Goal: Task Accomplishment & Management: Manage account settings

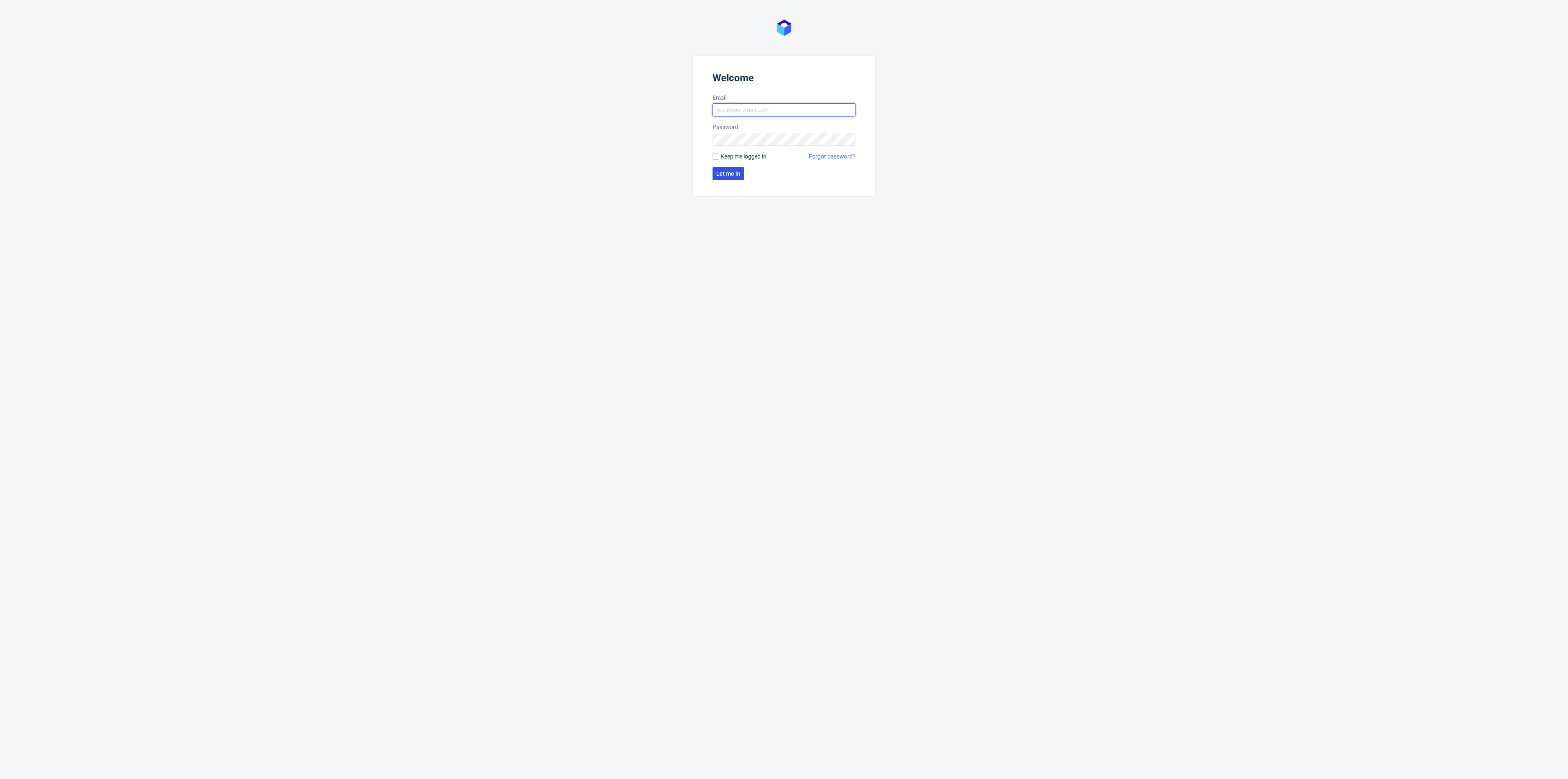
type input "kacper.tobrucki@packhelp.com"
click at [720, 172] on span "Let me in" at bounding box center [729, 173] width 24 height 5
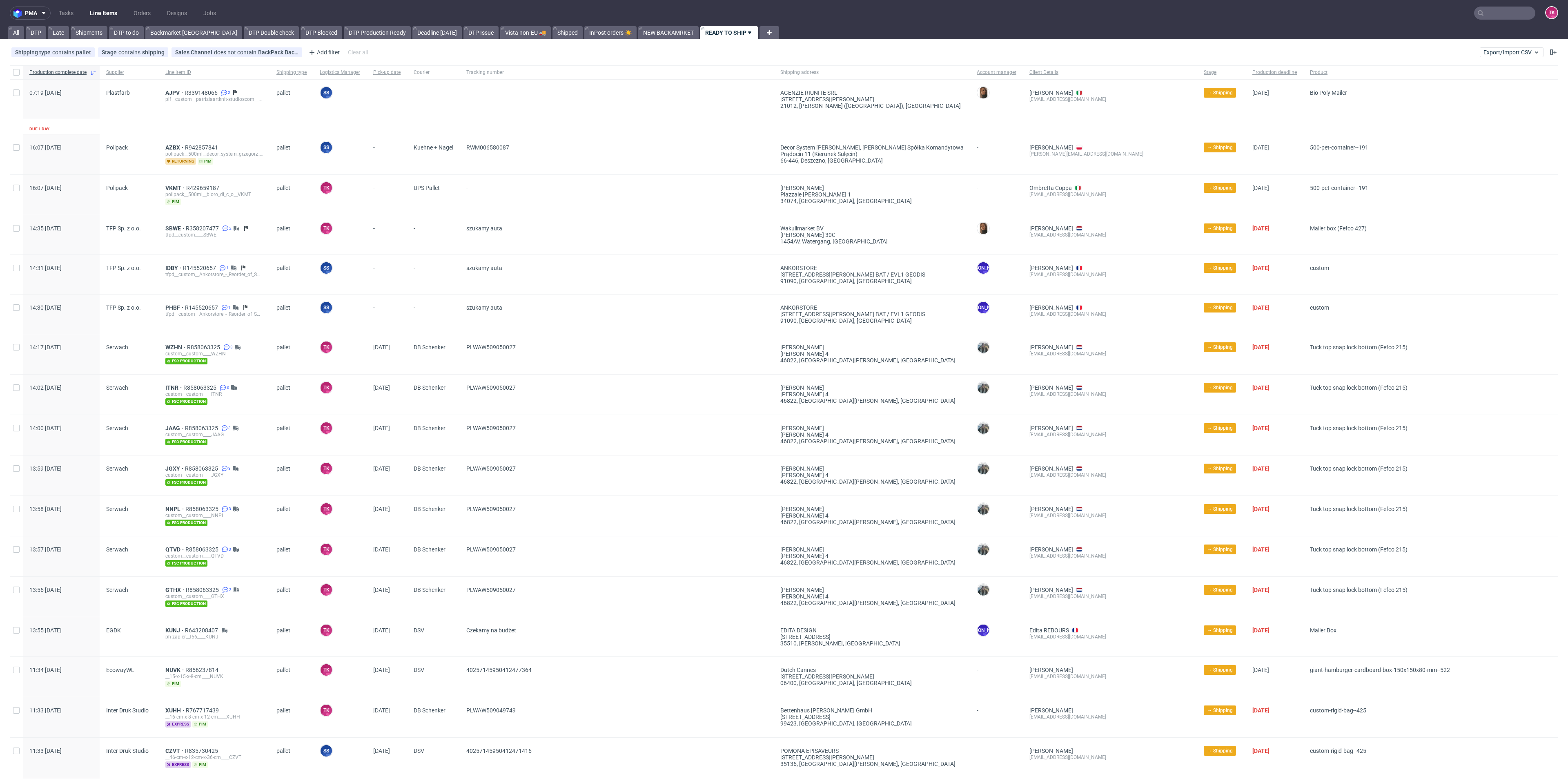
click at [88, 5] on nav "pma Tasks Line Items Orders Designs Jobs TK" at bounding box center [784, 13] width 1568 height 26
click at [94, 9] on link "Line Items" at bounding box center [103, 13] width 37 height 13
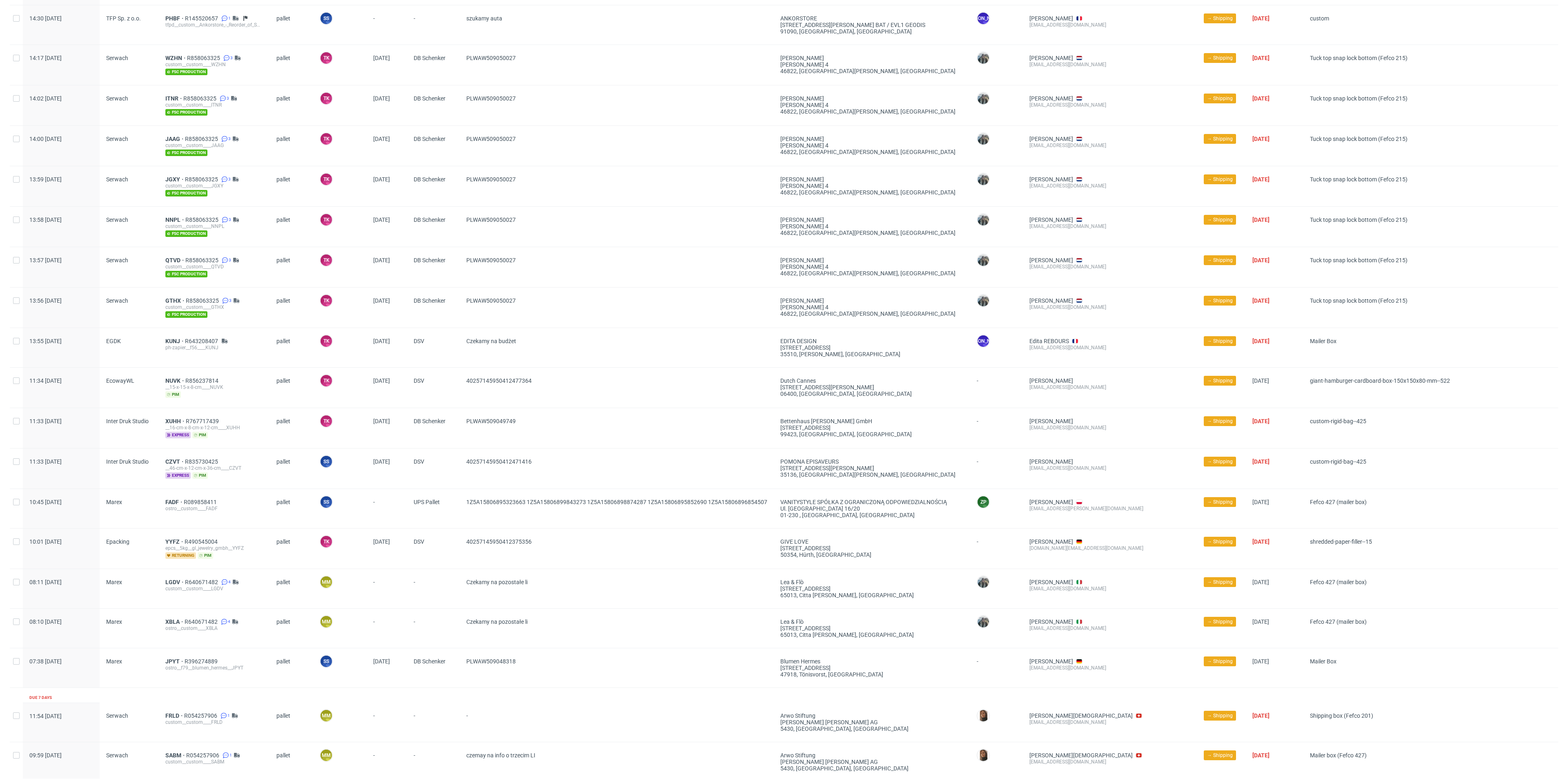
scroll to position [368, 0]
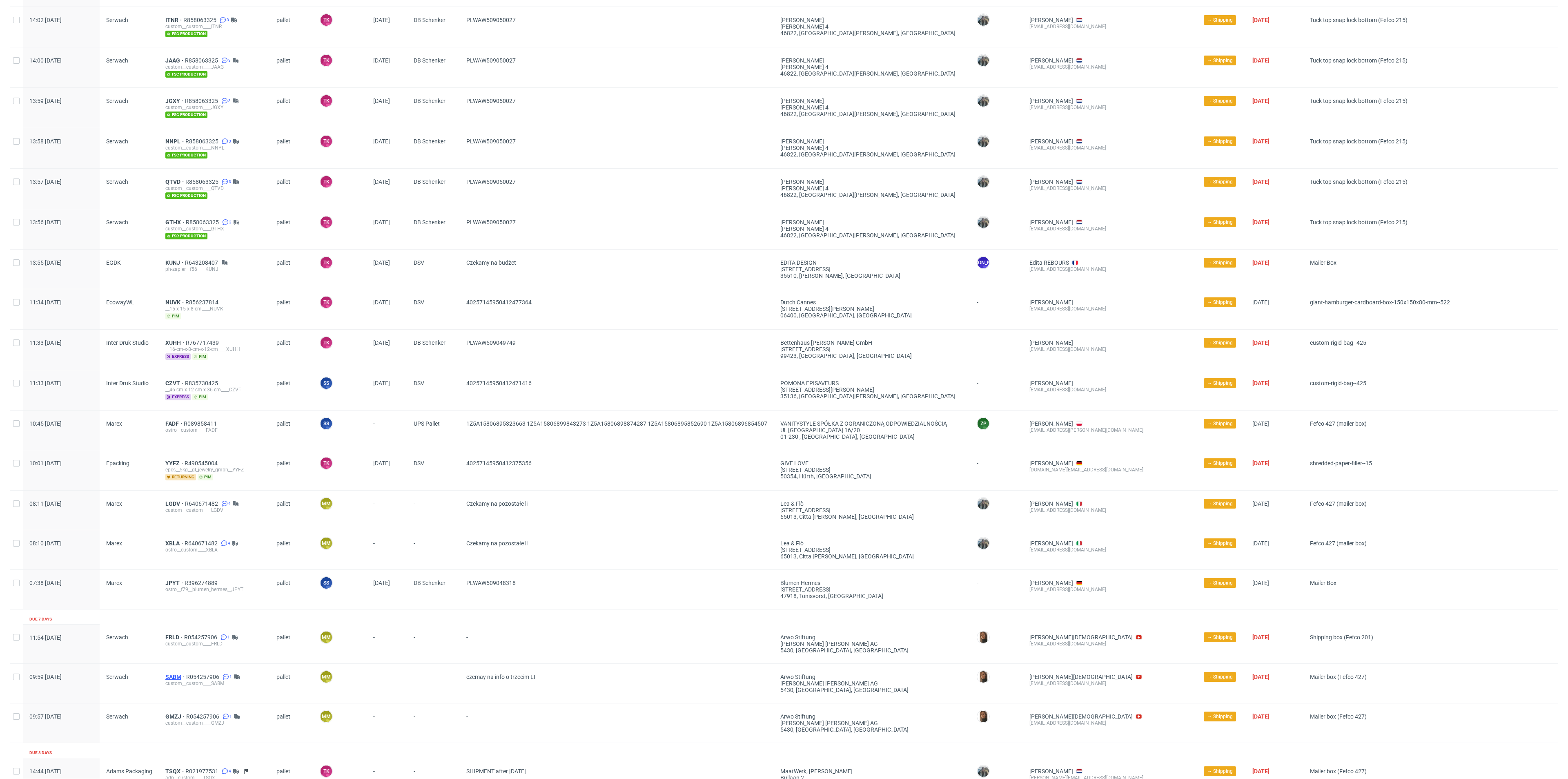
click at [177, 674] on span "SABM" at bounding box center [176, 677] width 21 height 7
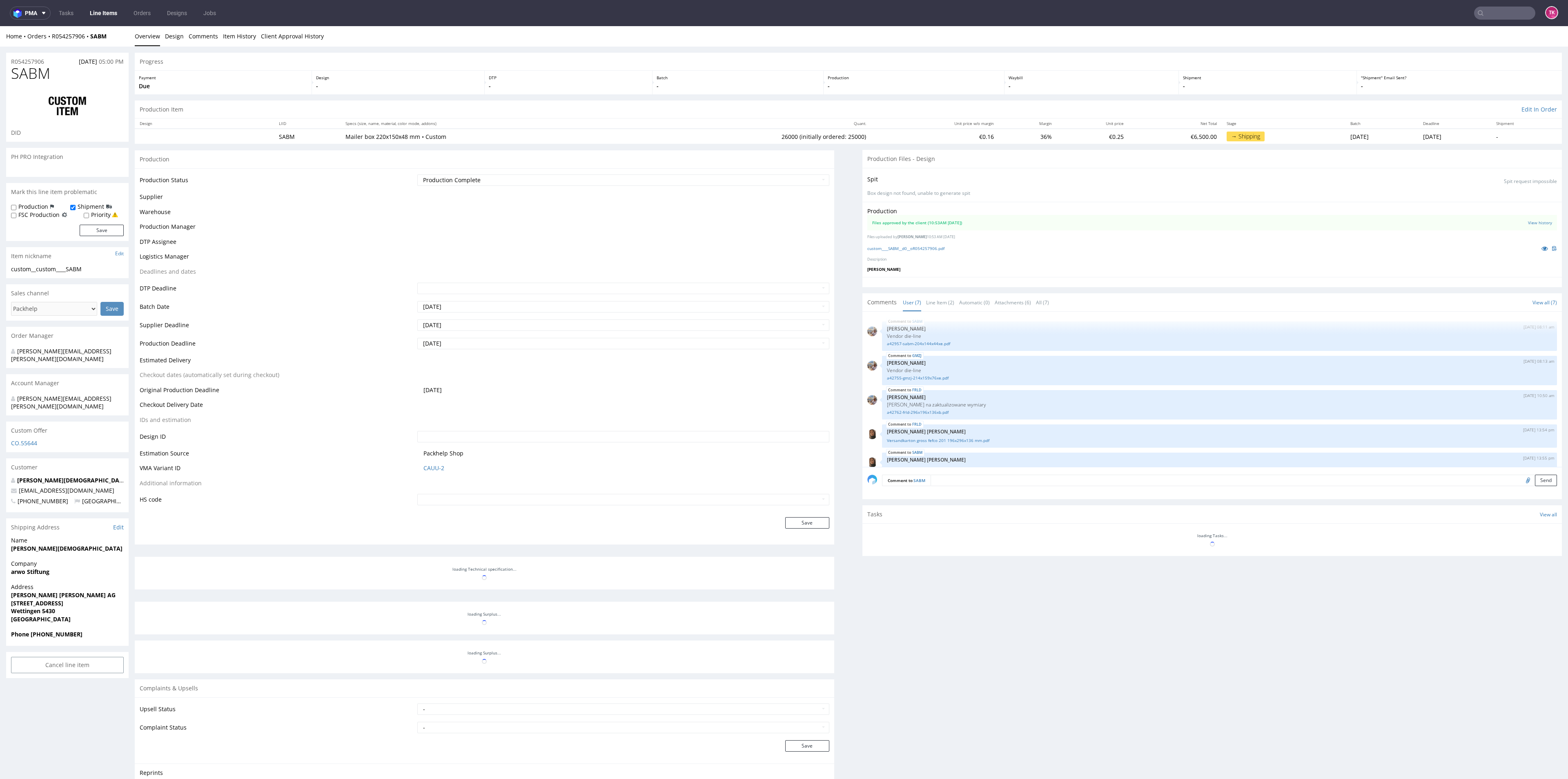
scroll to position [75, 0]
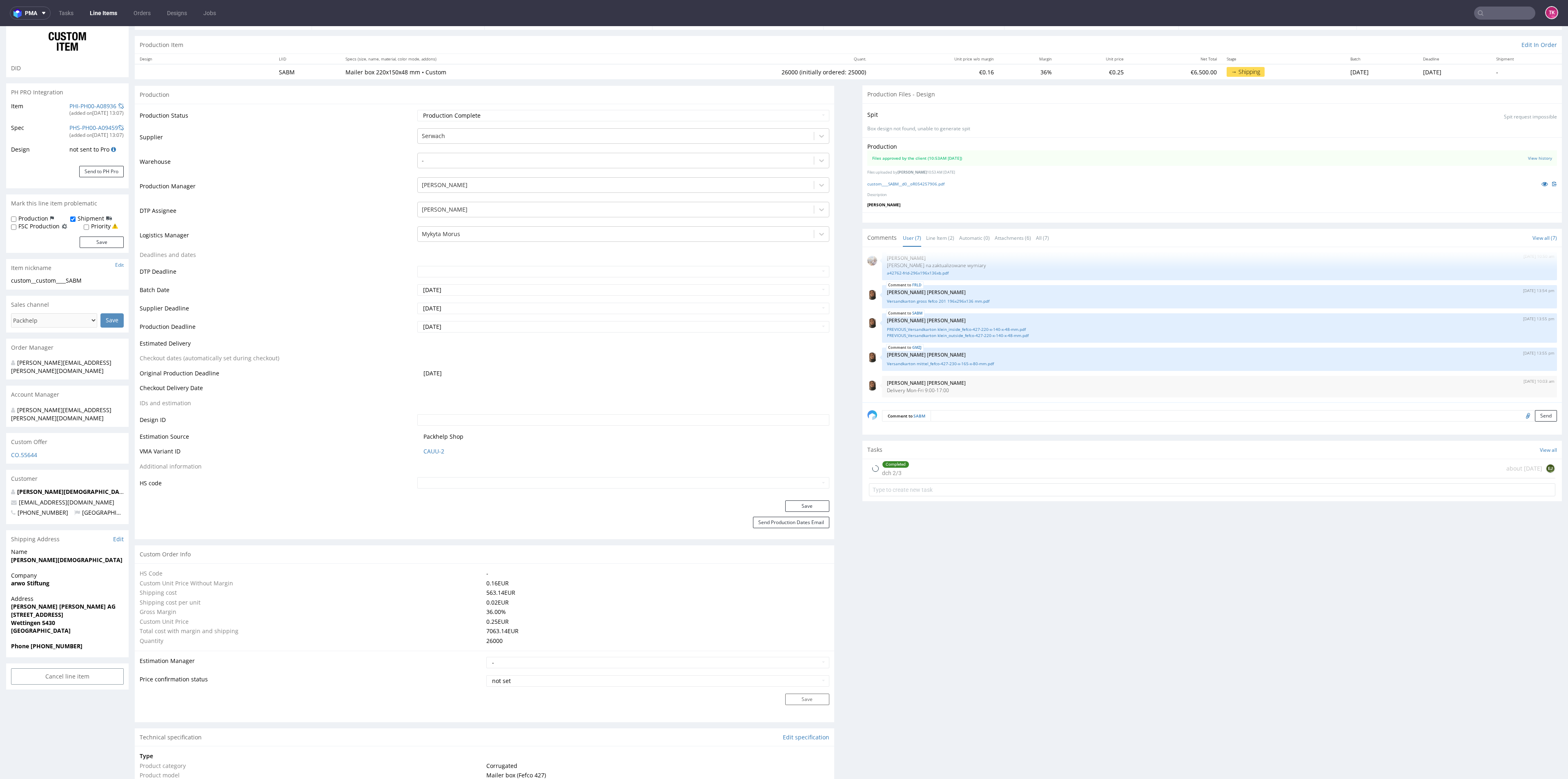
type input "26000"
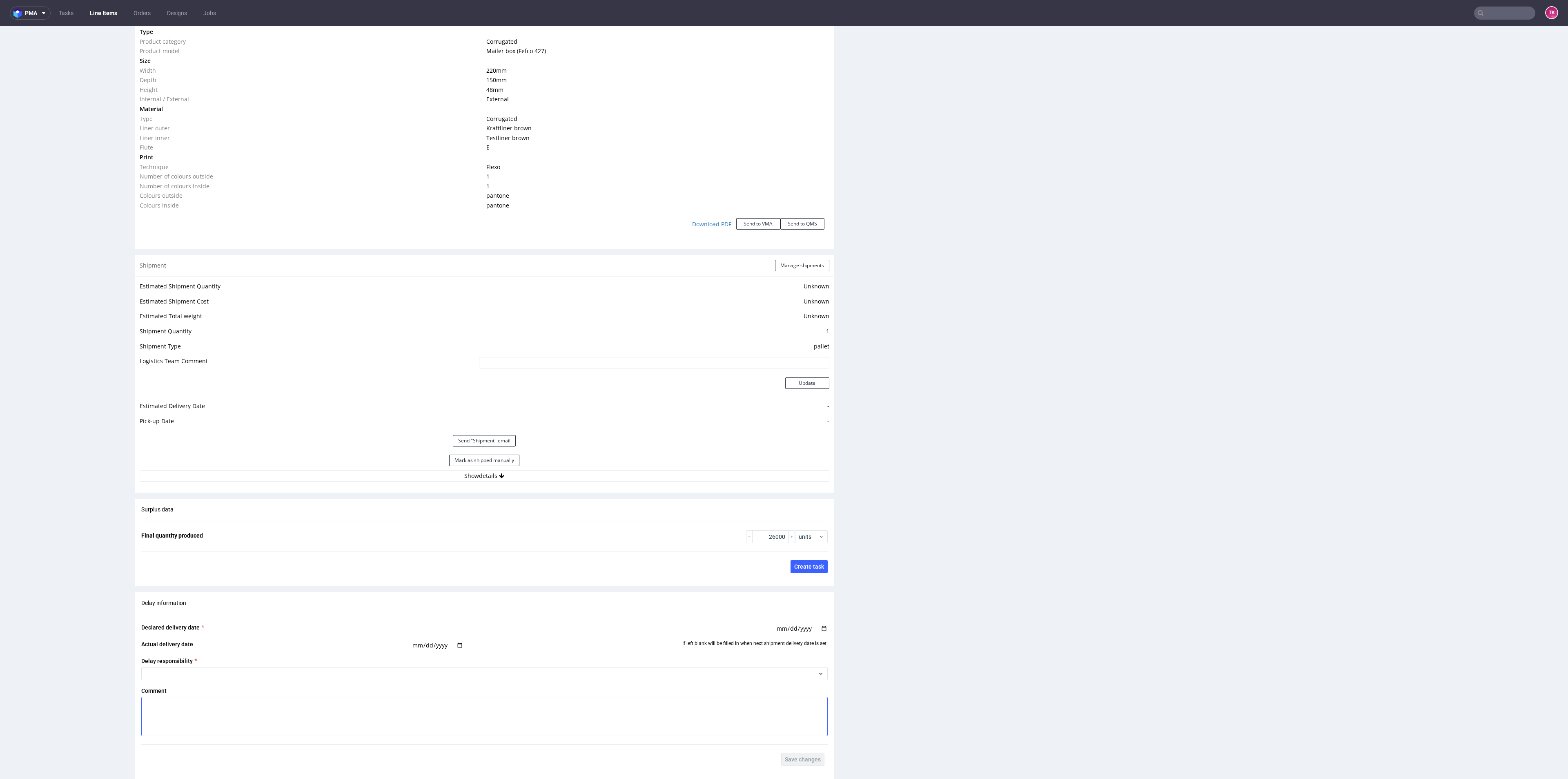
scroll to position [858, 0]
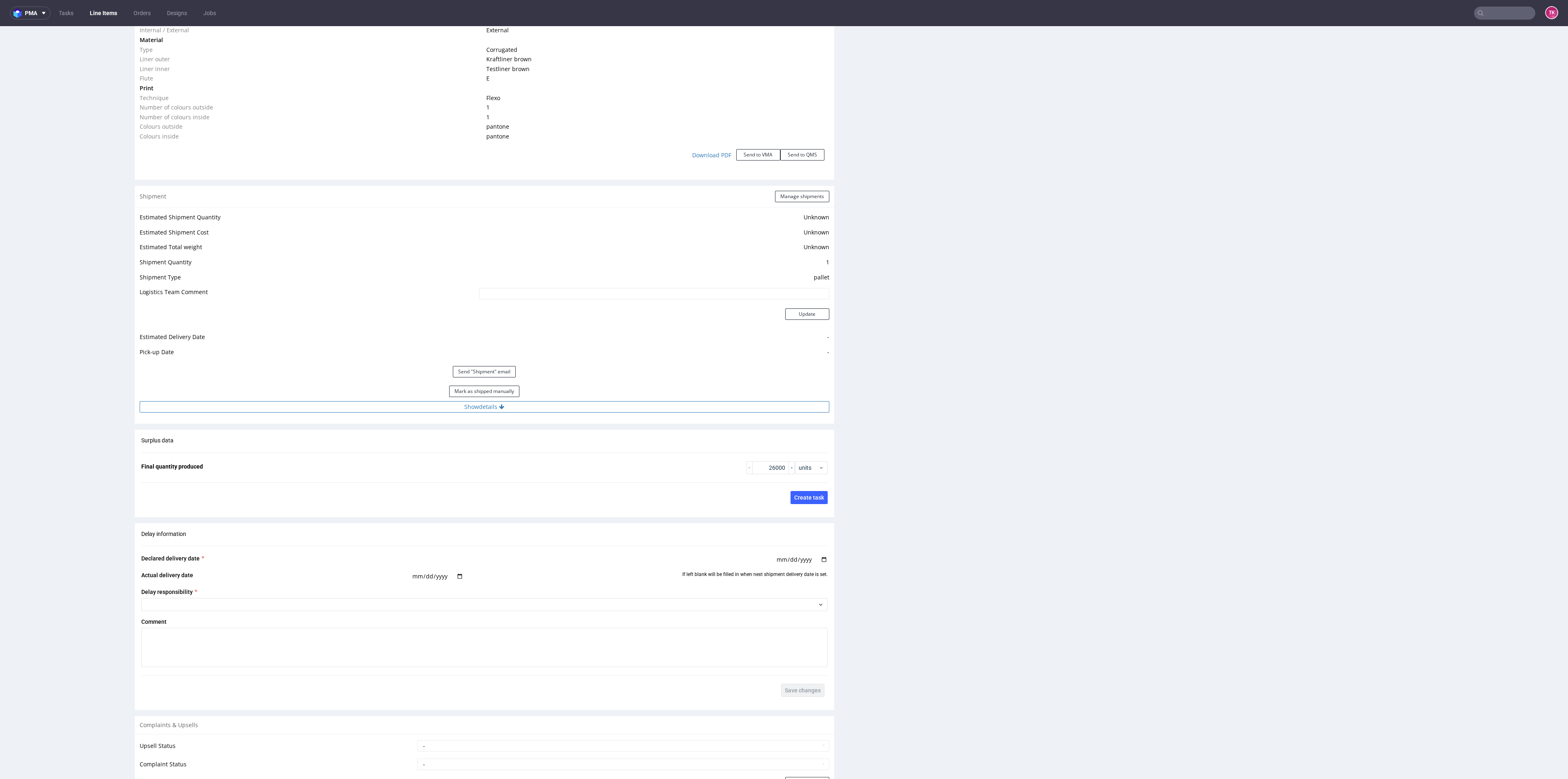
click at [604, 411] on button "Show details" at bounding box center [484, 407] width 690 height 12
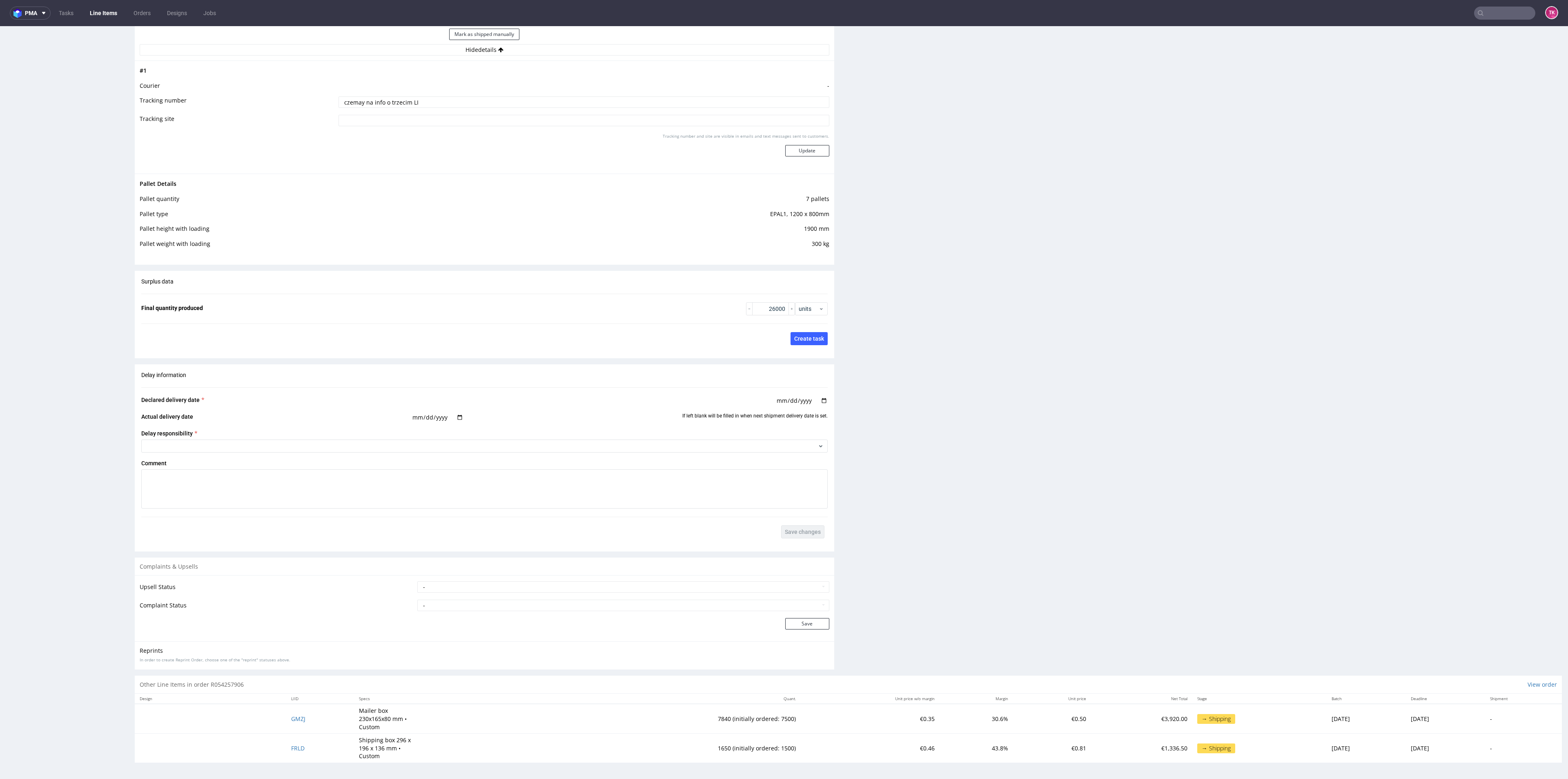
scroll to position [2, 0]
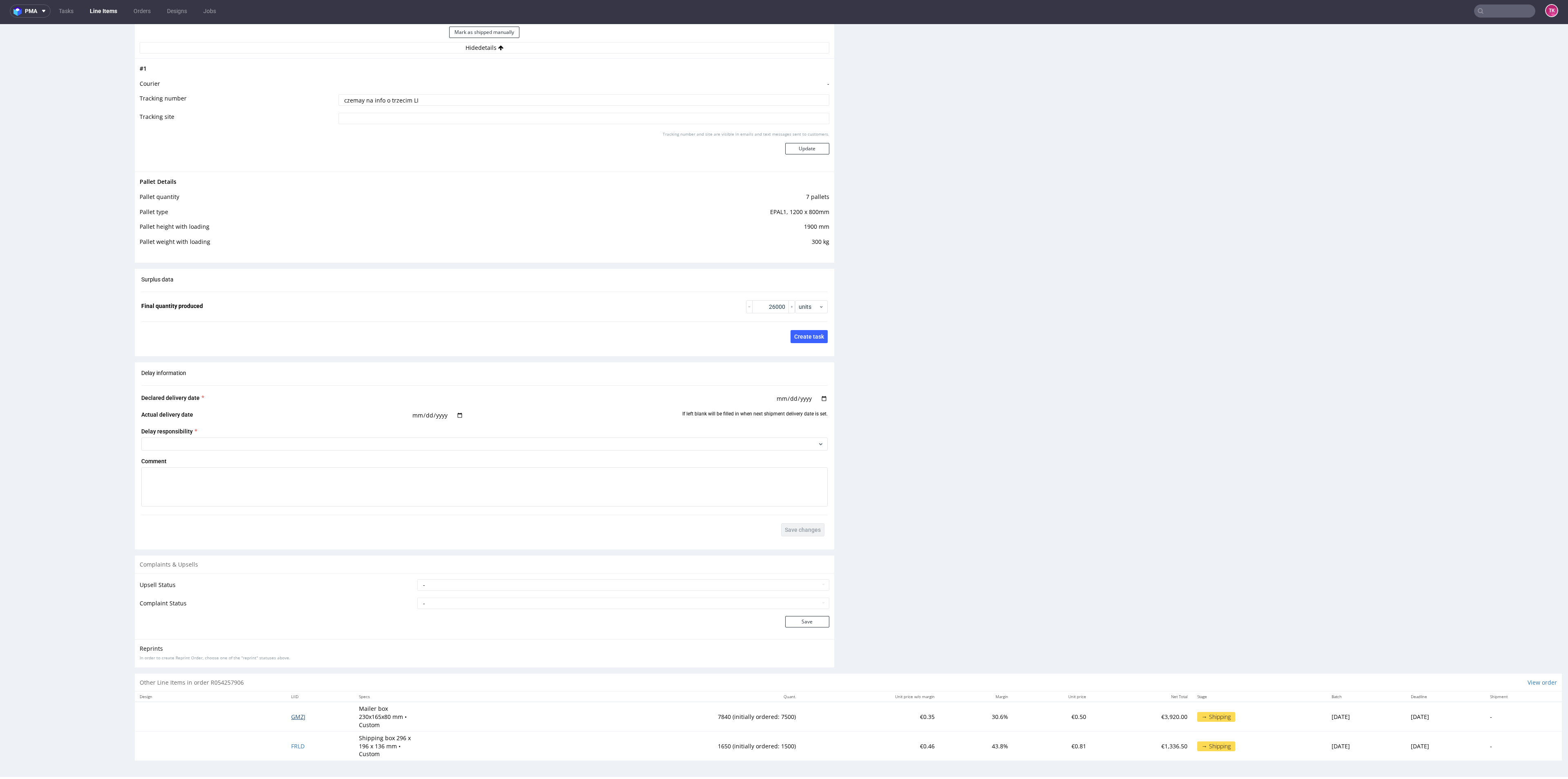
drag, startPoint x: 284, startPoint y: 716, endPoint x: 290, endPoint y: 716, distance: 6.0
click at [107, 2] on nav "pma Tasks Line Items Orders Designs Jobs TK" at bounding box center [784, 11] width 1568 height 26
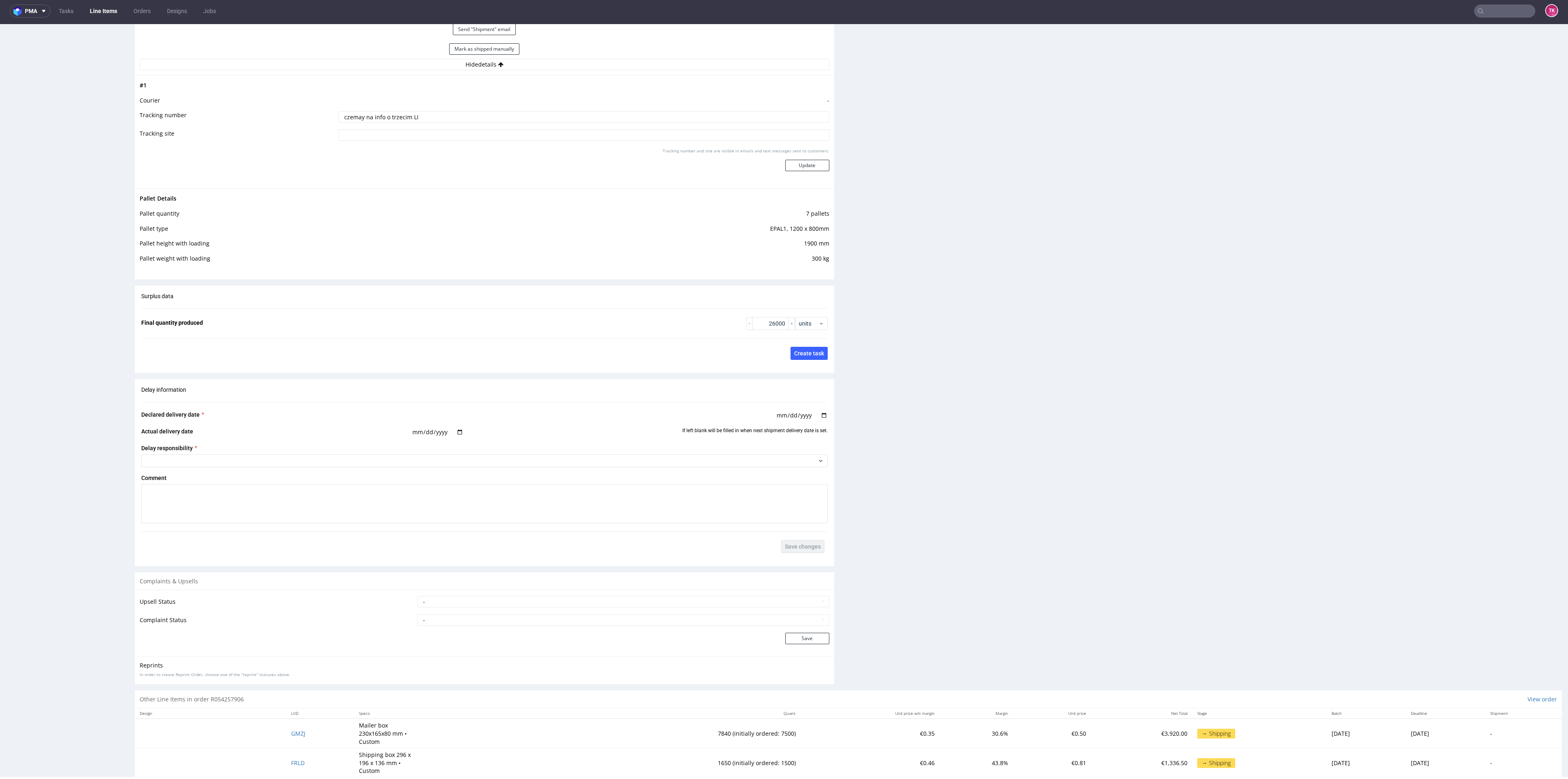
scroll to position [1217, 0]
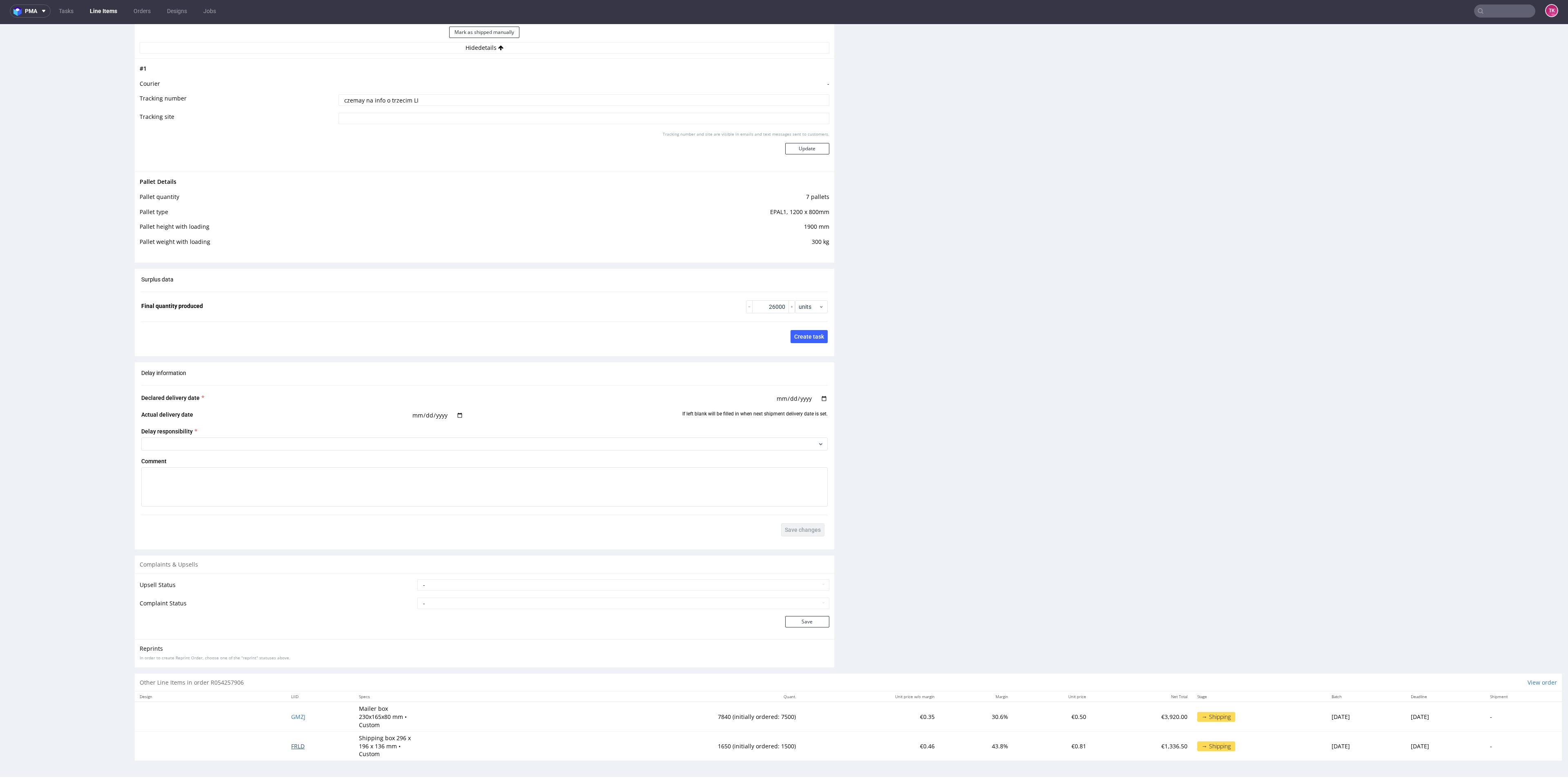
drag, startPoint x: 292, startPoint y: 741, endPoint x: 290, endPoint y: 748, distance: 7.3
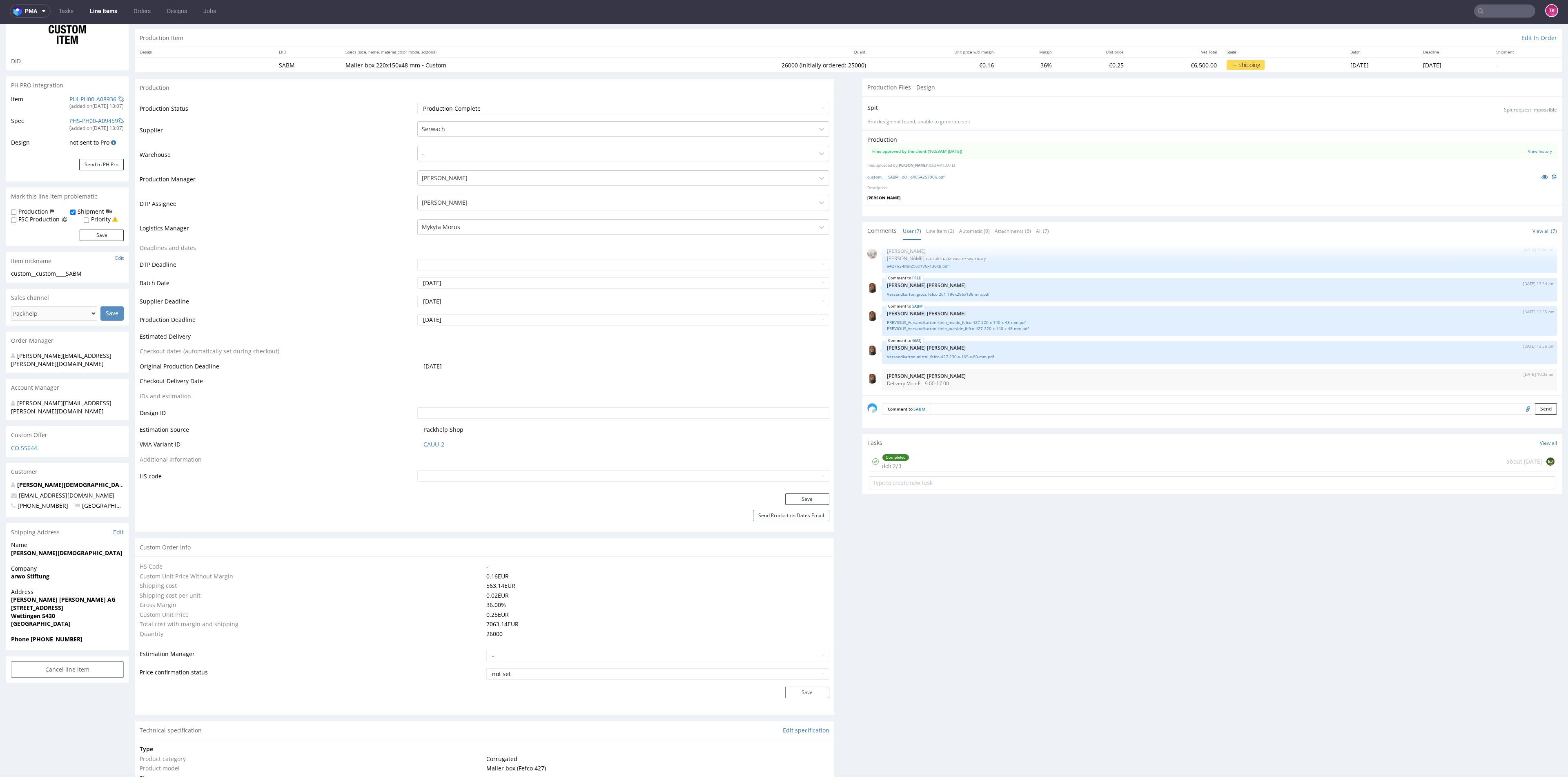
scroll to position [52, 0]
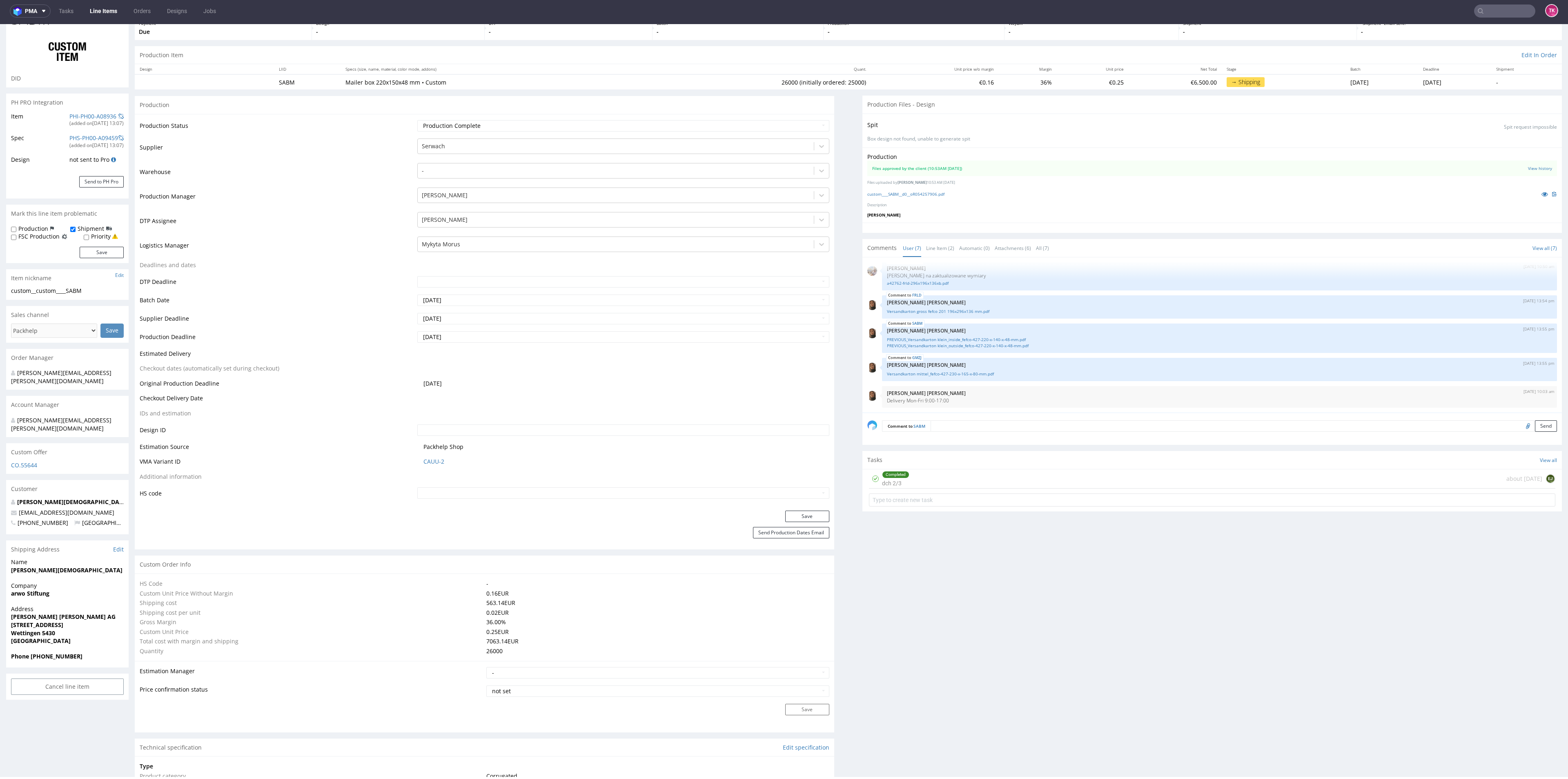
click at [103, 10] on link "Line Items" at bounding box center [103, 10] width 37 height 13
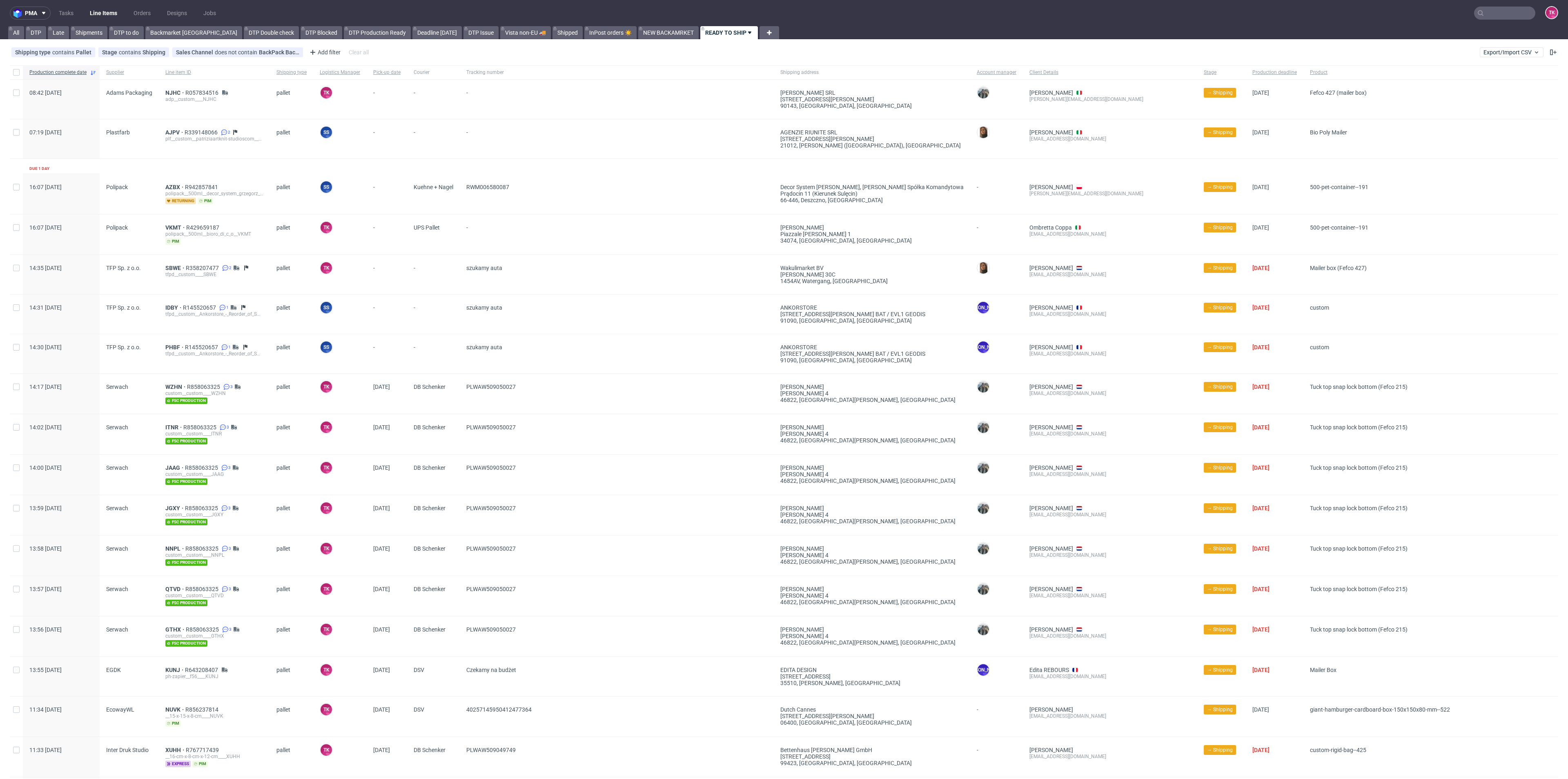
click at [92, 8] on link "Line Items" at bounding box center [103, 13] width 37 height 13
click at [171, 271] on div "tfpd__custom____SBWE" at bounding box center [214, 274] width 98 height 7
click at [170, 267] on span "SBWE" at bounding box center [176, 268] width 21 height 7
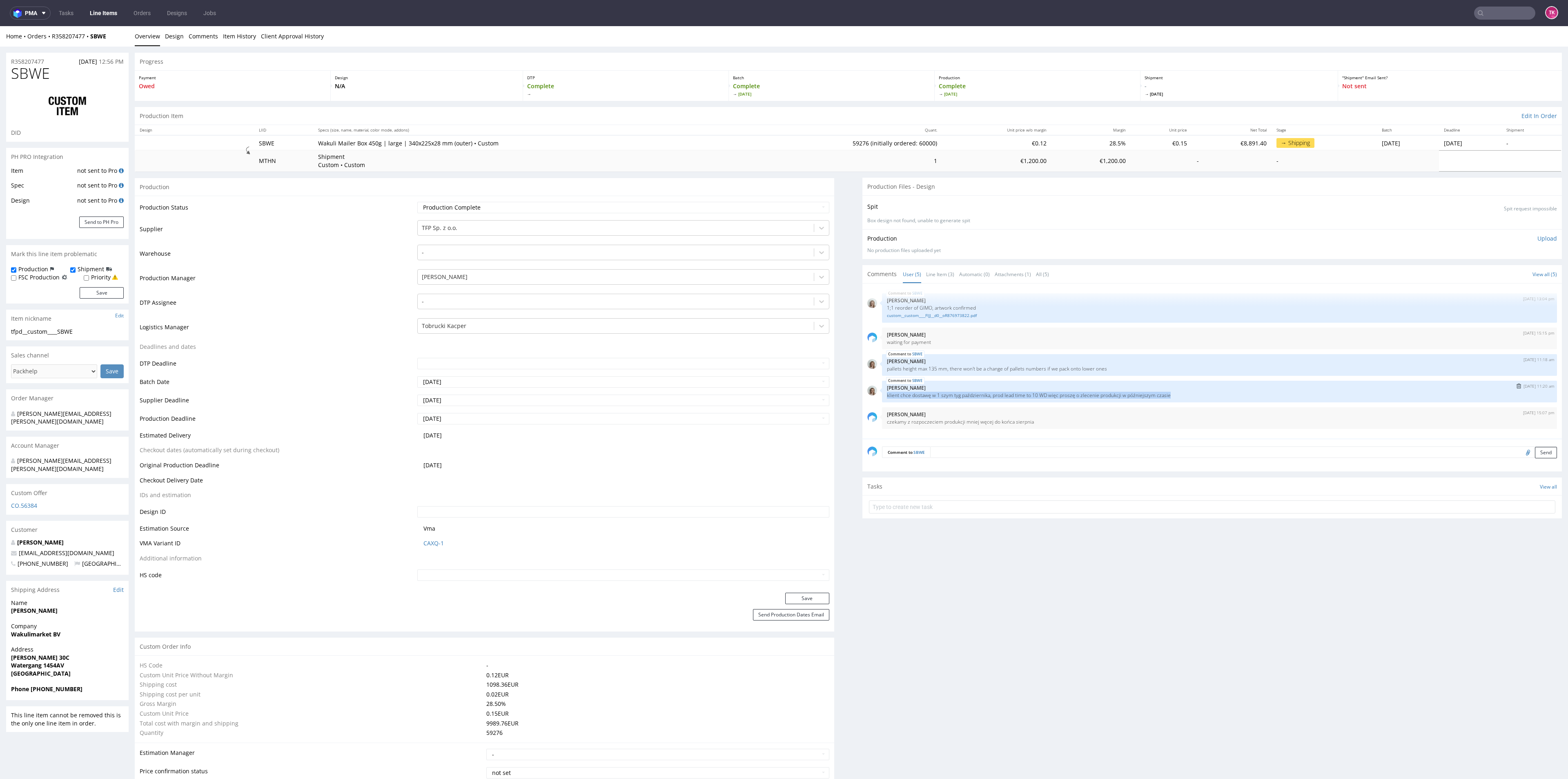
drag, startPoint x: 877, startPoint y: 400, endPoint x: 1176, endPoint y: 397, distance: 299.0
click at [1176, 397] on div "SBWE 8th Aug 25 | 11:20 am Monika Poźniak klient chce dostawę w 1 szym tyg paźd…" at bounding box center [1219, 392] width 675 height 22
drag, startPoint x: 106, startPoint y: 37, endPoint x: 86, endPoint y: 46, distance: 21.9
click at [86, 46] on div "Home Orders R358207477 SBWE Overview Design Comments Item History Client Approv…" at bounding box center [784, 37] width 1568 height 21
copy strong "SBWE"
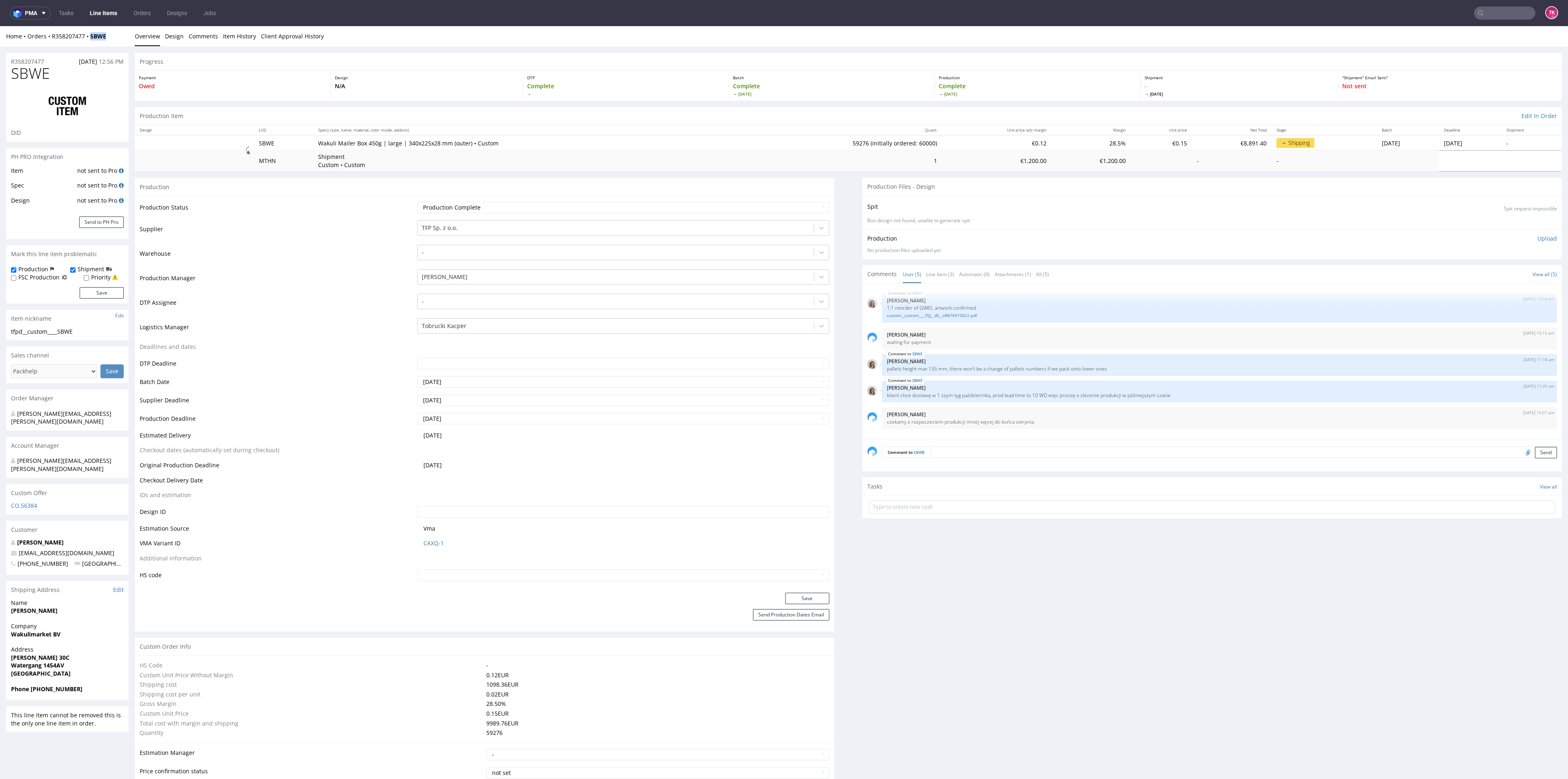
click at [99, 7] on link "Line Items" at bounding box center [103, 13] width 37 height 13
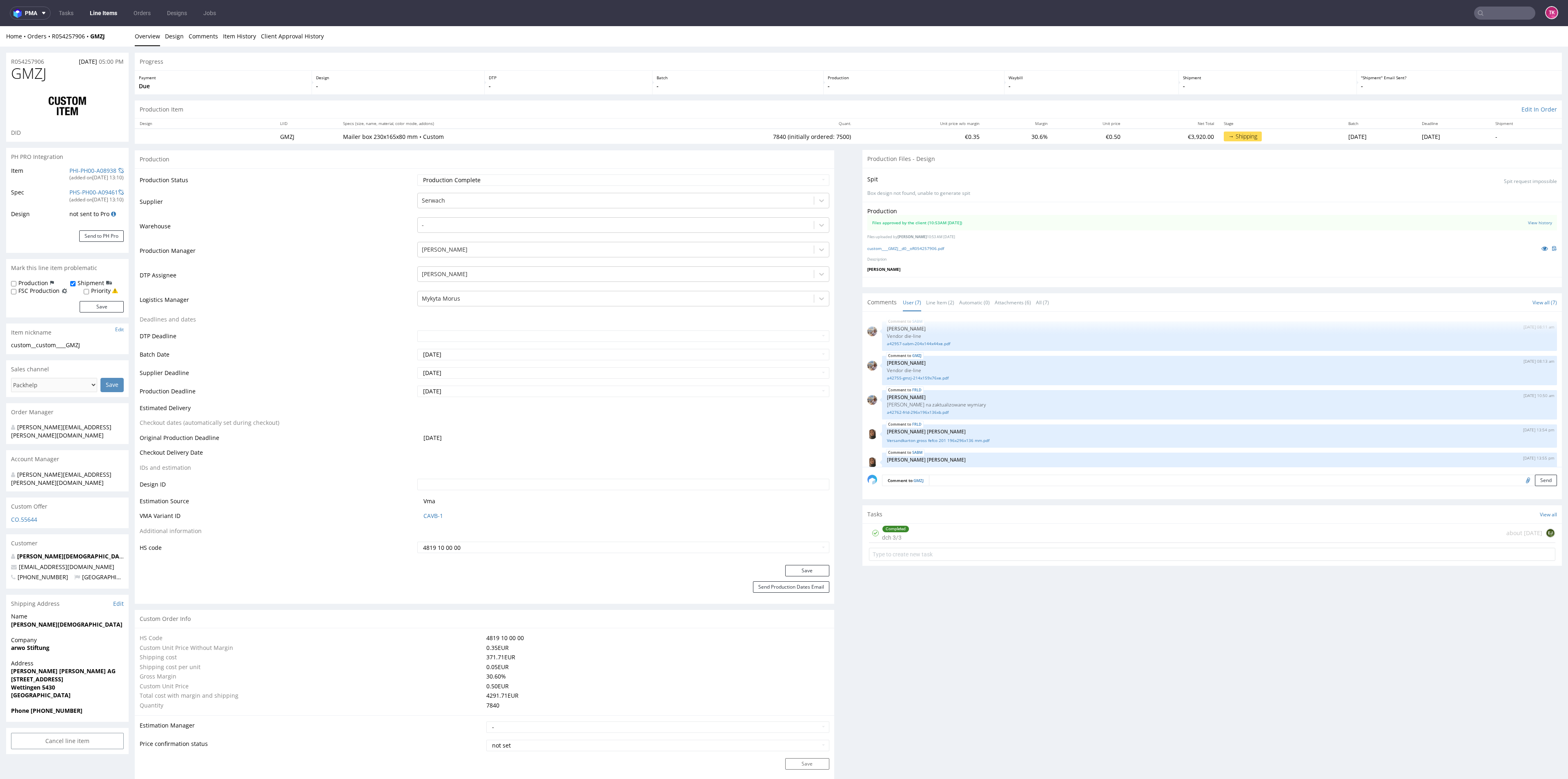
scroll to position [75, 0]
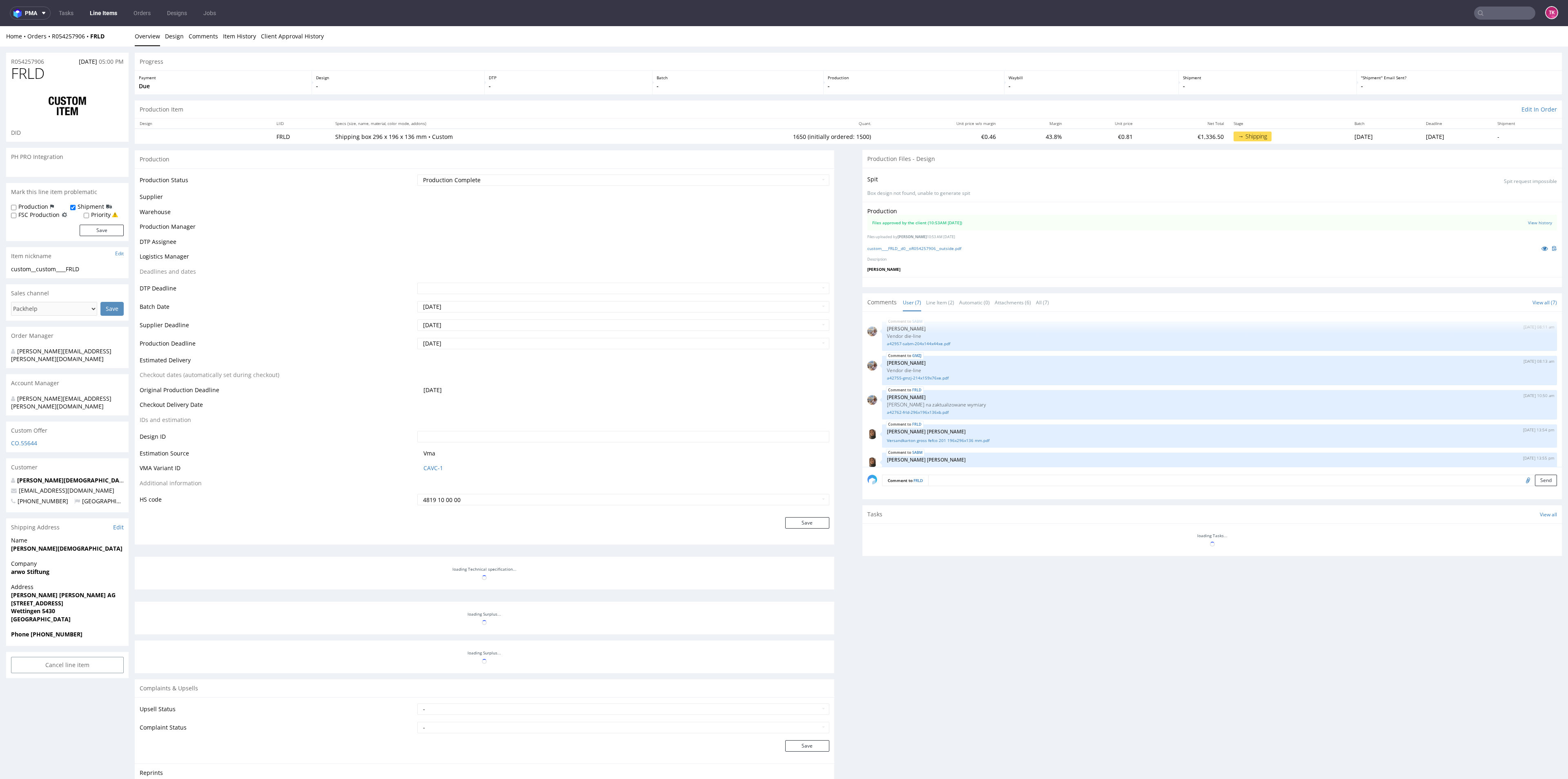
scroll to position [75, 0]
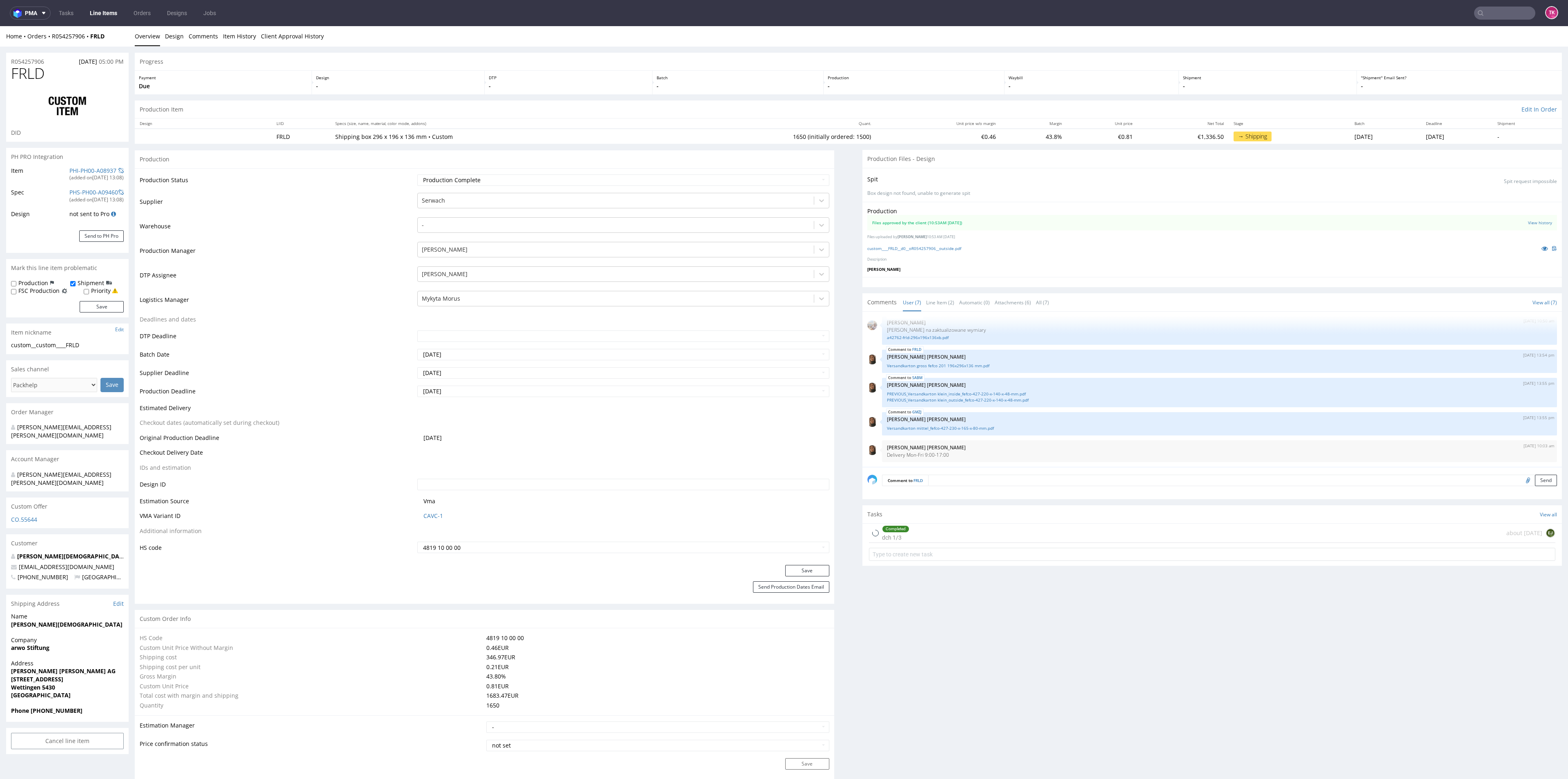
type input "1650"
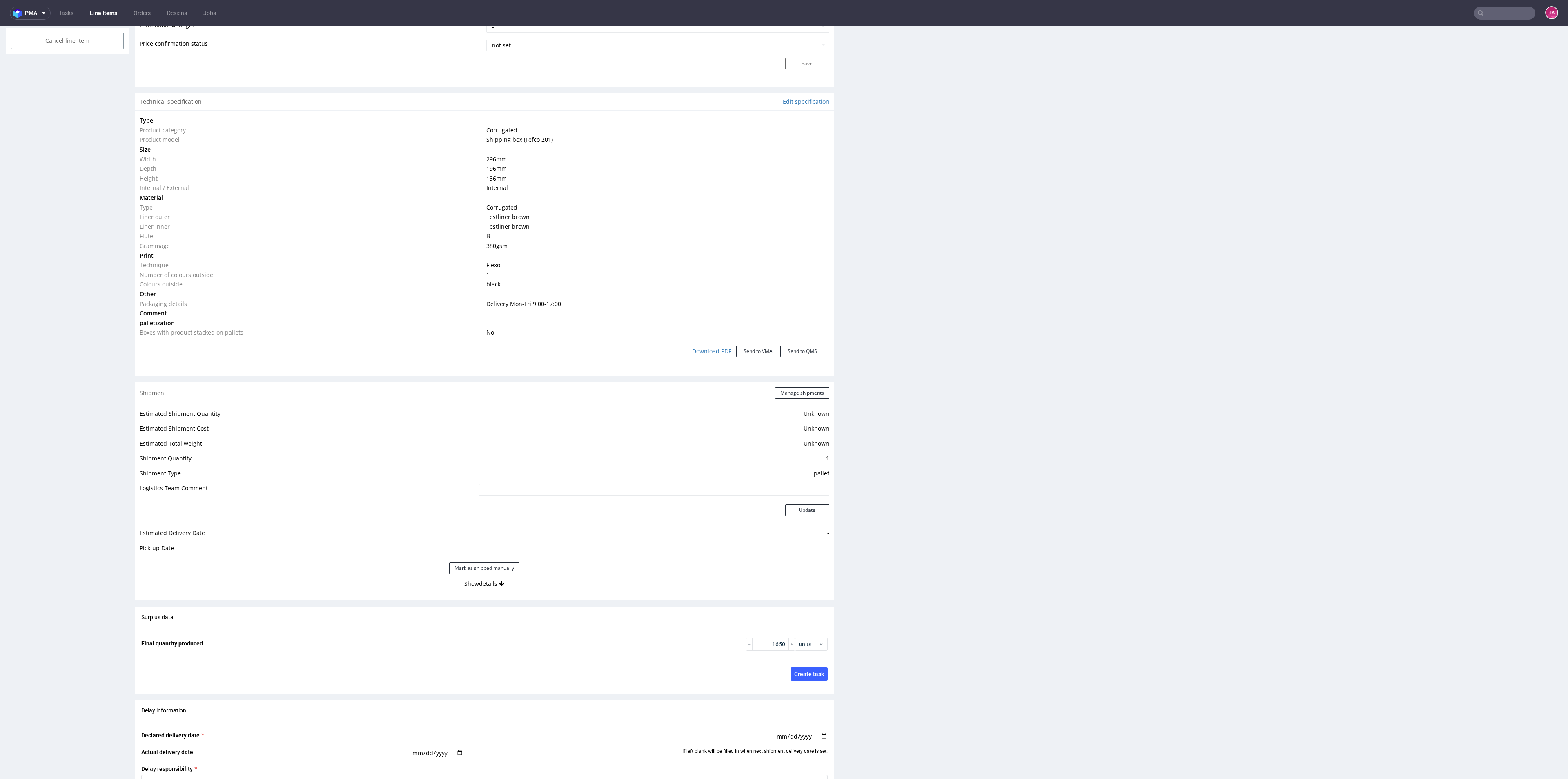
scroll to position [736, 0]
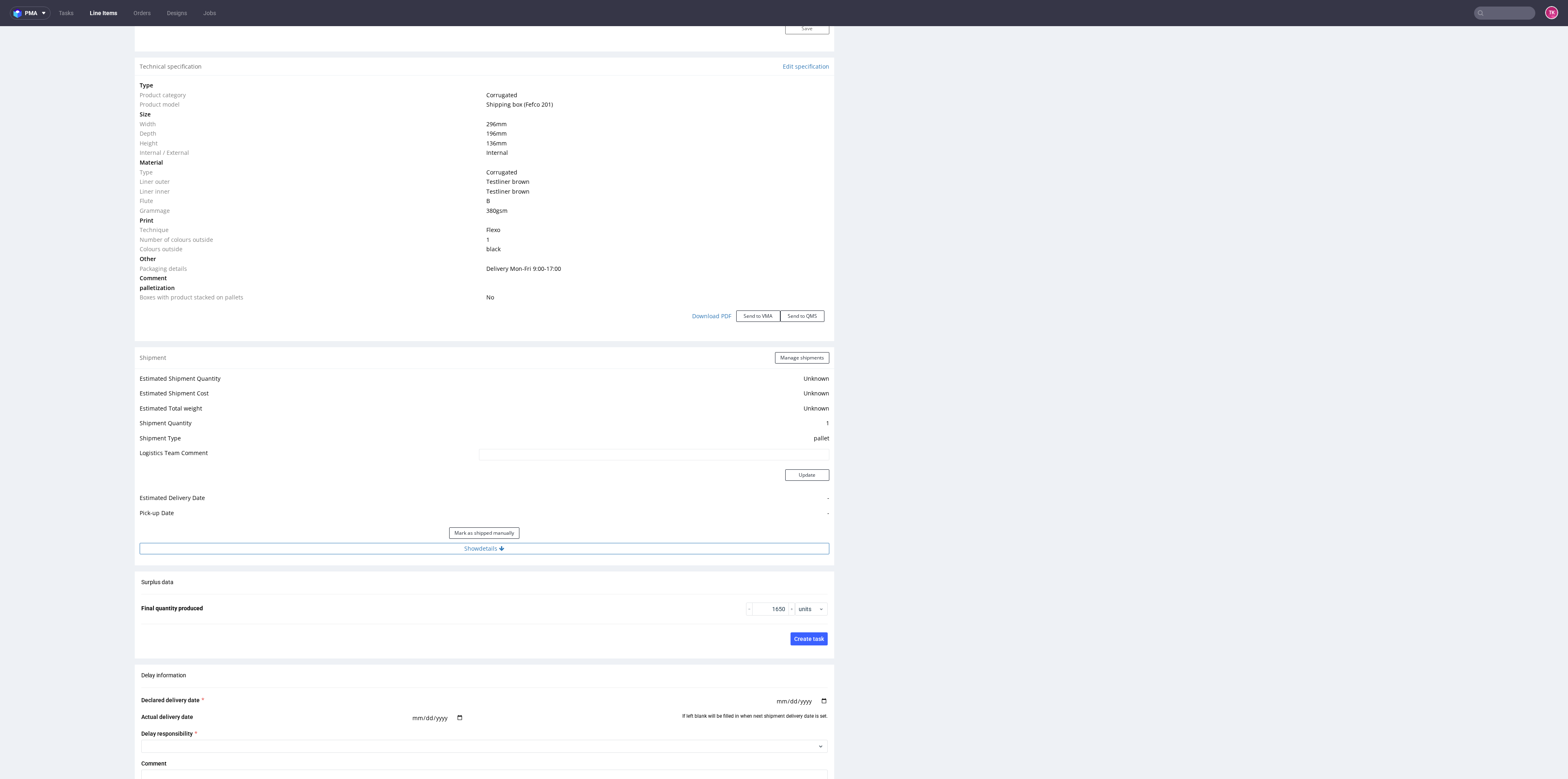
click at [588, 543] on button "Show details" at bounding box center [484, 549] width 690 height 12
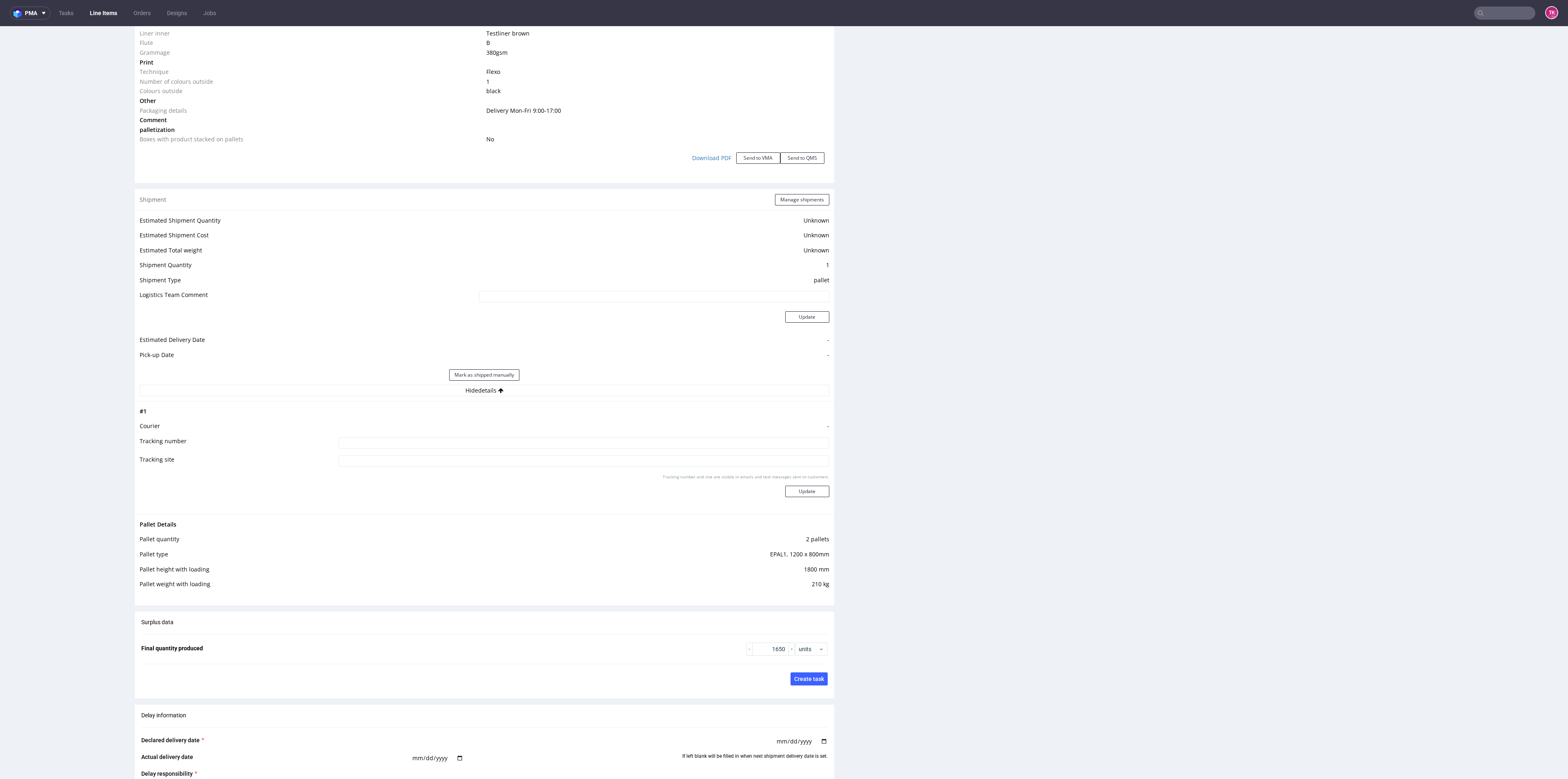
scroll to position [981, 0]
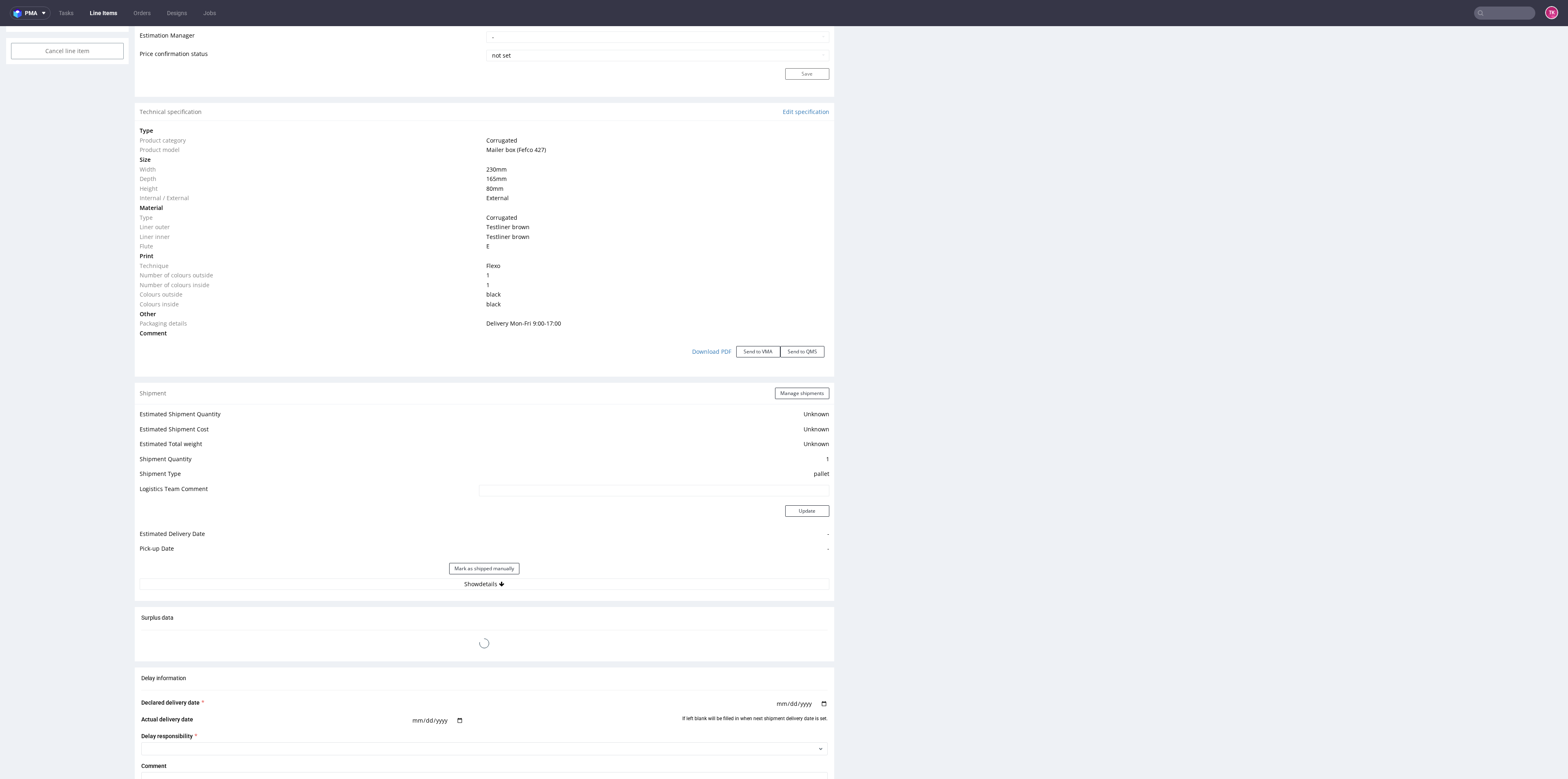
scroll to position [736, 0]
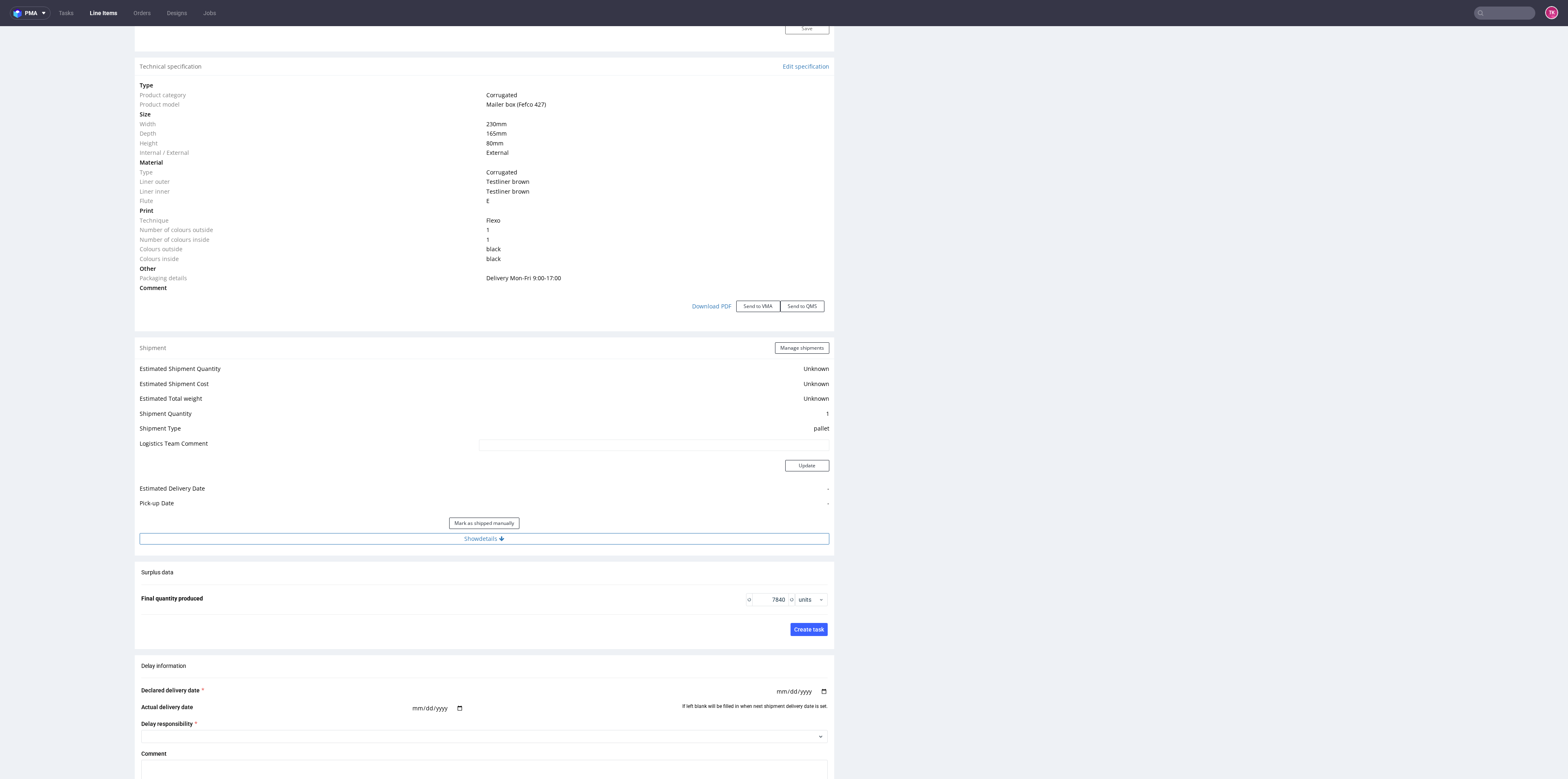
click at [572, 538] on button "Show details" at bounding box center [484, 538] width 690 height 12
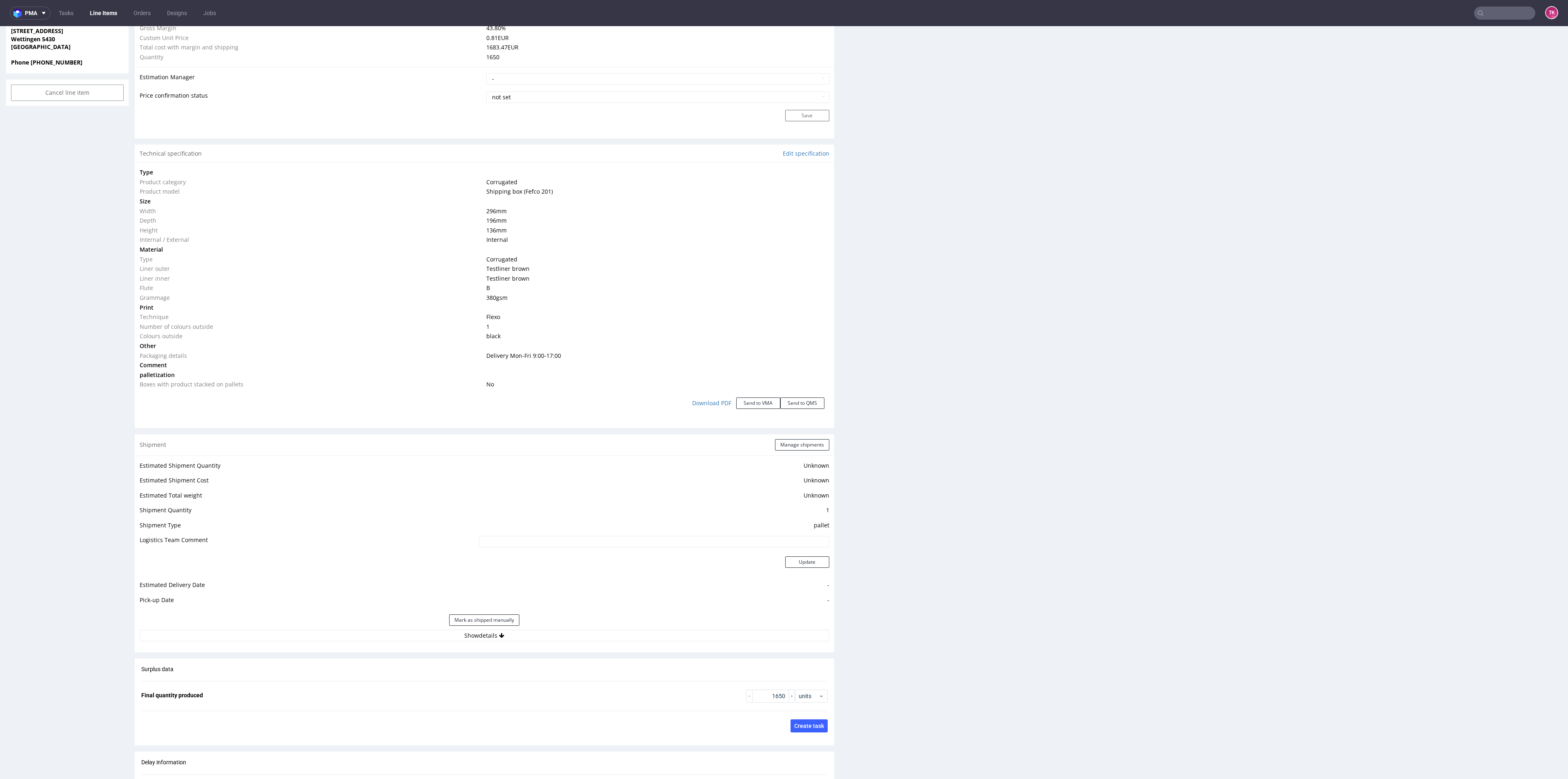
scroll to position [736, 0]
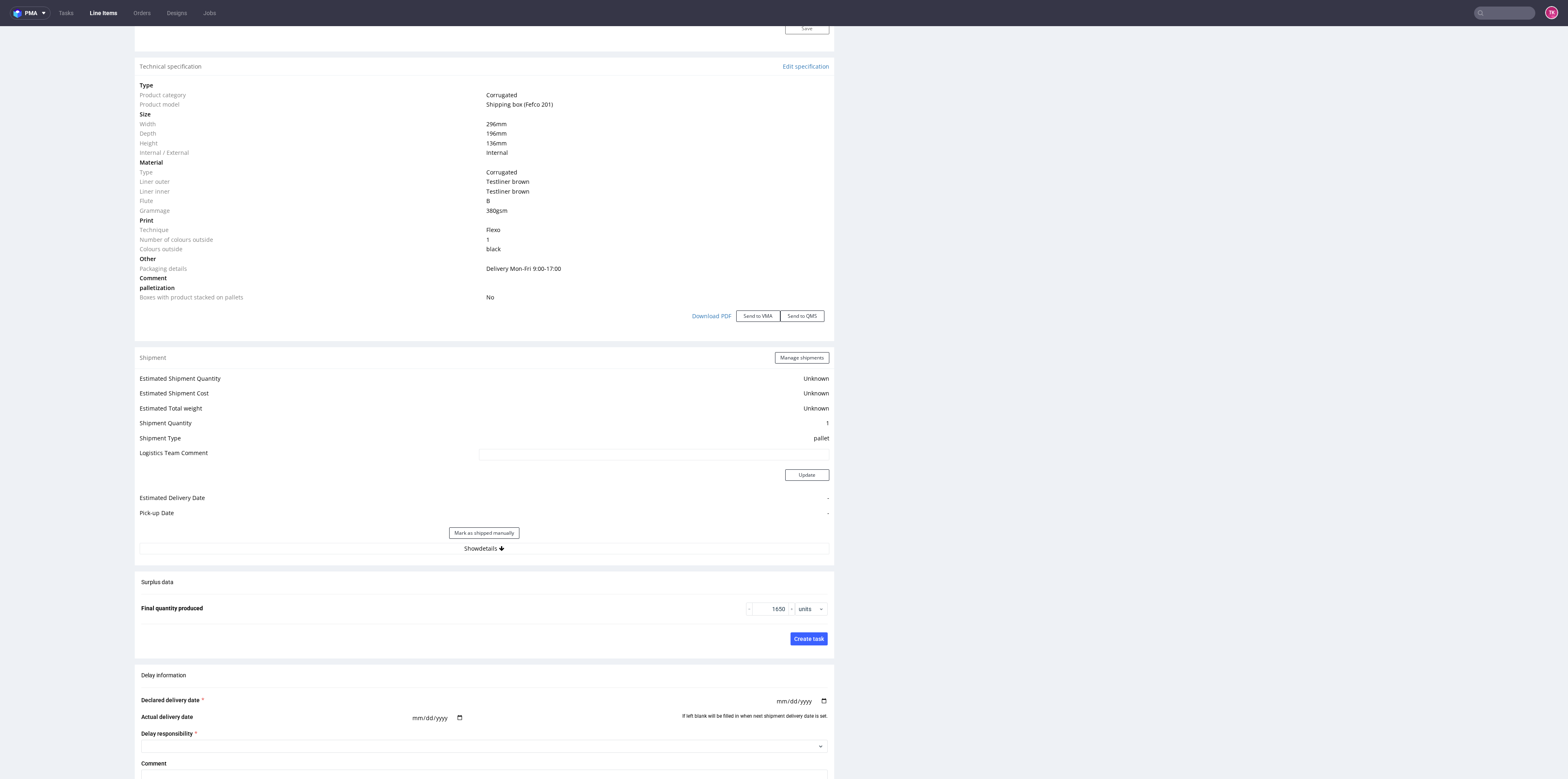
click at [523, 554] on div "Estimated Shipment Quantity Unknown Estimated Shipment Cost Unknown Estimated T…" at bounding box center [484, 464] width 699 height 191
click at [524, 551] on button "Show details" at bounding box center [484, 549] width 690 height 12
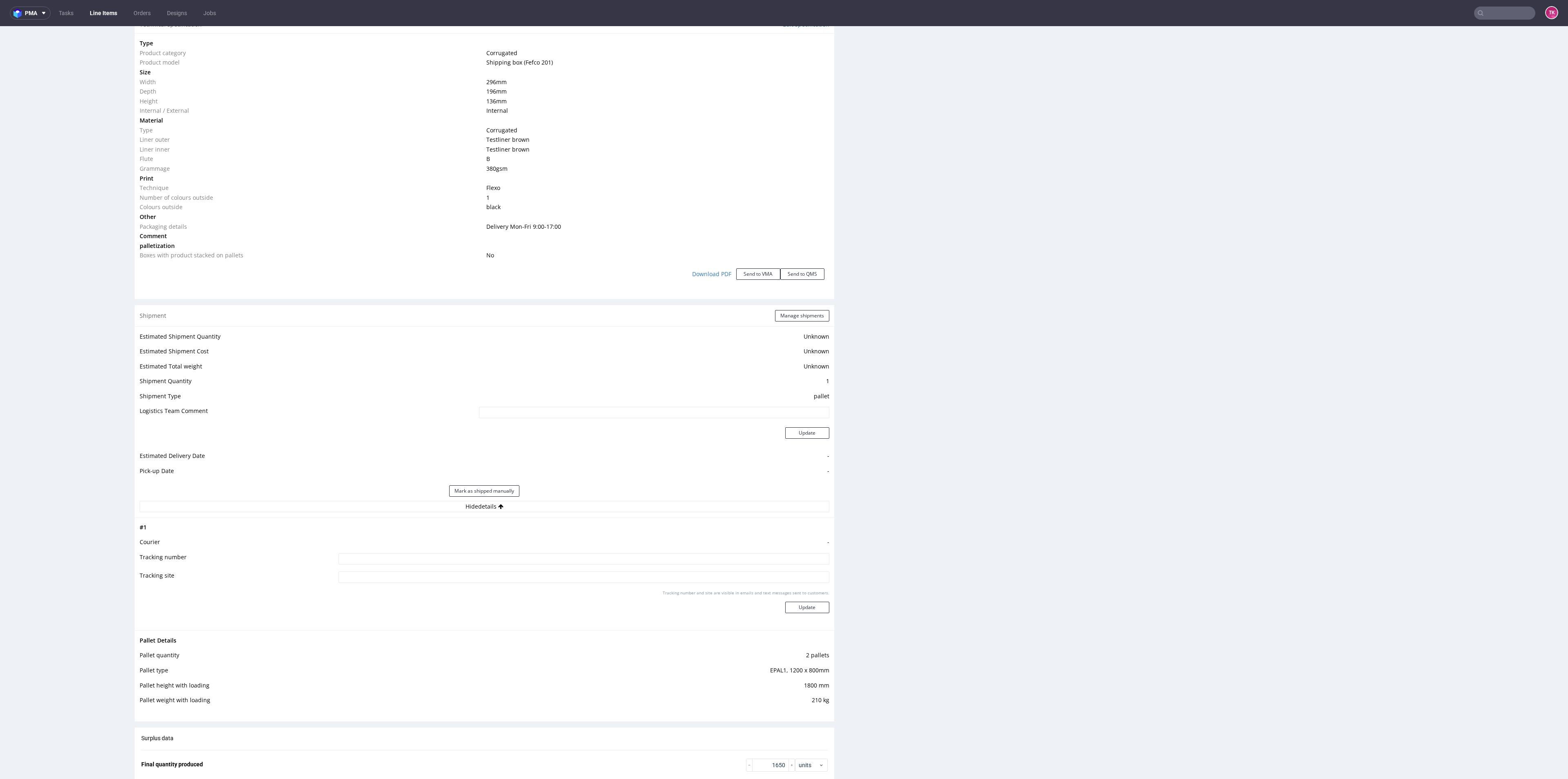
scroll to position [797, 0]
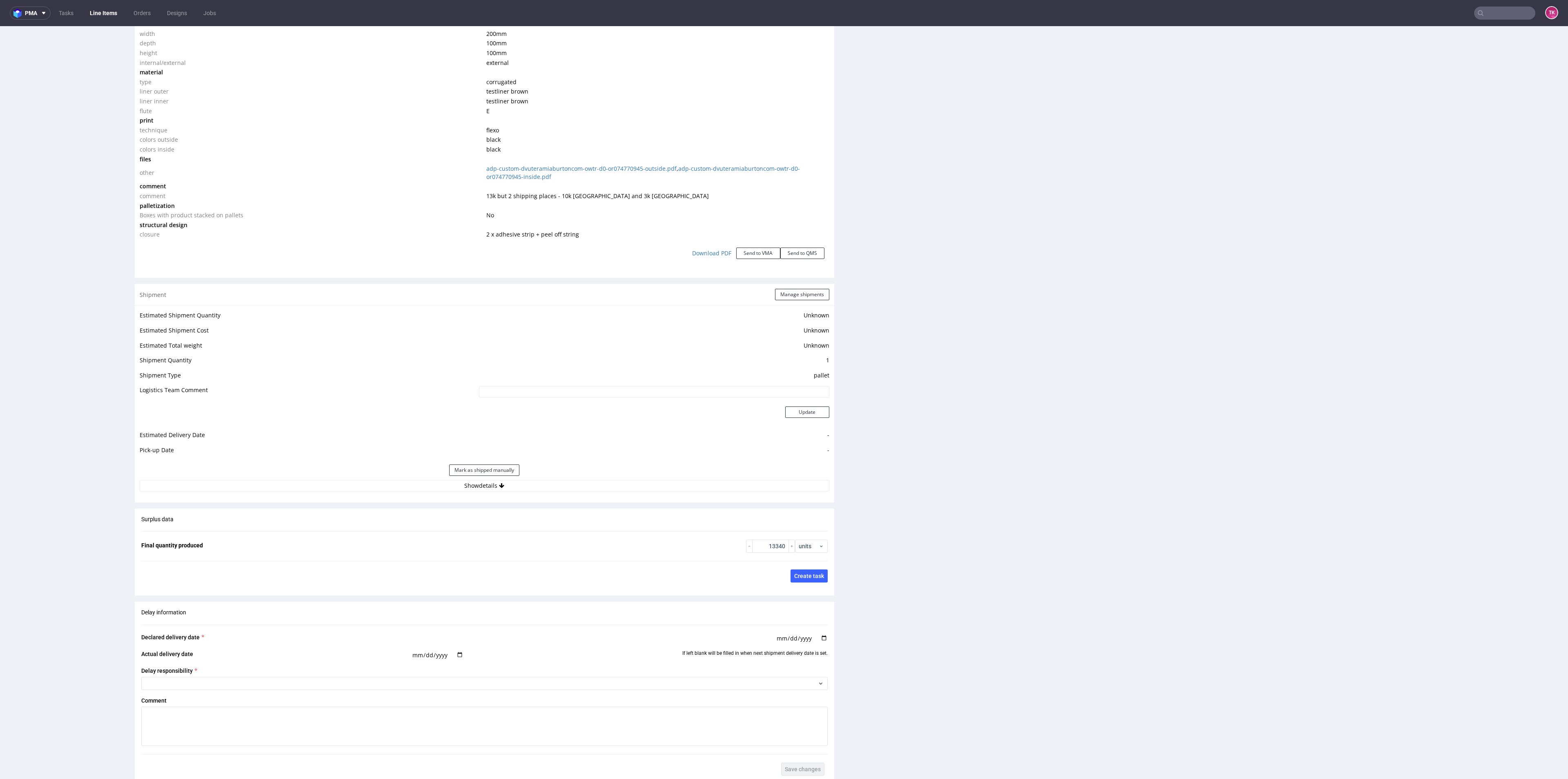
scroll to position [858, 0]
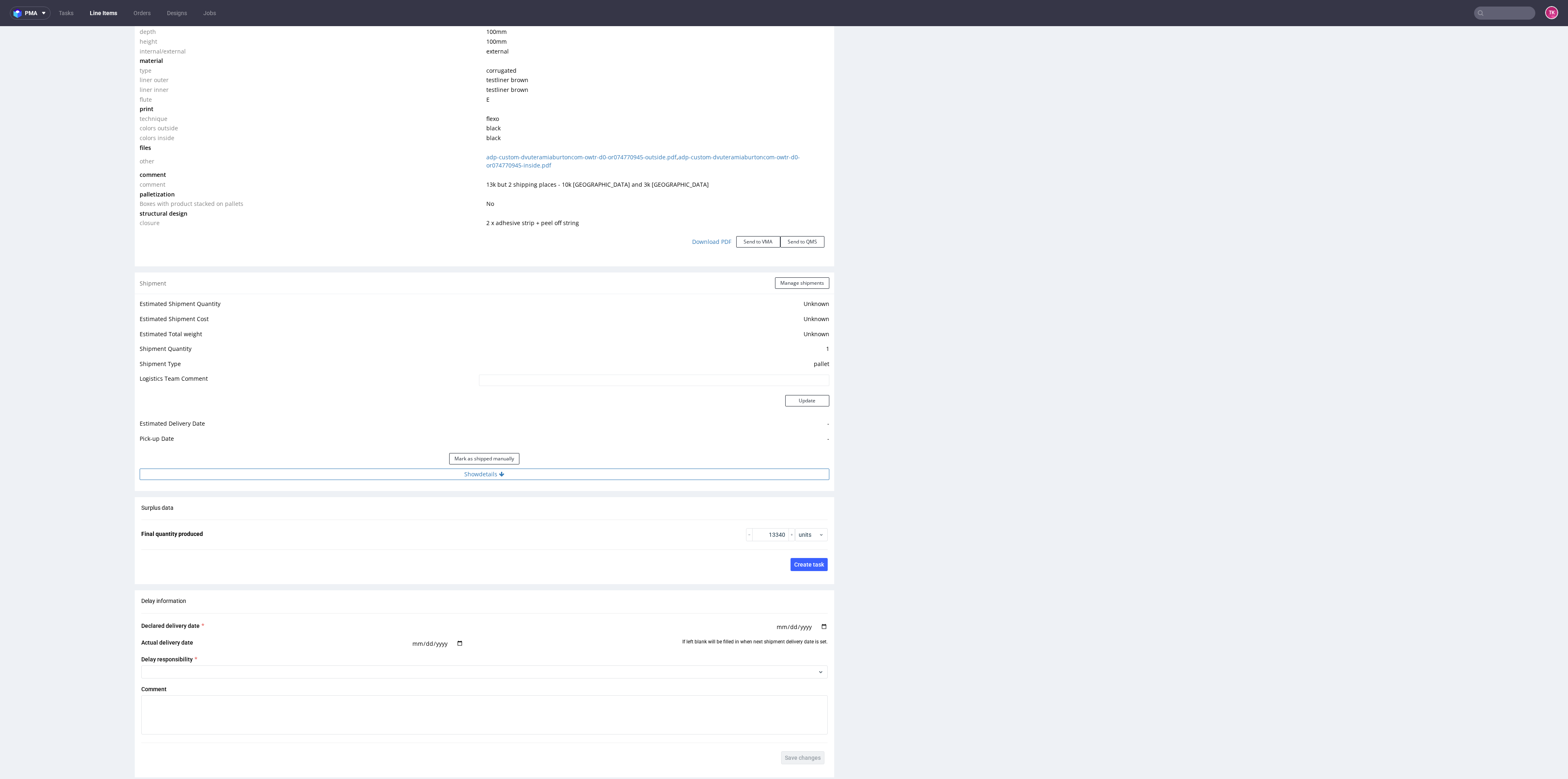
click at [570, 471] on button "Show details" at bounding box center [484, 474] width 690 height 12
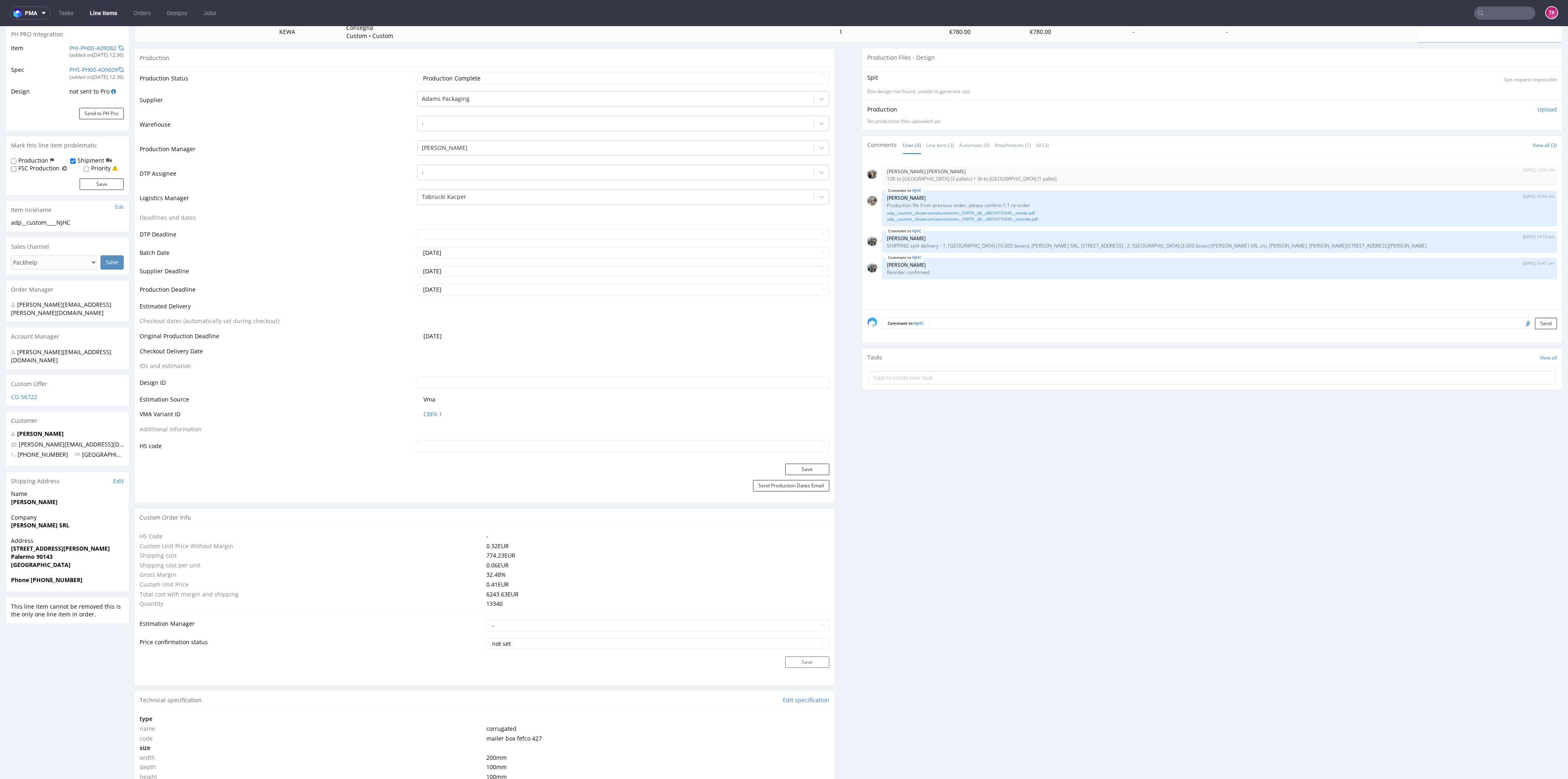
scroll to position [0, 0]
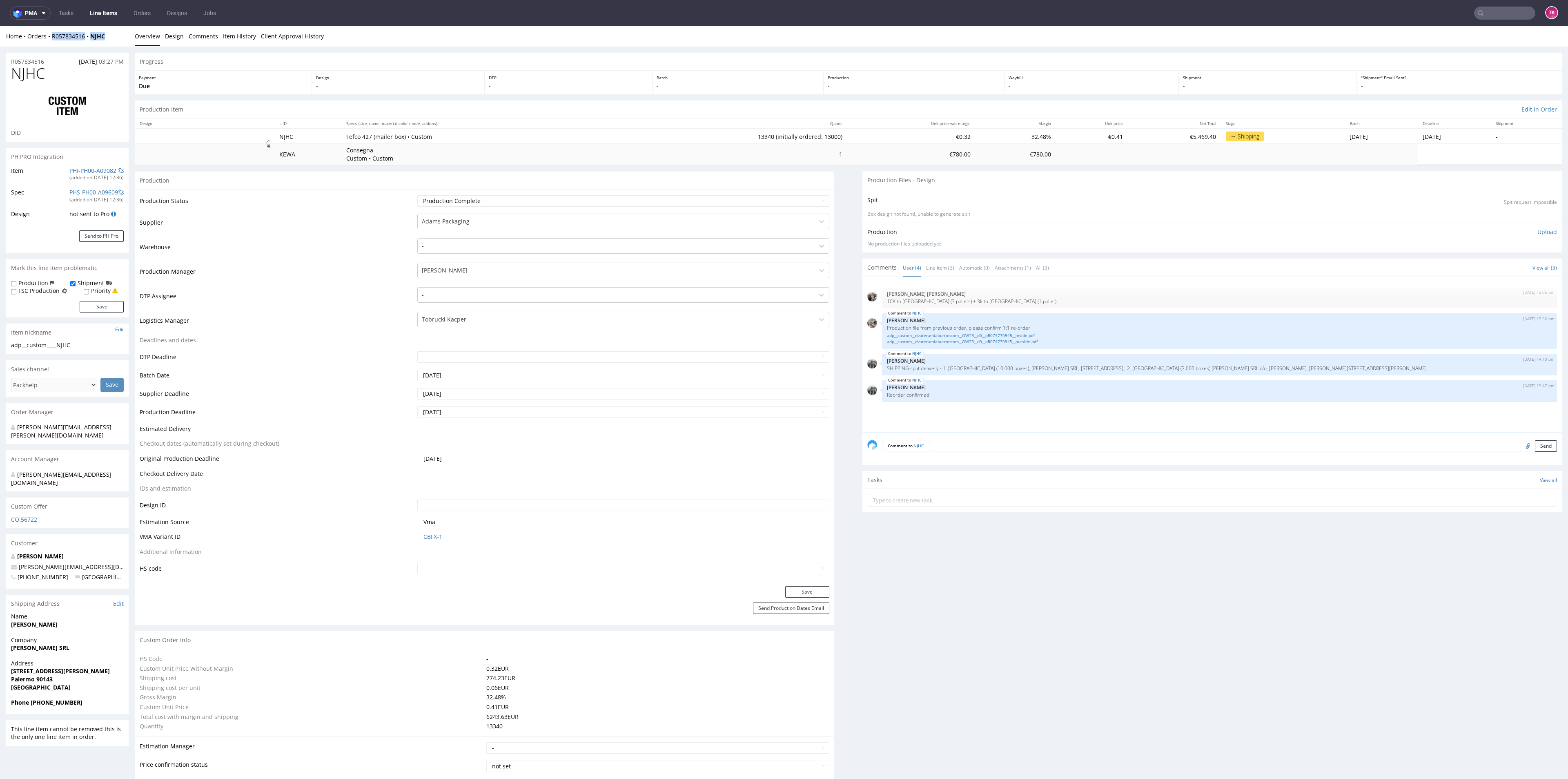
drag, startPoint x: 115, startPoint y: 41, endPoint x: 55, endPoint y: 53, distance: 61.2
copy div "Overview Design Comments Item History Client Approval History R057834516"
drag, startPoint x: 933, startPoint y: 365, endPoint x: 1429, endPoint y: 367, distance: 496.0
click at [1429, 367] on div "NJHC 8th Sep 25 | 14:10 pm Zeniuk Magdalena SHIPPING split delivery - 1. PALERM…" at bounding box center [1219, 365] width 675 height 22
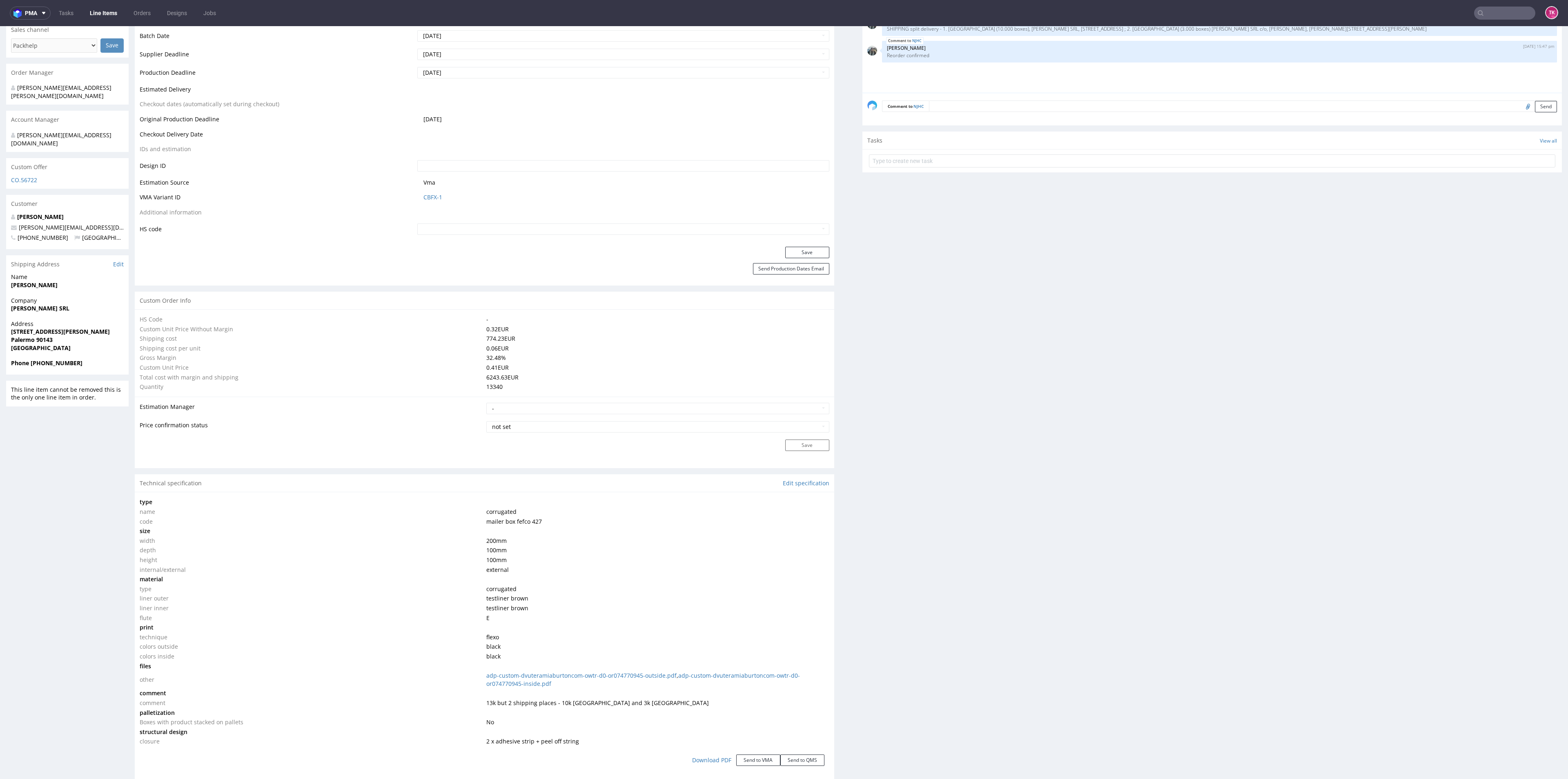
scroll to position [368, 0]
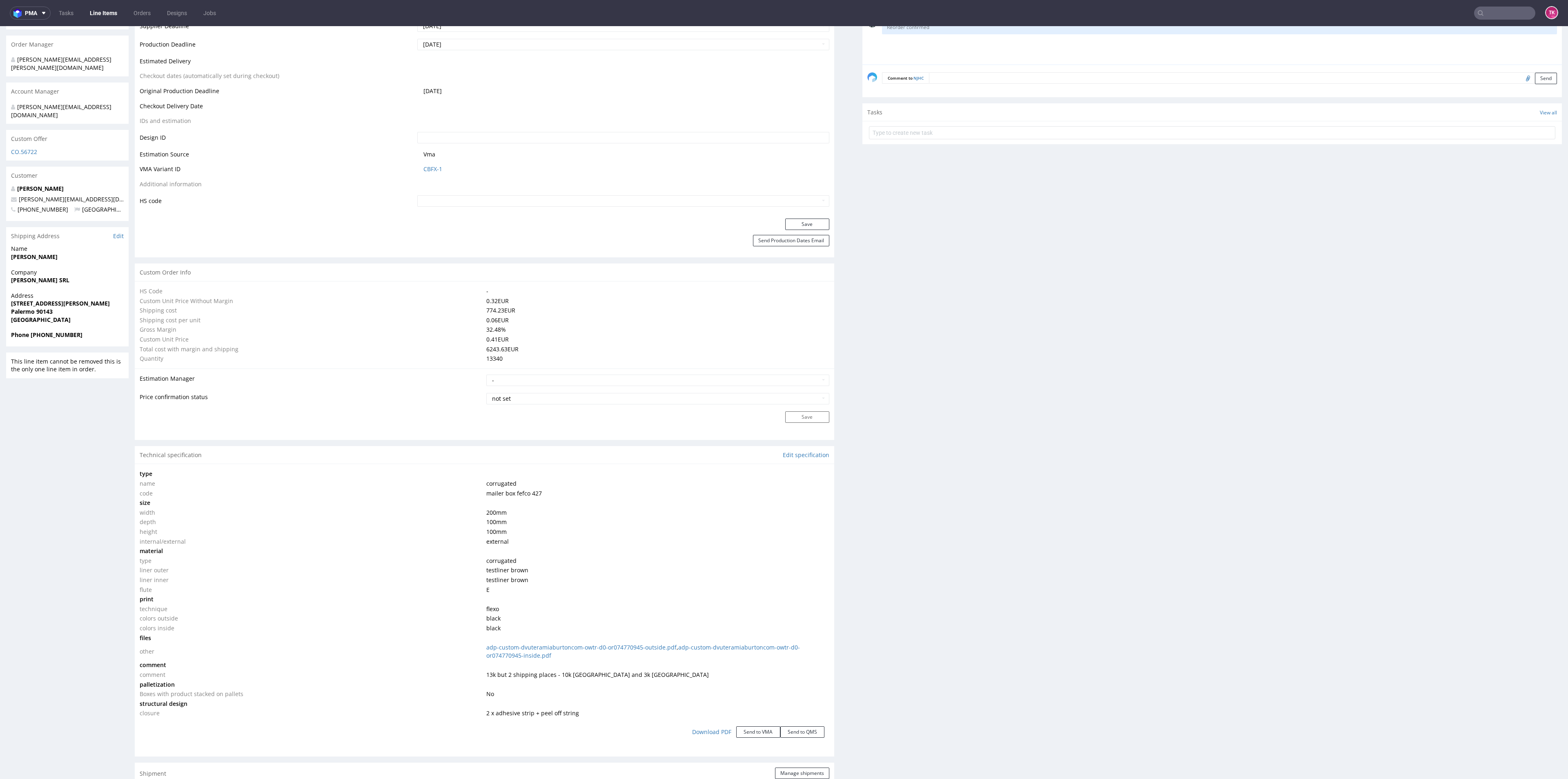
click at [22, 316] on strong "Italy" at bounding box center [41, 320] width 60 height 8
click at [23, 308] on strong "Palermo 90143" at bounding box center [32, 311] width 41 height 8
copy strong "Palermo"
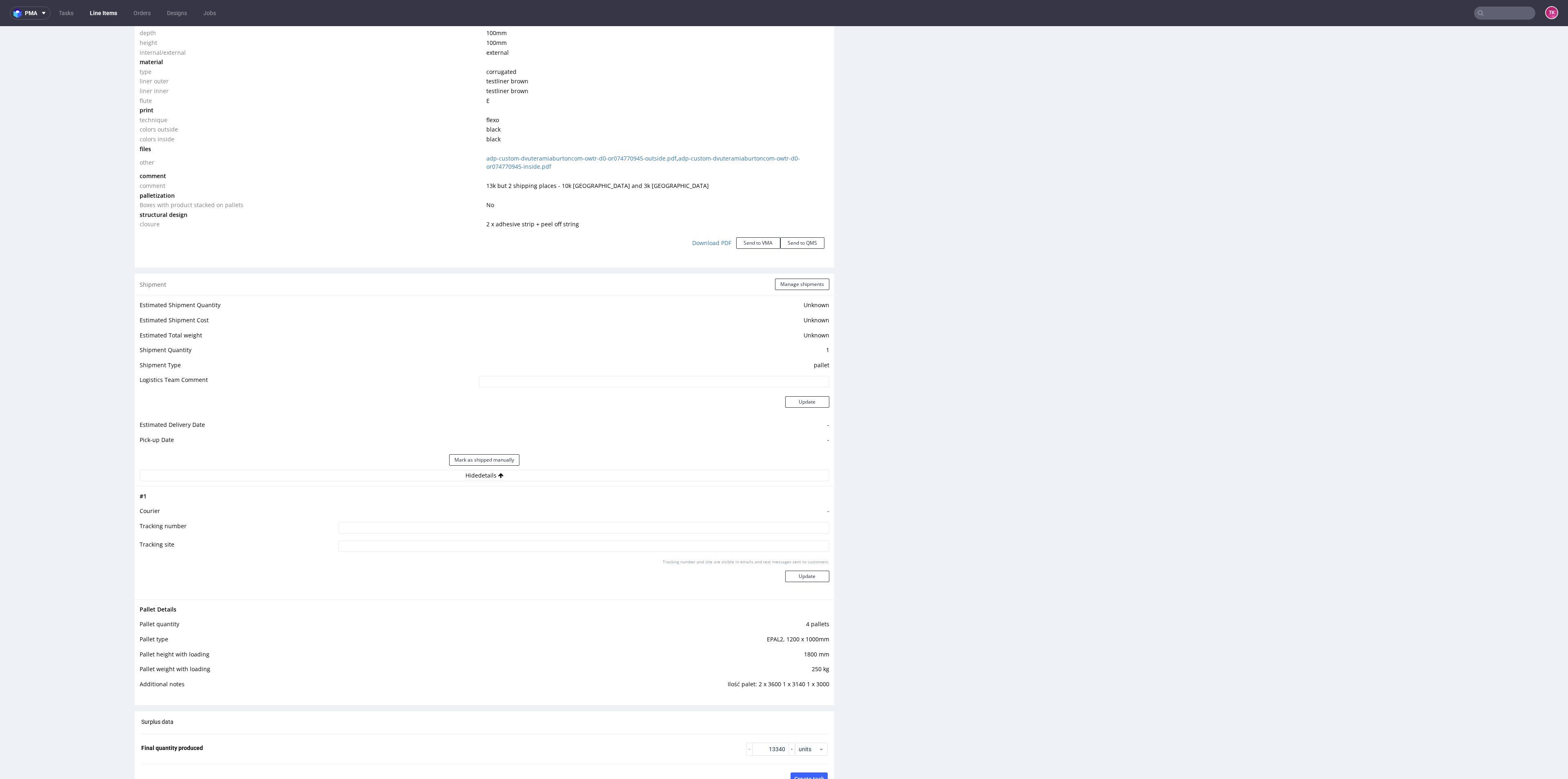
scroll to position [919, 0]
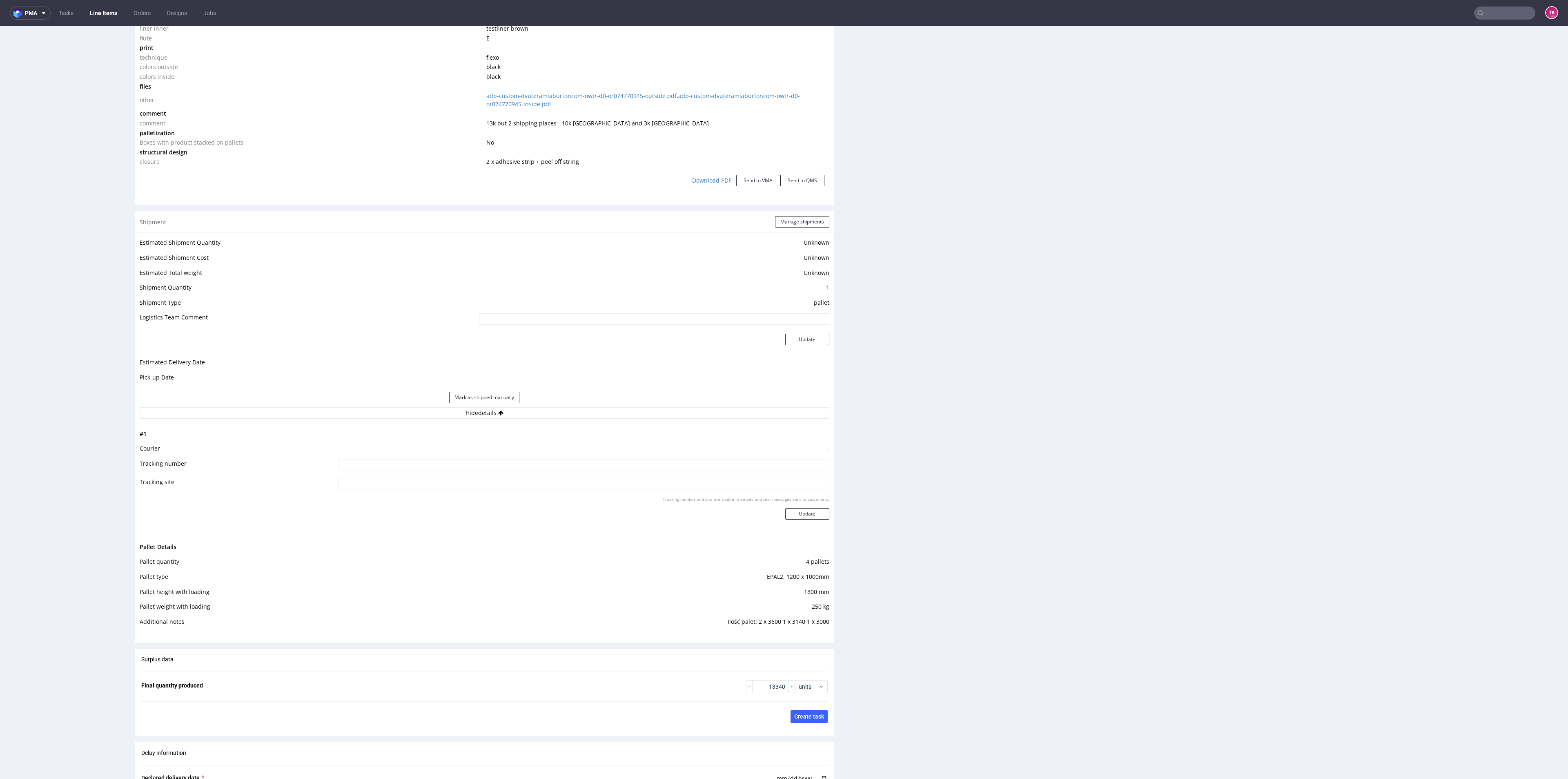
click at [525, 465] on input at bounding box center [584, 465] width 491 height 12
paste input "Palermo"
type input "Palermo DSV"
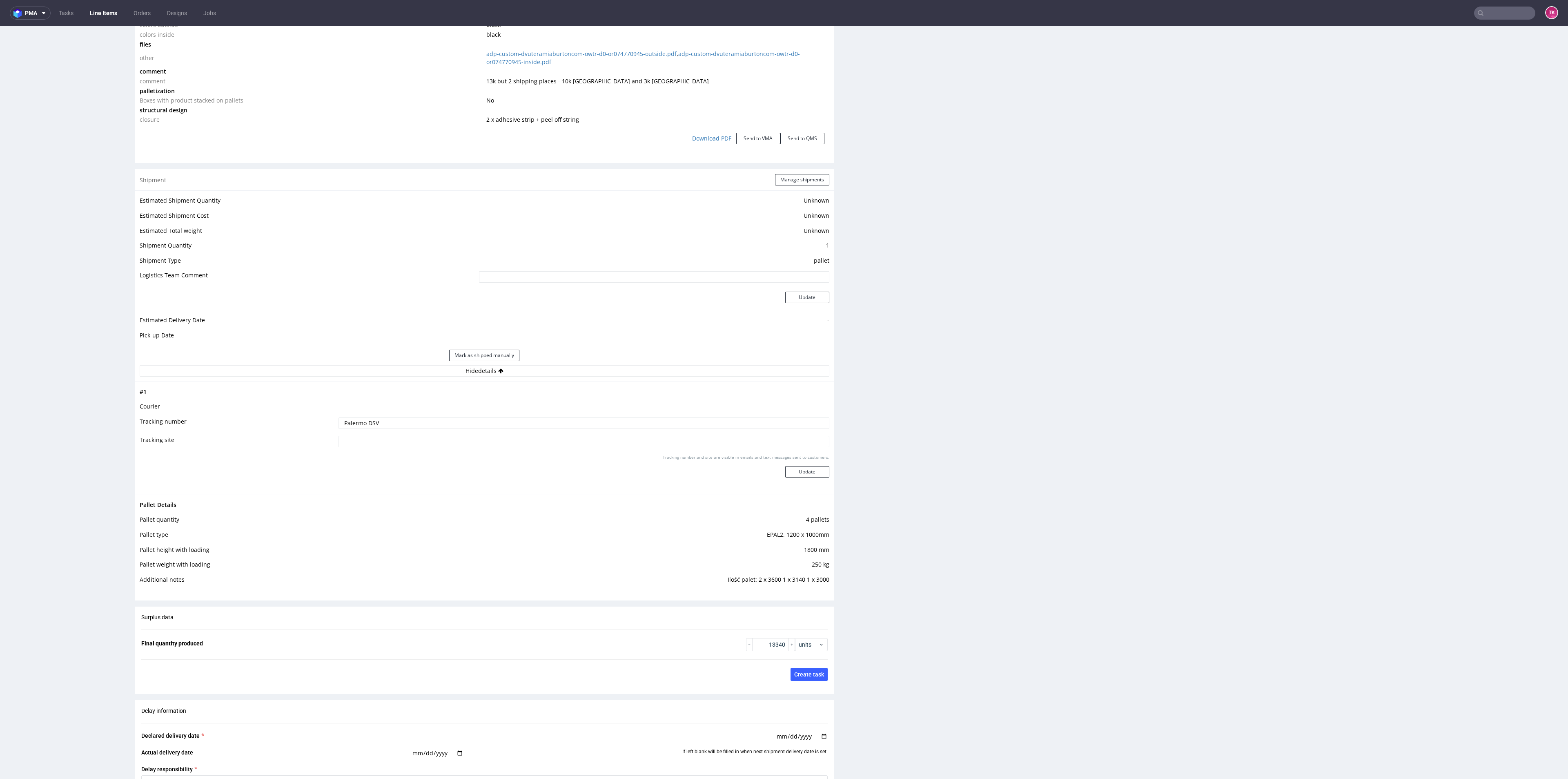
scroll to position [981, 0]
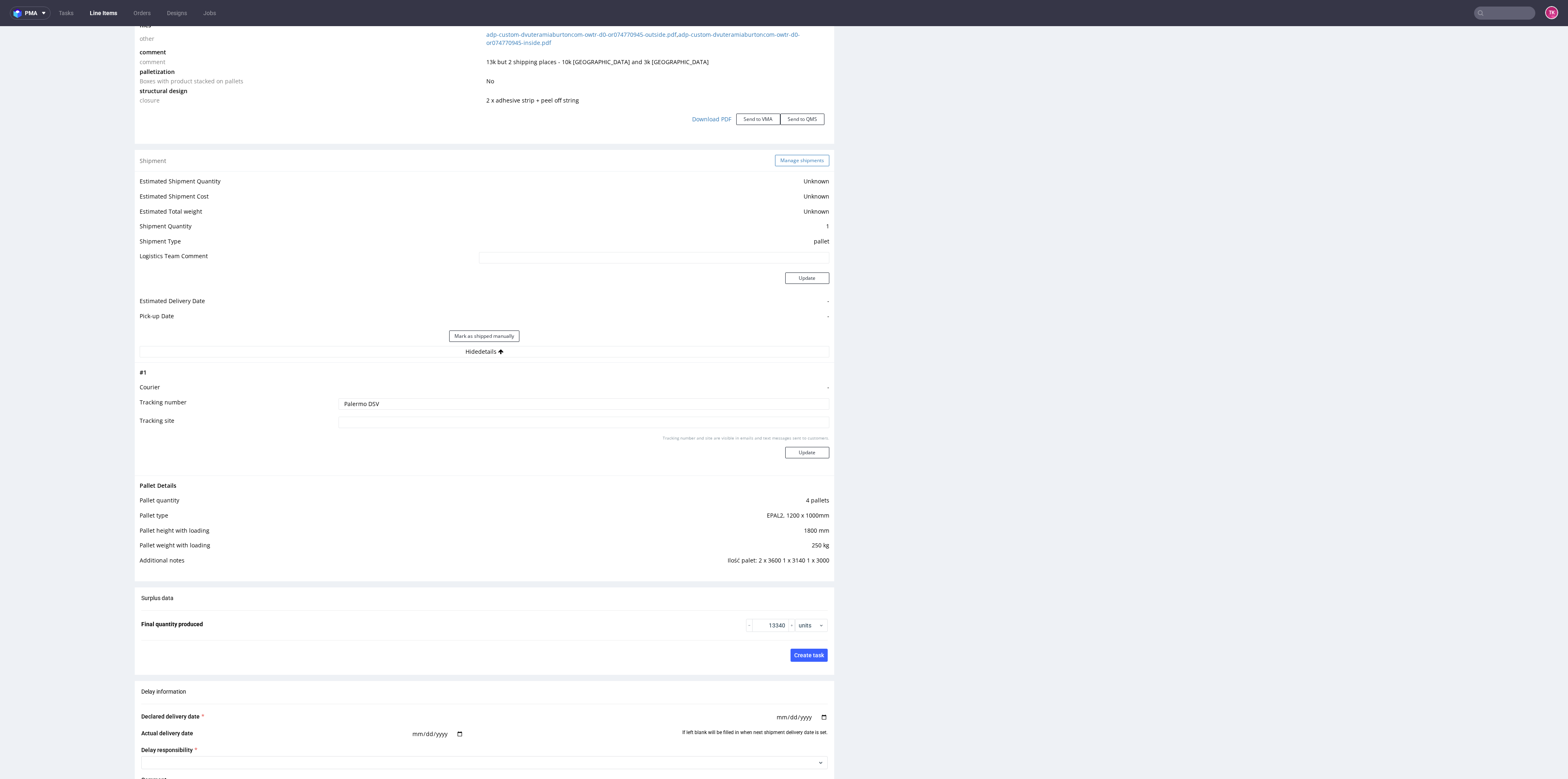
click at [786, 163] on button "Manage shipments" at bounding box center [802, 160] width 54 height 12
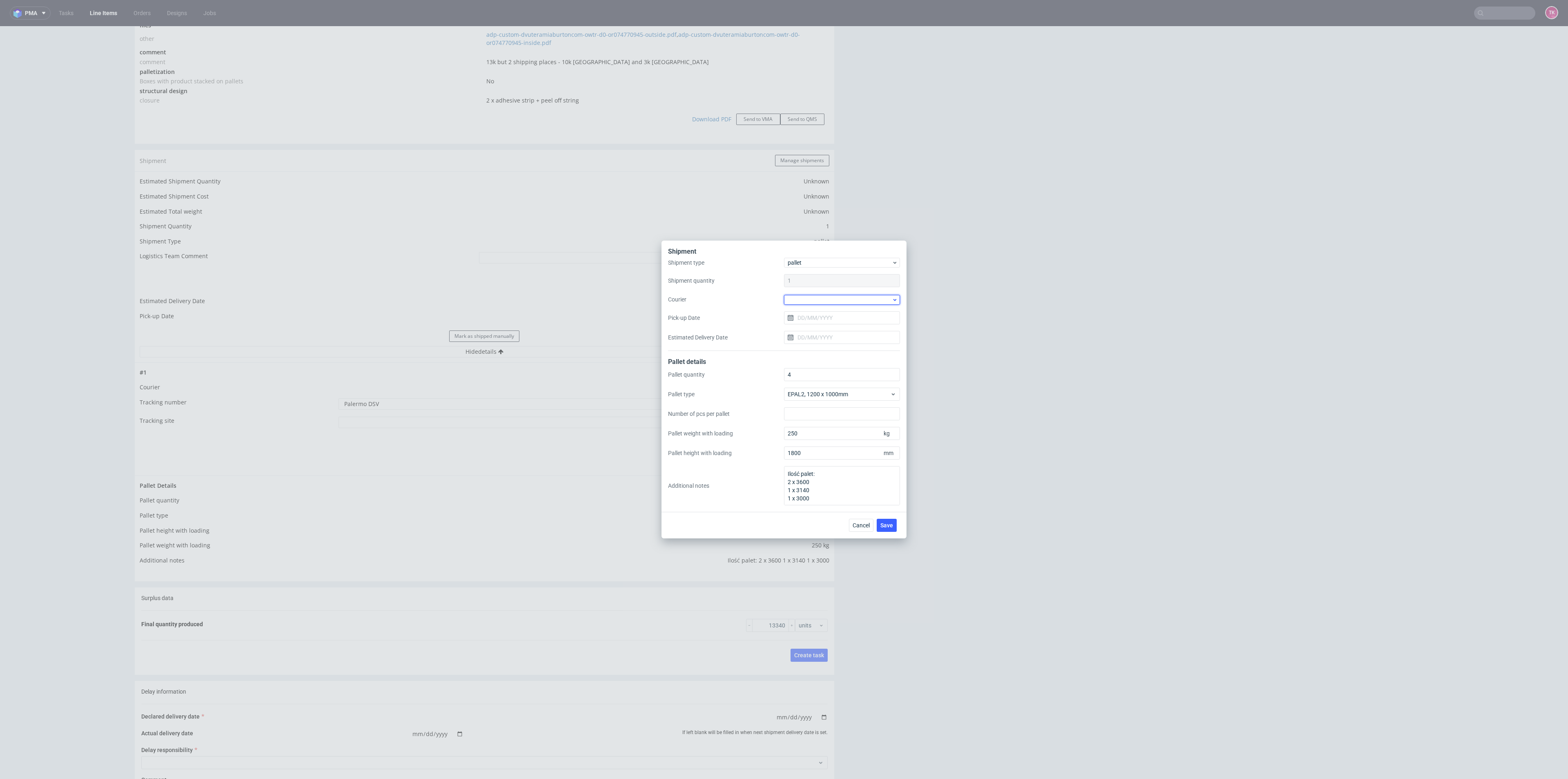
click at [836, 303] on div at bounding box center [842, 300] width 116 height 10
click at [814, 359] on div "DSV" at bounding box center [842, 362] width 110 height 15
click at [830, 323] on input "Pick-up Date" at bounding box center [842, 317] width 116 height 13
click at [844, 431] on button "1" at bounding box center [842, 429] width 13 height 13
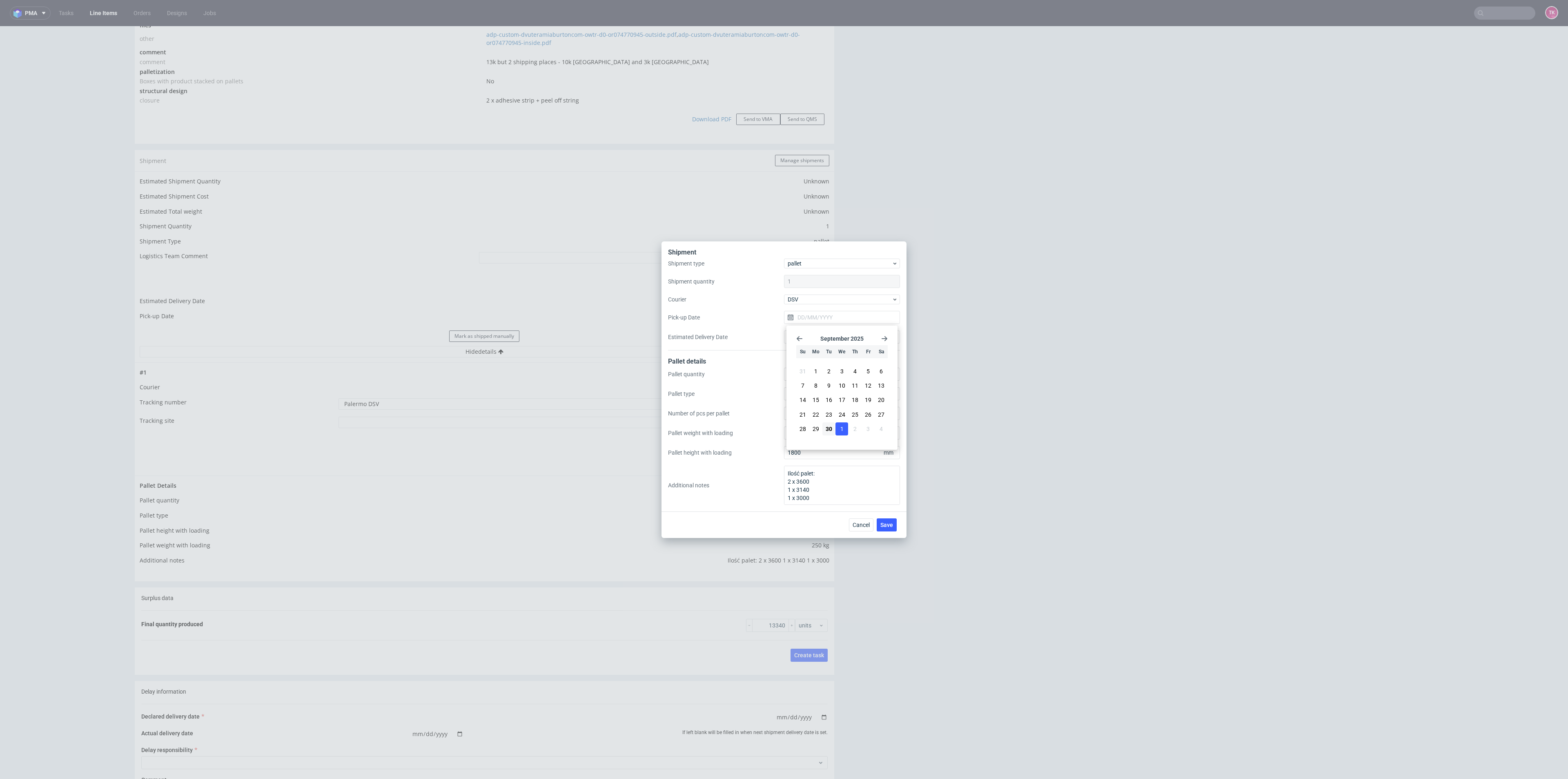
type input "[DATE]"
click at [886, 527] on span "Save" at bounding box center [886, 524] width 13 height 5
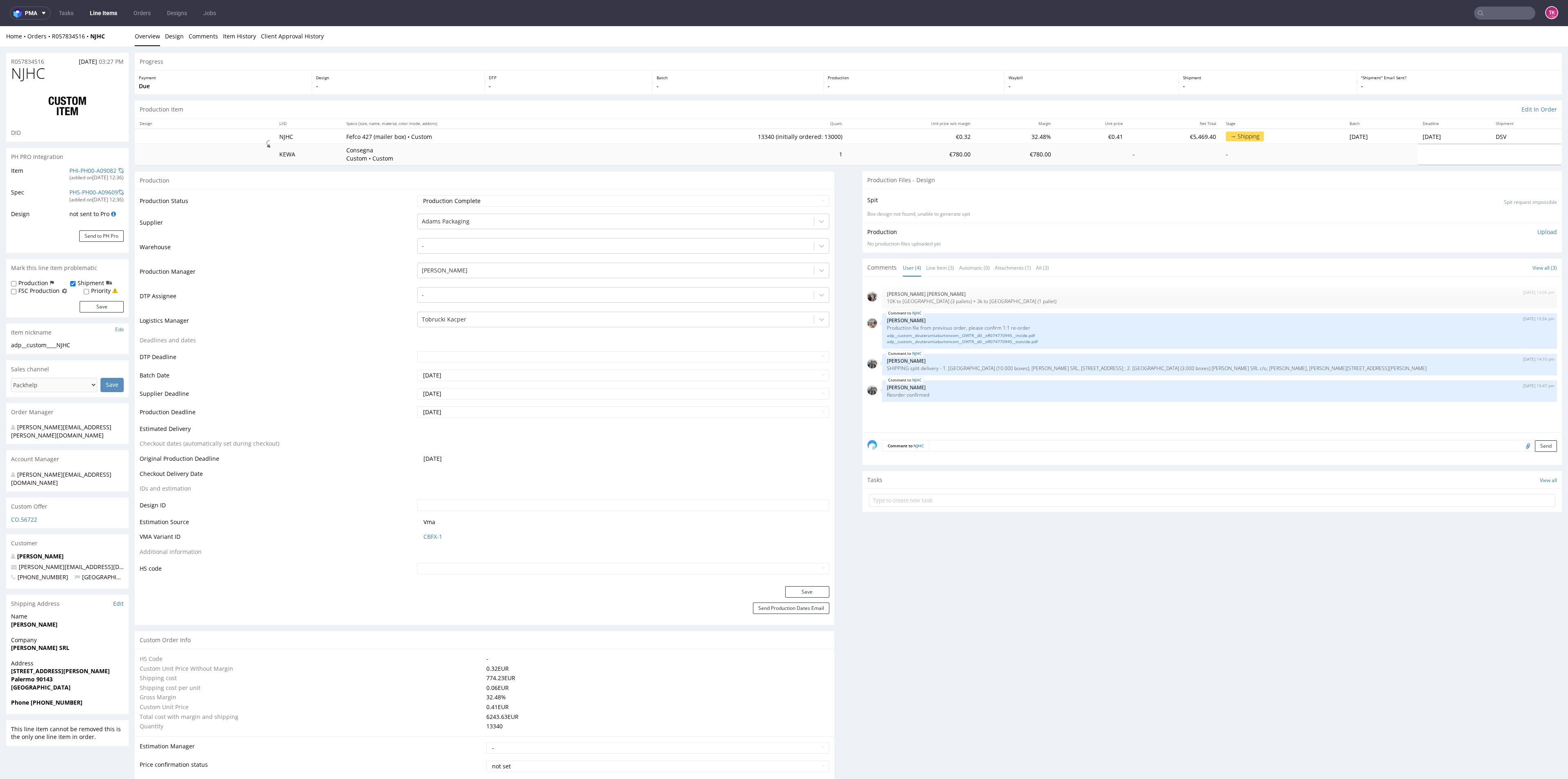
type input "13340"
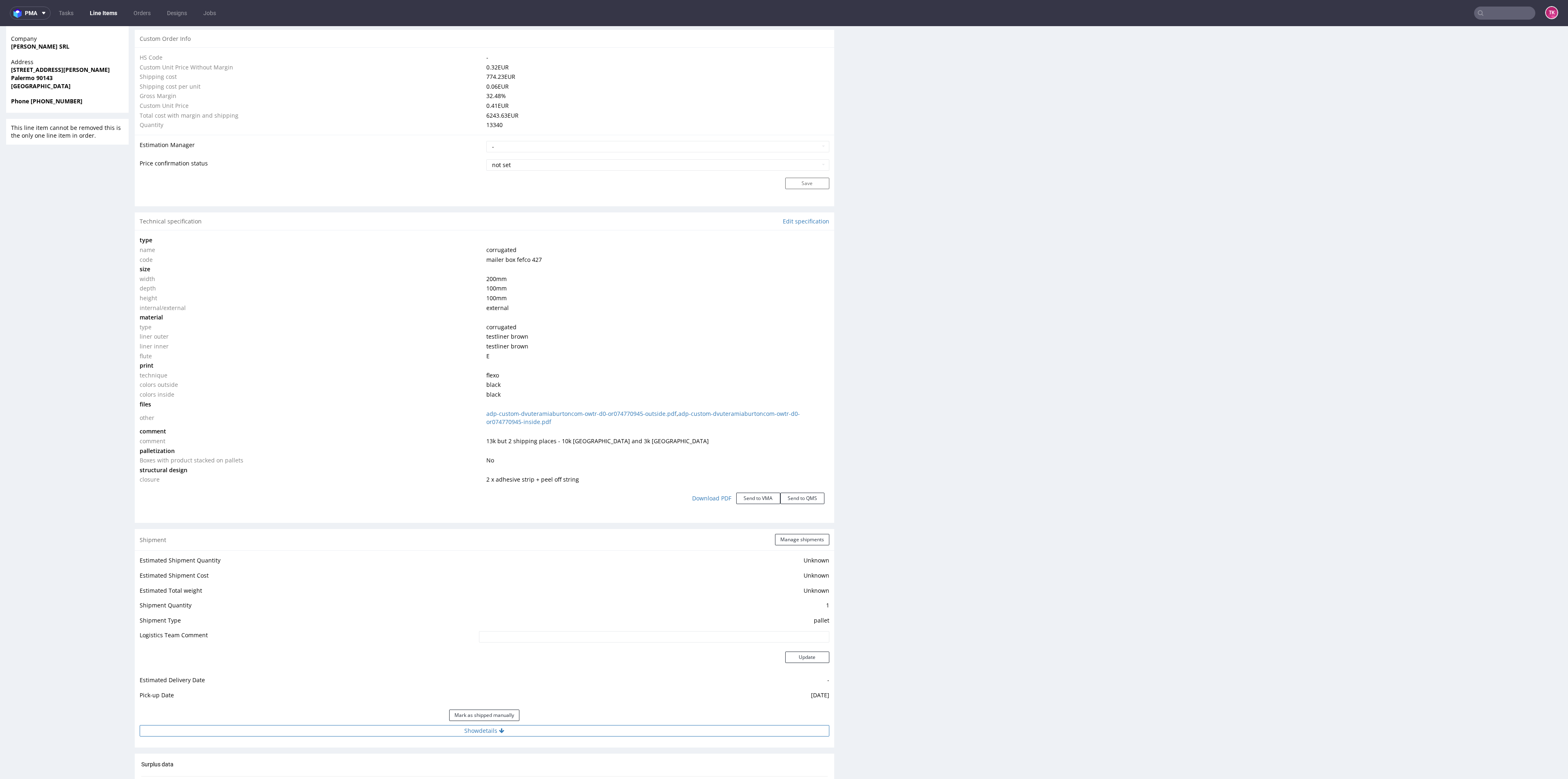
scroll to position [736, 0]
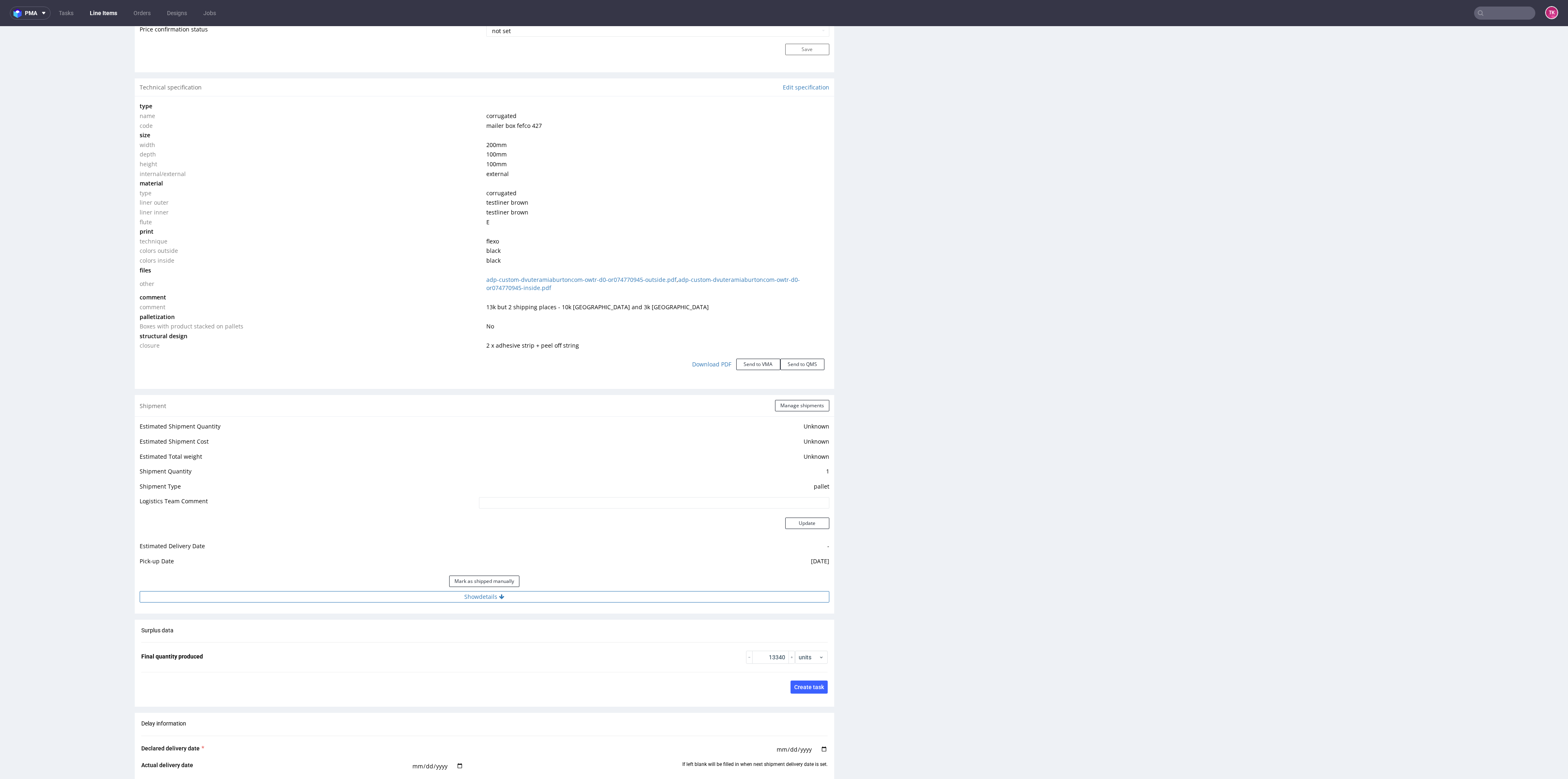
click at [489, 600] on button "Show details" at bounding box center [484, 597] width 690 height 12
click at [517, 655] on input at bounding box center [584, 649] width 491 height 12
type input "[GEOGRAPHIC_DATA]: [GEOGRAPHIC_DATA]:"
drag, startPoint x: 805, startPoint y: 688, endPoint x: 801, endPoint y: 694, distance: 7.2
click at [803, 689] on div "Tracking number and site are visible in emails and text messages sent to custom…" at bounding box center [584, 695] width 491 height 29
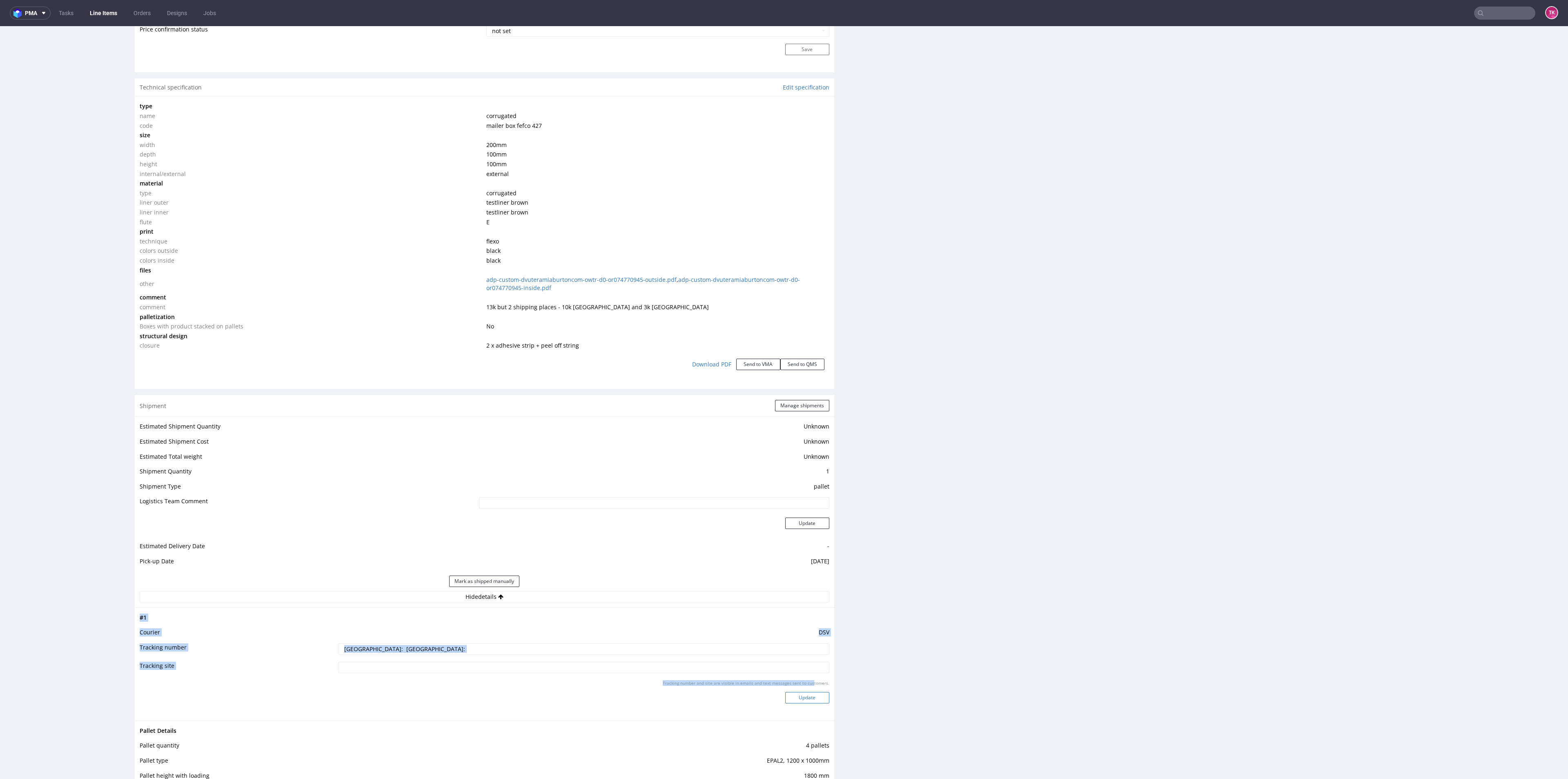
click at [801, 694] on button "Update" at bounding box center [807, 697] width 44 height 12
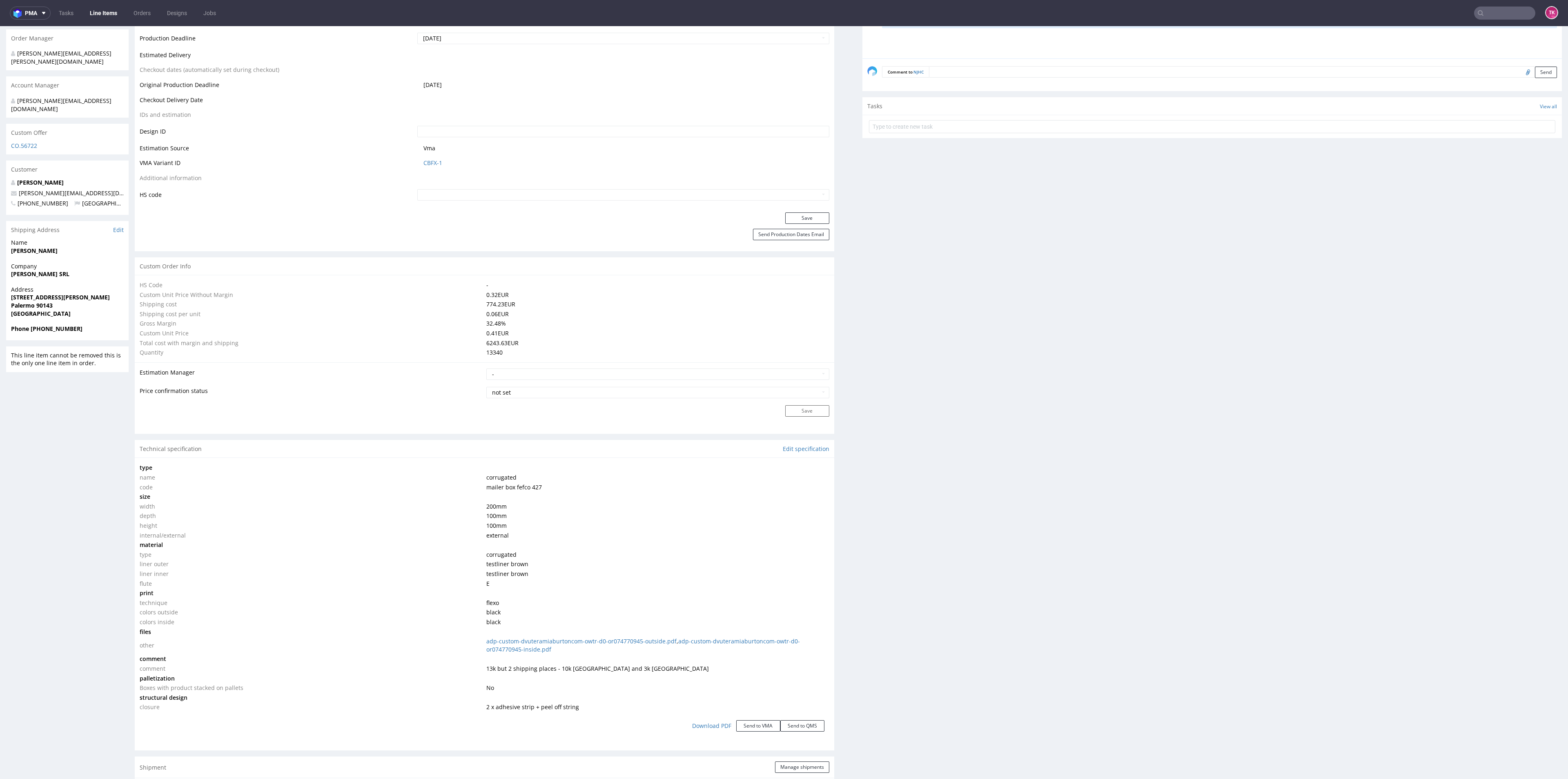
scroll to position [680, 0]
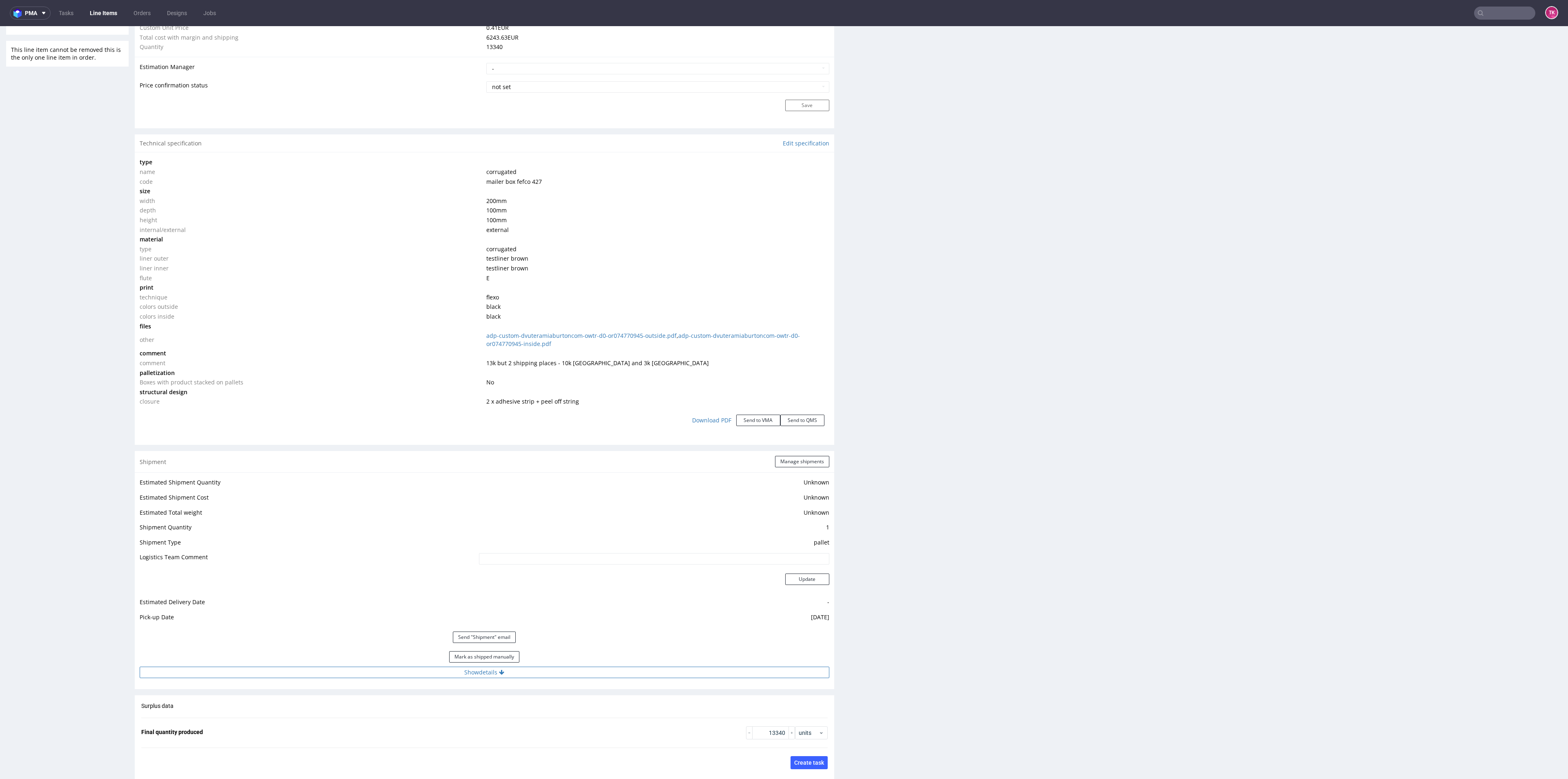
drag, startPoint x: 622, startPoint y: 661, endPoint x: 629, endPoint y: 671, distance: 12.2
click at [623, 661] on div "Mark as shipped manually" at bounding box center [484, 657] width 690 height 19
click at [629, 671] on button "Show details" at bounding box center [484, 672] width 690 height 12
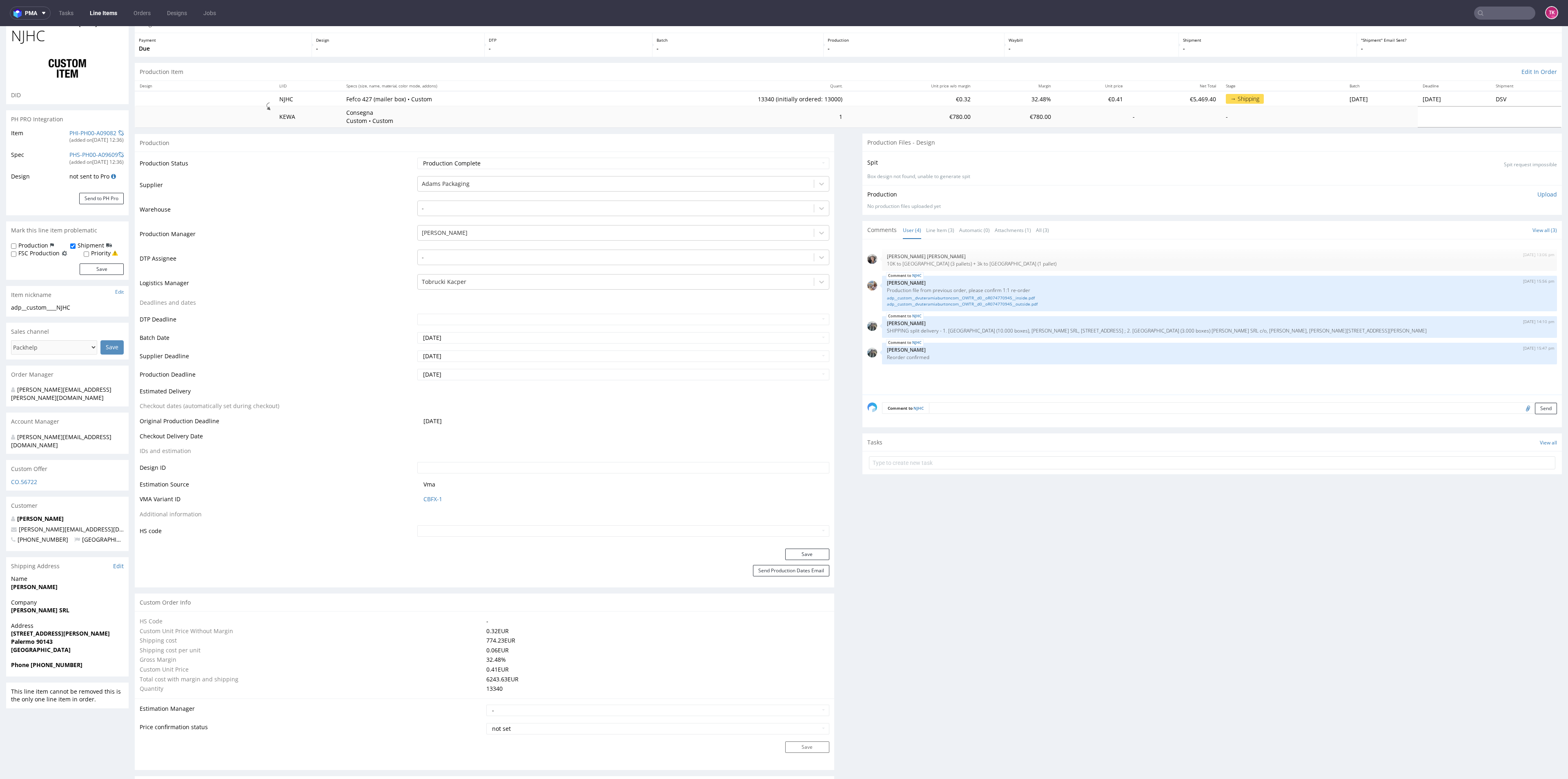
scroll to position [0, 0]
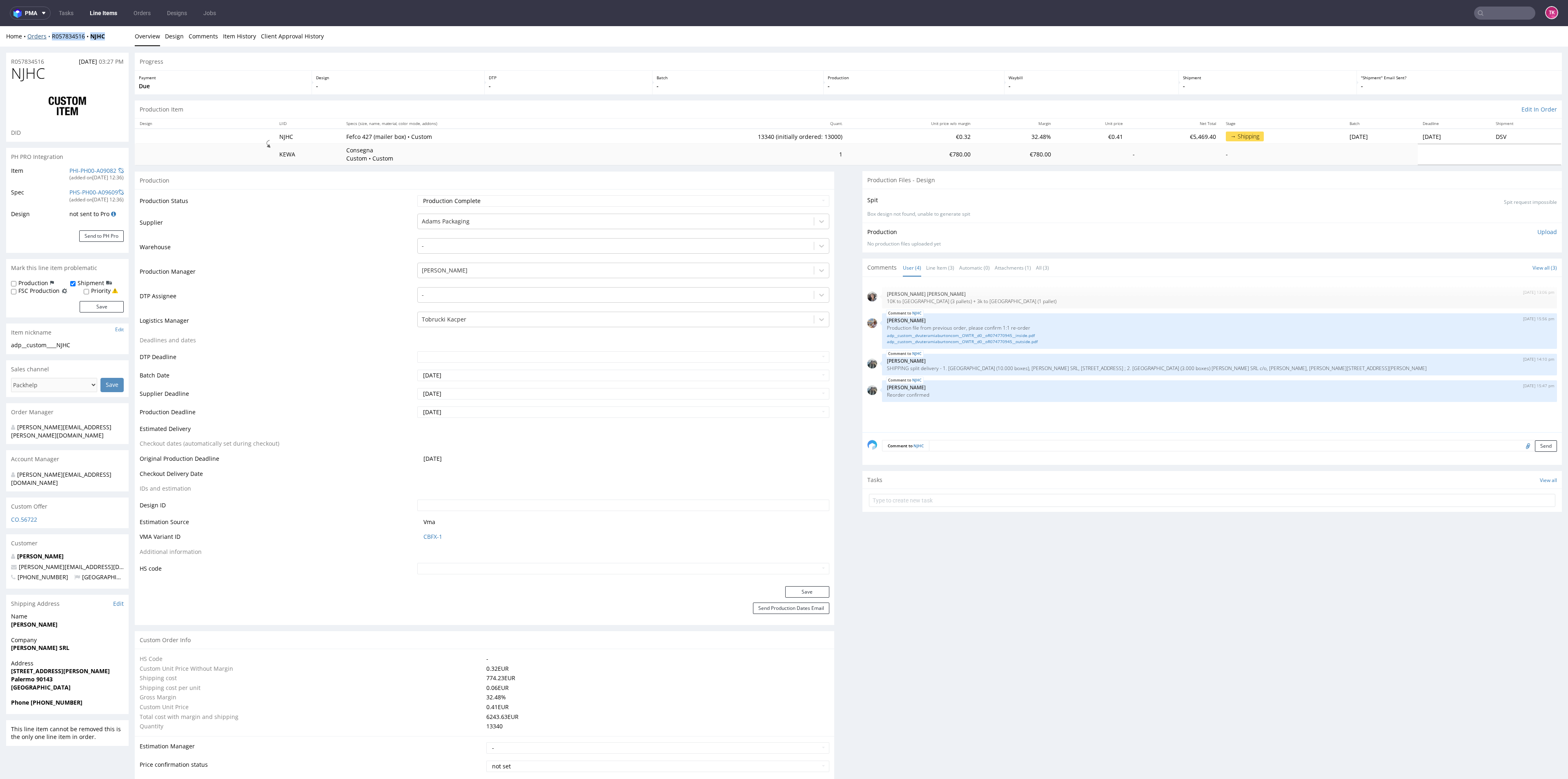
drag, startPoint x: 106, startPoint y: 35, endPoint x: 51, endPoint y: 34, distance: 55.0
click at [52, 34] on div "Home Orders R057834516 NJHC" at bounding box center [67, 36] width 122 height 8
copy div "R057834516 NJHC"
drag, startPoint x: 0, startPoint y: 630, endPoint x: 80, endPoint y: 628, distance: 80.0
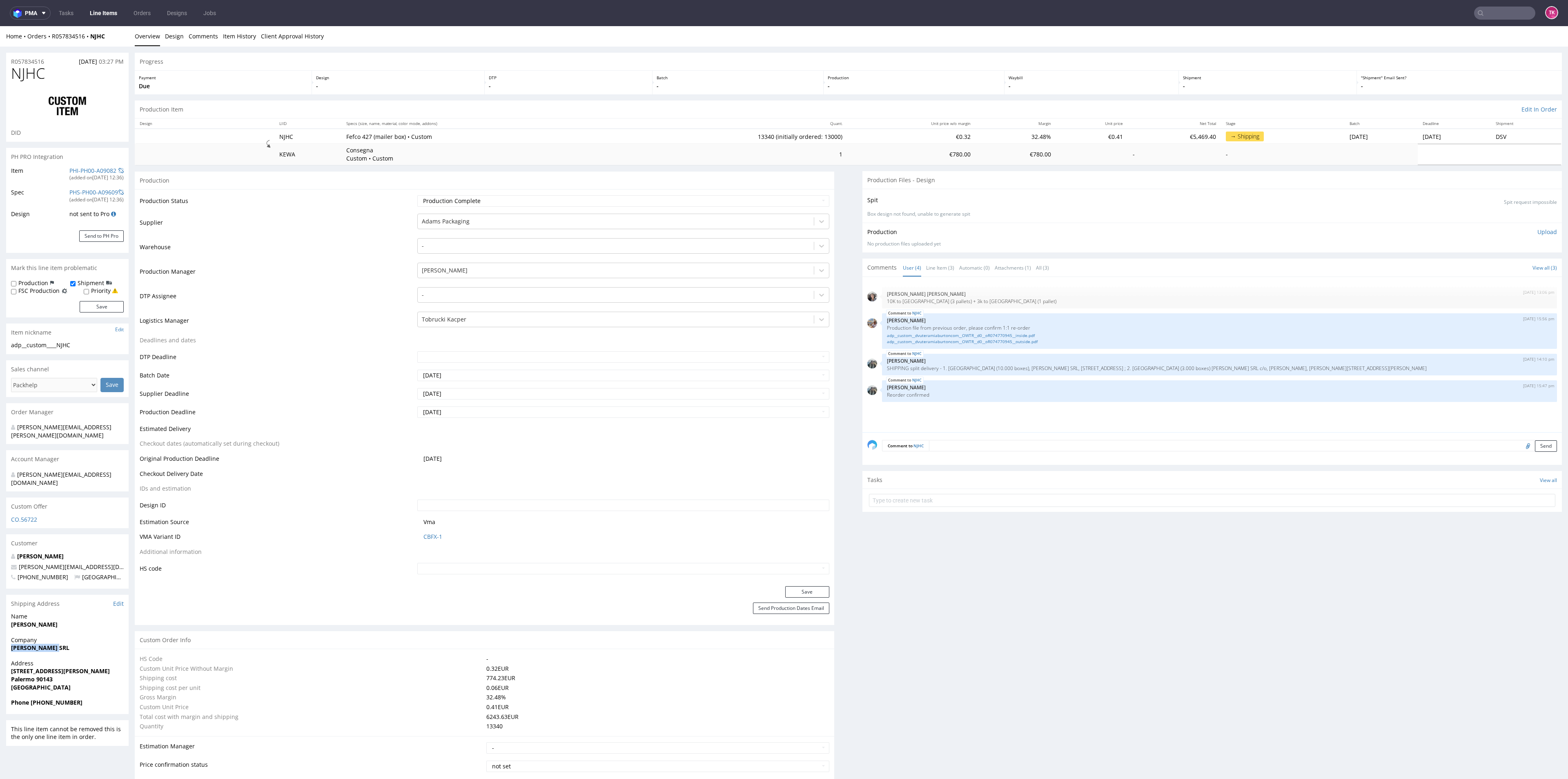
copy strong "[PERSON_NAME] SRL"
drag, startPoint x: 2, startPoint y: 605, endPoint x: 96, endPoint y: 605, distance: 94.0
copy strong "[PERSON_NAME]"
drag, startPoint x: 993, startPoint y: 371, endPoint x: 1063, endPoint y: 370, distance: 70.0
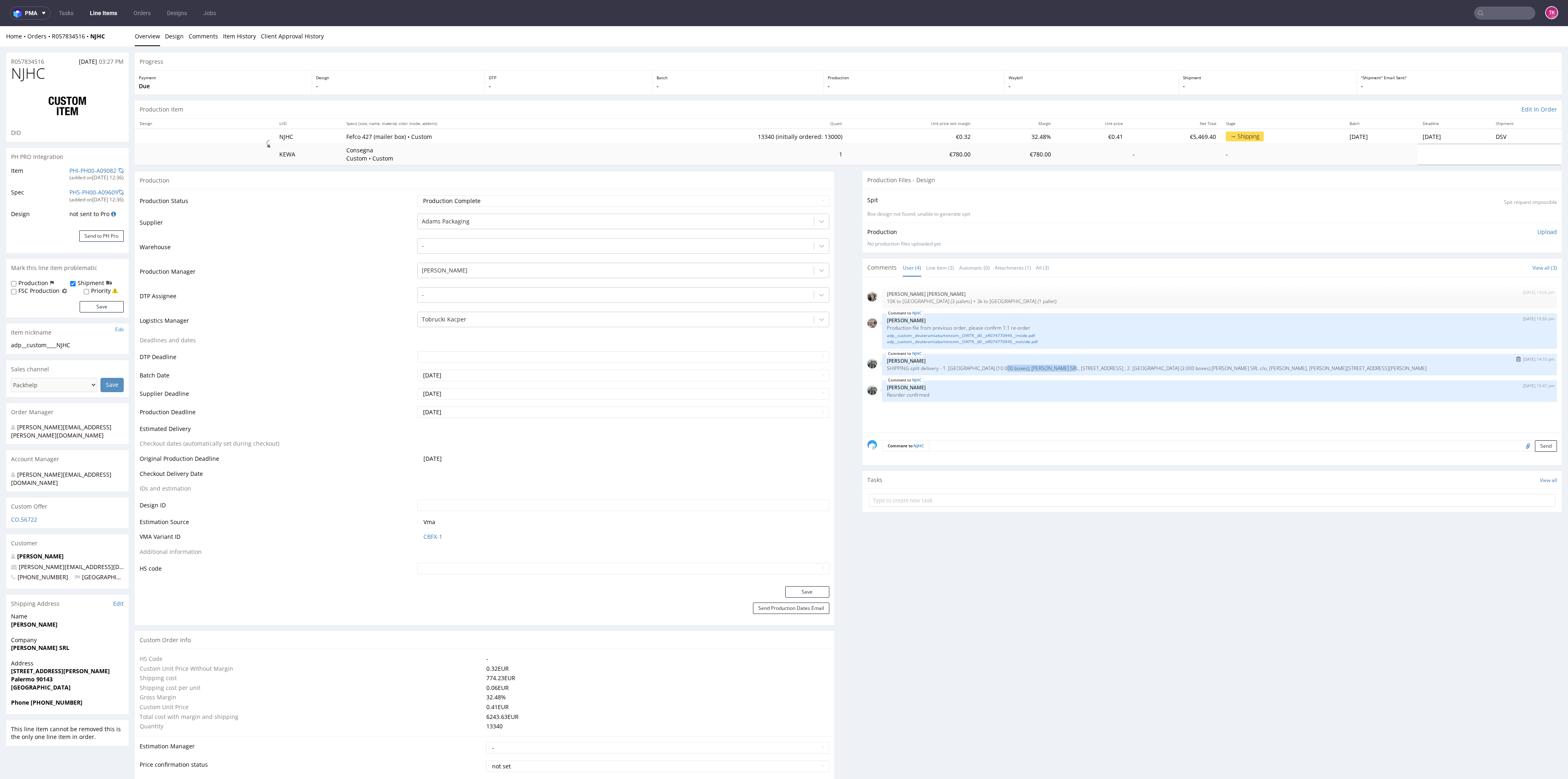
click at [1063, 370] on p "SHIPPING split delivery - 1. PALERMO (10.000 boxes), MIA BURTON SRL, VIA MAGGIO…" at bounding box center [1219, 368] width 665 height 6
click at [1056, 386] on p "[PERSON_NAME]" at bounding box center [1219, 387] width 665 height 6
drag, startPoint x: 1039, startPoint y: 368, endPoint x: 1138, endPoint y: 370, distance: 99.0
click at [1138, 370] on p "SHIPPING split delivery - 1. PALERMO (10.000 boxes), MIA BURTON SRL, VIA MAGGIO…" at bounding box center [1219, 368] width 665 height 6
copy p "IA MAGGIORE TOSELLI, 120, 90143 PALERMO"
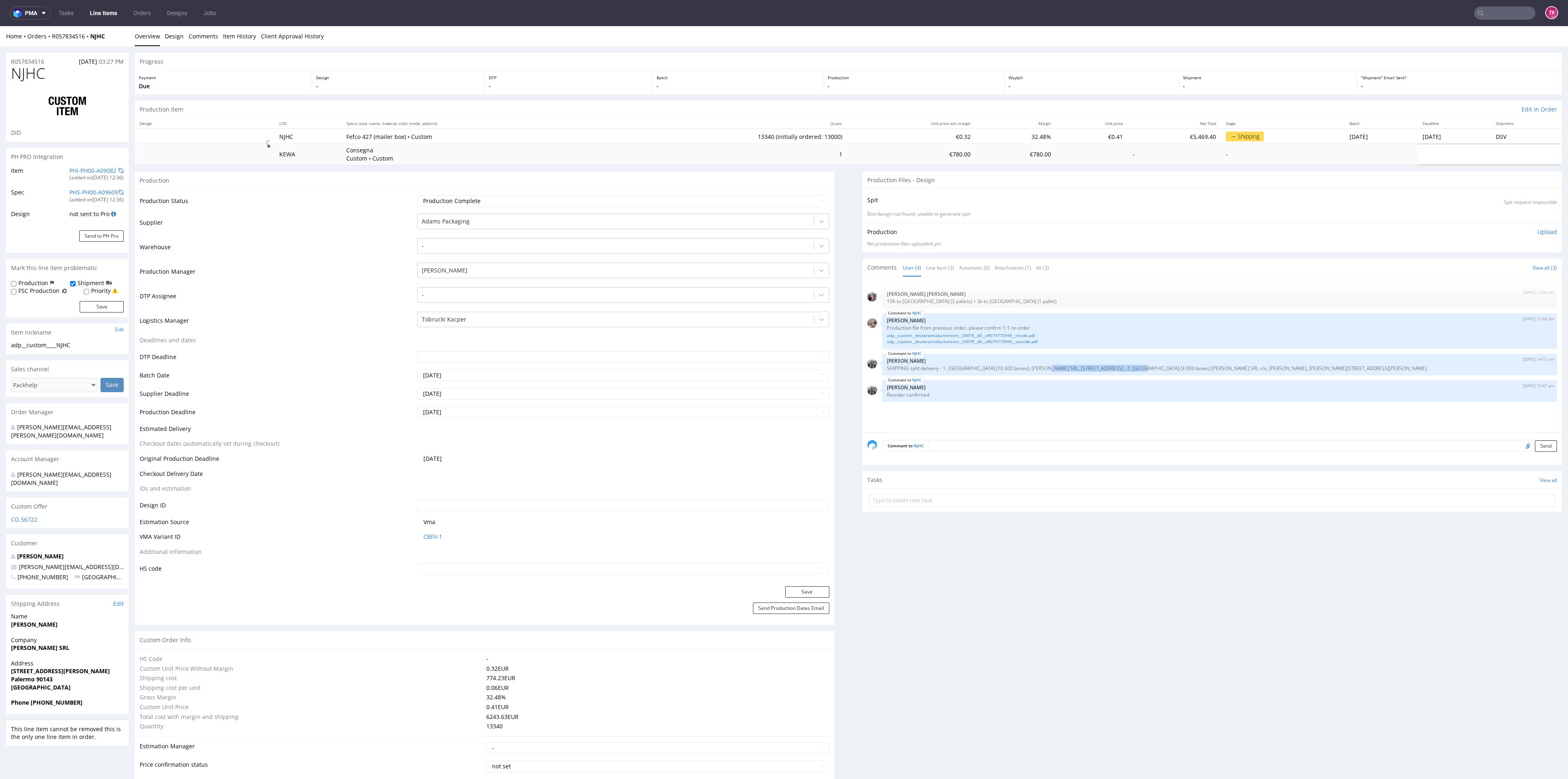
drag, startPoint x: 9, startPoint y: 616, endPoint x: 69, endPoint y: 615, distance: 60.0
click at [69, 615] on div "Name Daniela Vutera" at bounding box center [67, 624] width 122 height 23
copy strong "[PERSON_NAME]"
drag, startPoint x: 84, startPoint y: 686, endPoint x: 41, endPoint y: 691, distance: 43.3
click at [41, 699] on div "Phone +393889354561" at bounding box center [67, 706] width 122 height 15
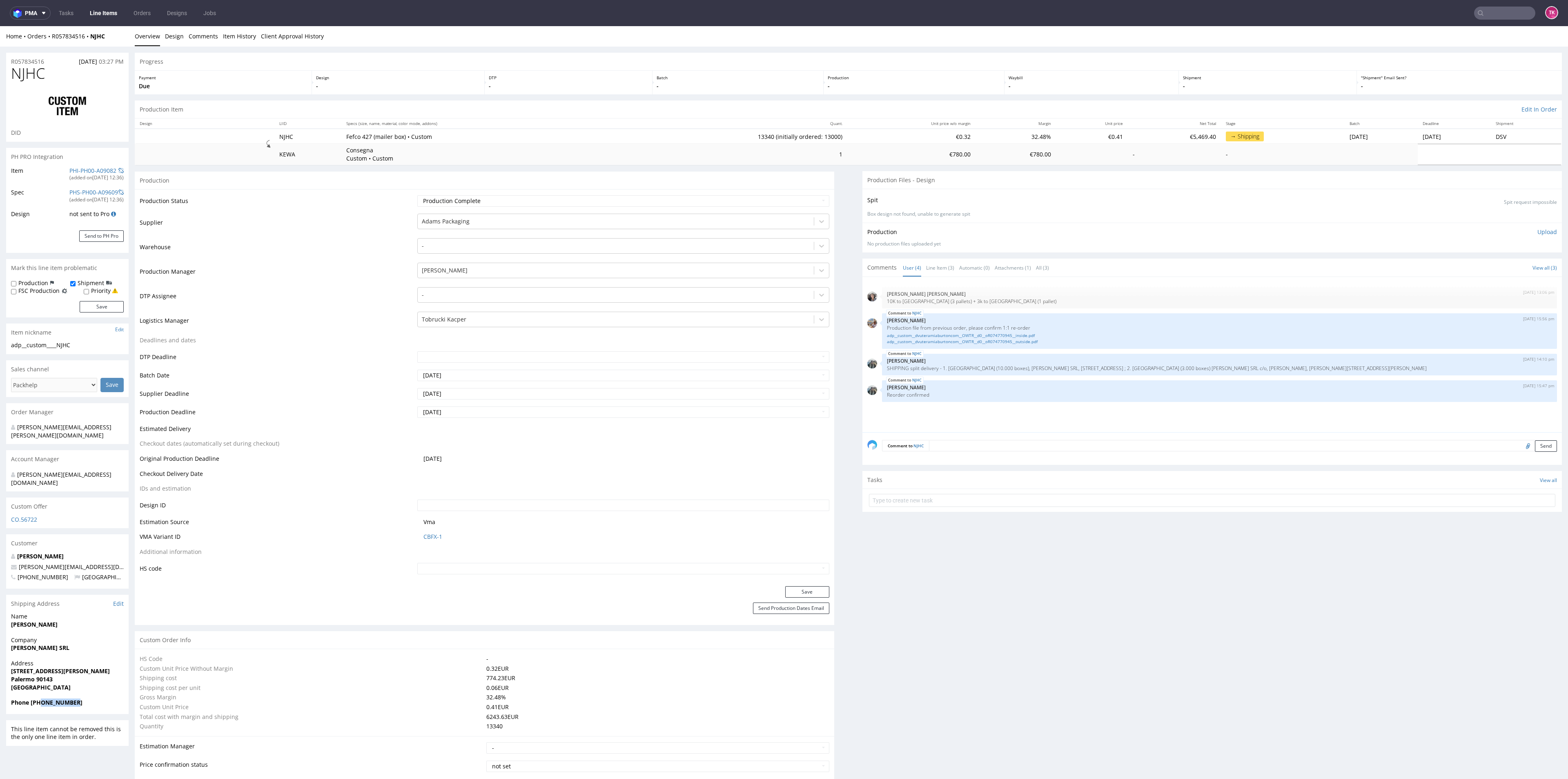
copy strong "3889354561"
drag, startPoint x: 99, startPoint y: 547, endPoint x: 4, endPoint y: 549, distance: 95.0
copy span "[PERSON_NAME][EMAIL_ADDRESS][DOMAIN_NAME]"
drag, startPoint x: 107, startPoint y: 37, endPoint x: 49, endPoint y: 43, distance: 58.3
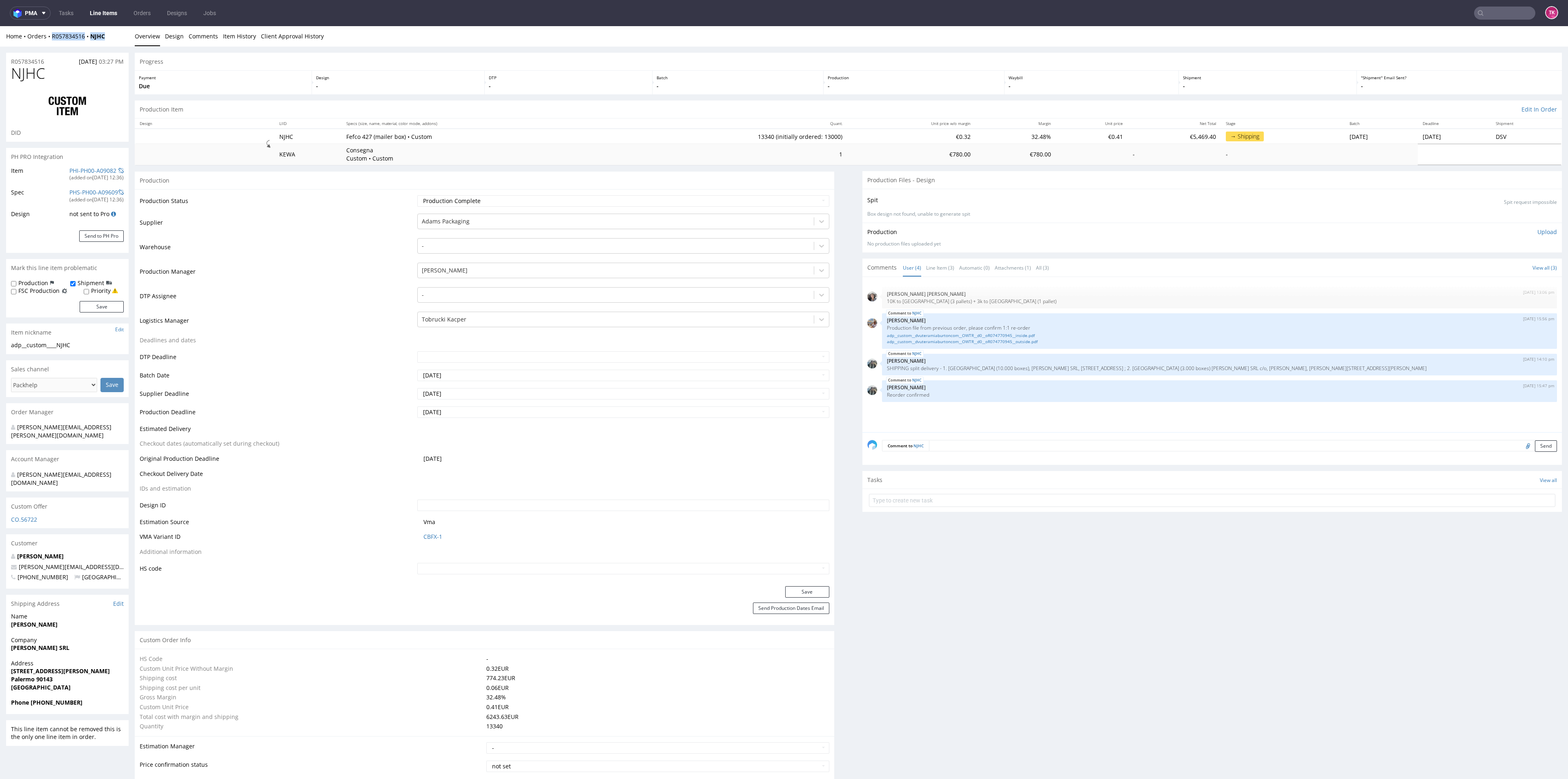
click at [49, 43] on div "Home Orders R057834516 NJHC Overview Design Comments Item History Client Approv…" at bounding box center [784, 37] width 1568 height 21
copy div "R057834516 NJHC"
drag, startPoint x: 1216, startPoint y: 369, endPoint x: 1406, endPoint y: 369, distance: 190.0
click at [1406, 369] on p "SHIPPING split delivery - 1. PALERMO (10.000 boxes), MIA BURTON SRL, VIA MAGGIO…" at bounding box center [1219, 368] width 665 height 6
copy p "MIA BURTON SRL c/o, LIPARI EYESTORE, Corso Garibaldi, 60, 20121 Milano, MI, ITA…"
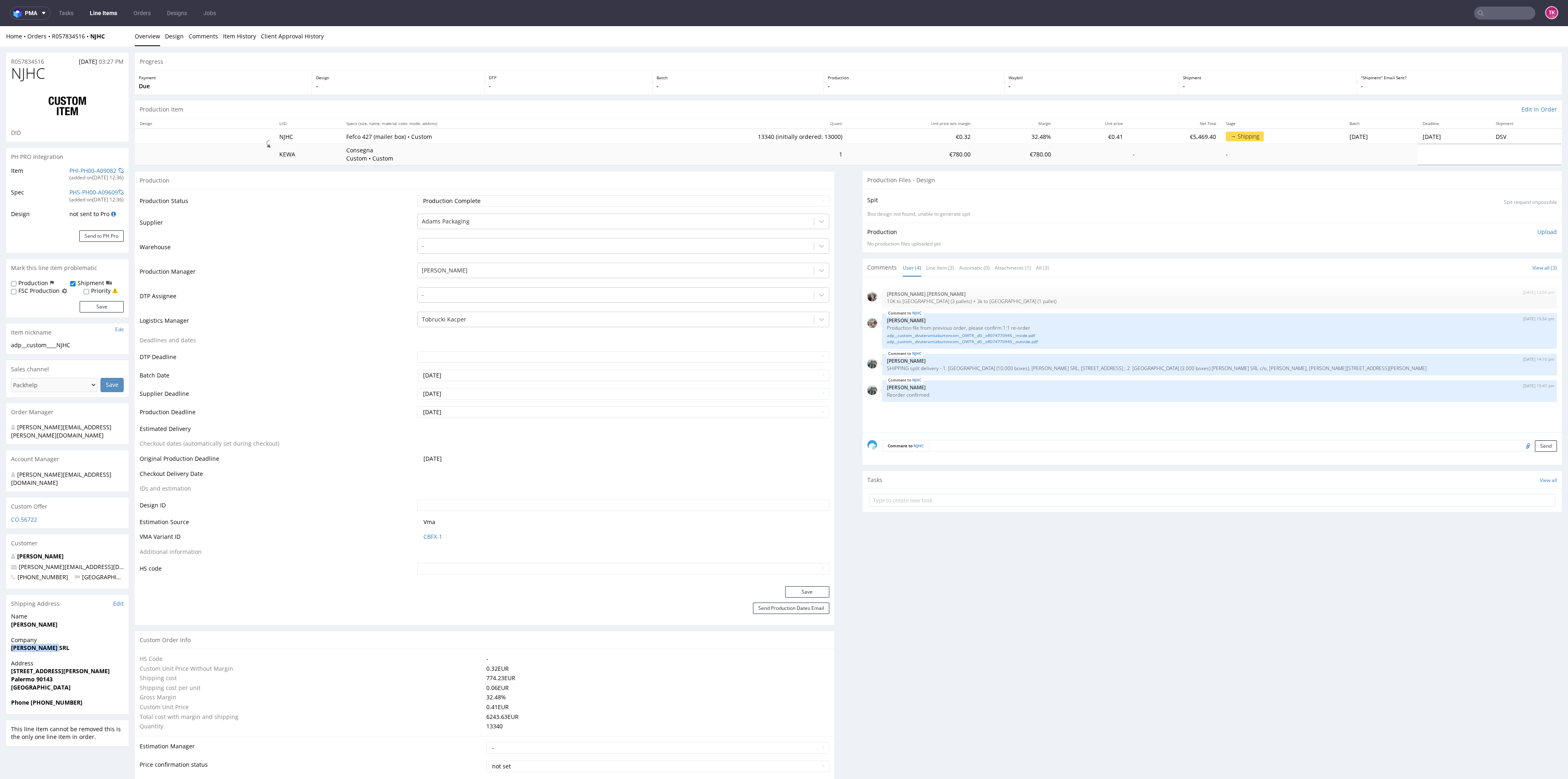
drag, startPoint x: 55, startPoint y: 630, endPoint x: 5, endPoint y: 636, distance: 50.4
copy strong "[PERSON_NAME] SRL"
drag, startPoint x: 57, startPoint y: 611, endPoint x: 0, endPoint y: 612, distance: 57.0
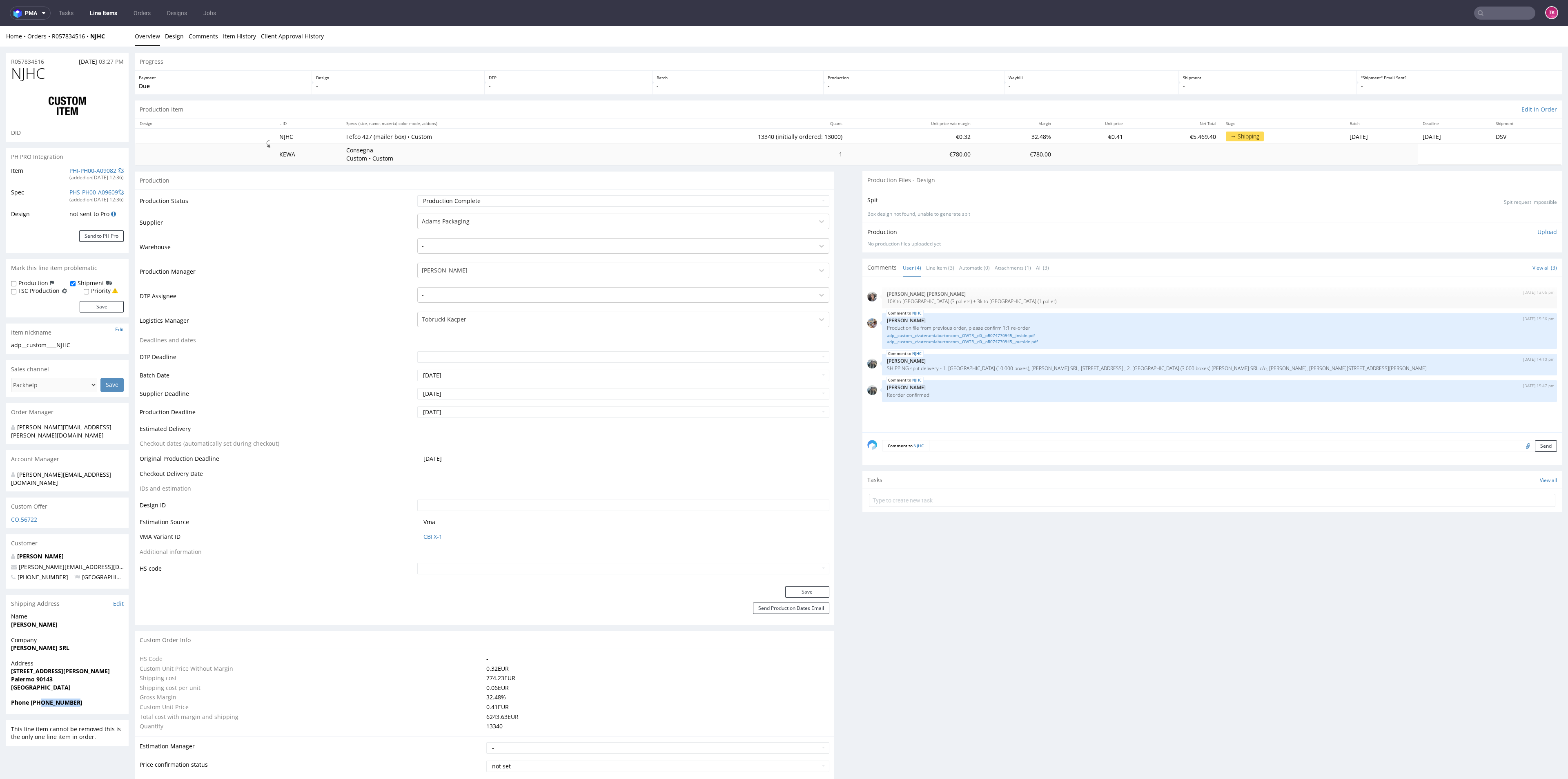
drag, startPoint x: 41, startPoint y: 686, endPoint x: 82, endPoint y: 686, distance: 41.0
click at [82, 699] on span "Phone +393889354561" at bounding box center [67, 702] width 113 height 8
drag, startPoint x: 96, startPoint y: 549, endPoint x: 26, endPoint y: 558, distance: 70.6
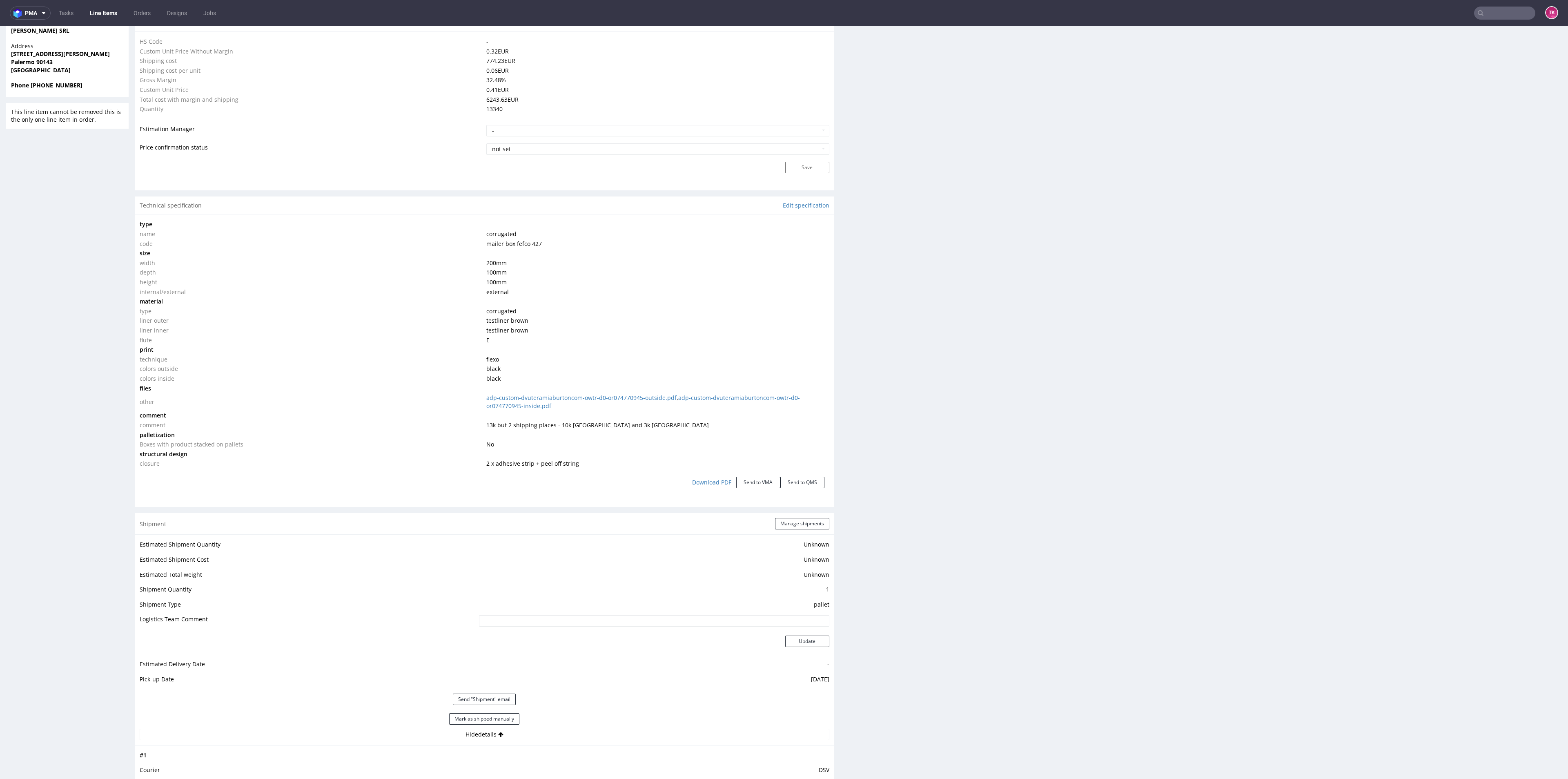
scroll to position [674, 0]
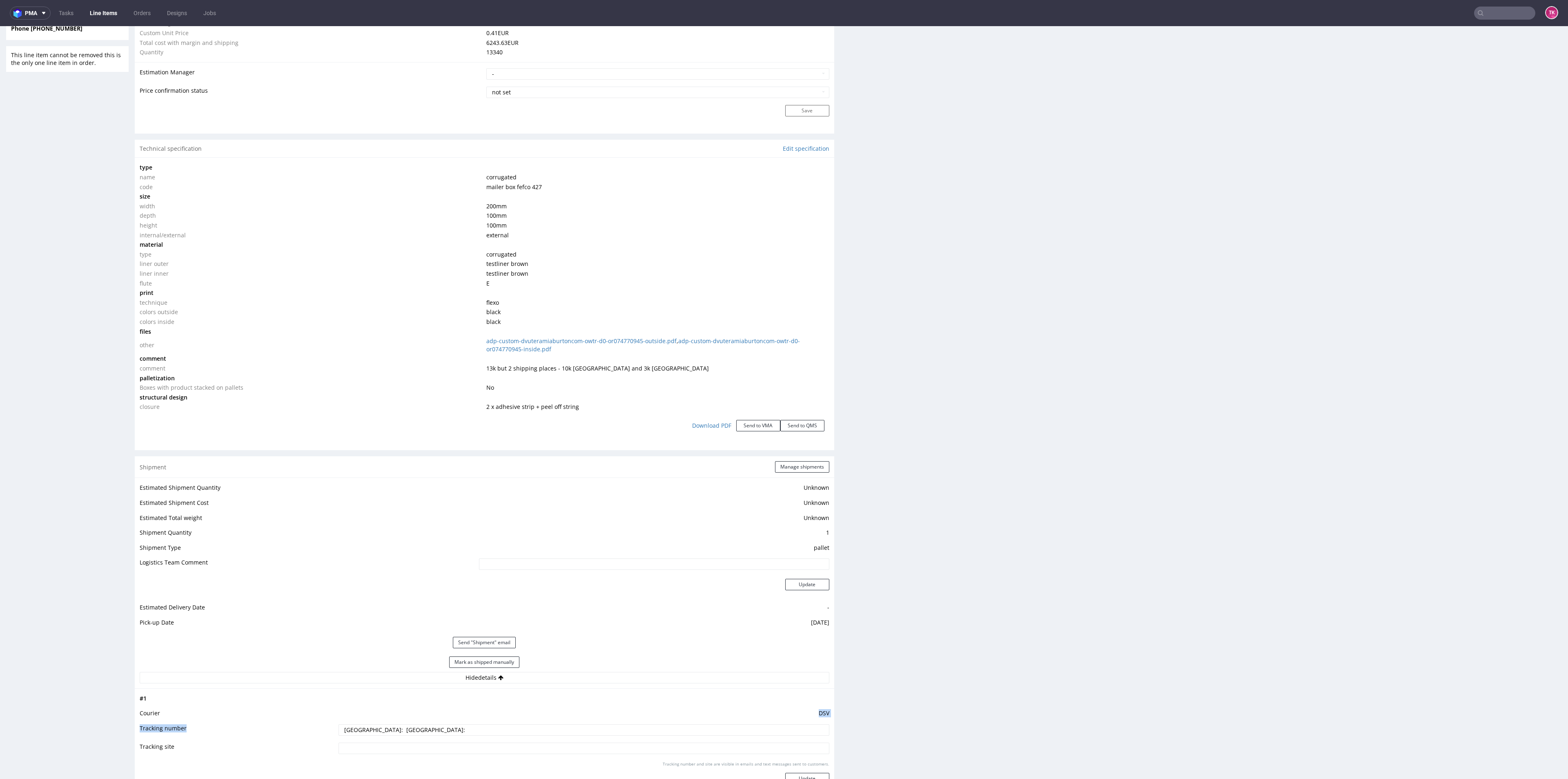
drag, startPoint x: 415, startPoint y: 721, endPoint x: 415, endPoint y: 735, distance: 14.0
click at [414, 734] on tbody "# 1 Courier DSV Tracking number Palermo: Milano: Tracking site Tracking number …" at bounding box center [484, 745] width 690 height 103
click at [415, 734] on input "Palermo: Milano: ssss" at bounding box center [584, 730] width 491 height 12
click at [410, 727] on input "Palermo: Milano: sssssssssss" at bounding box center [584, 730] width 491 height 12
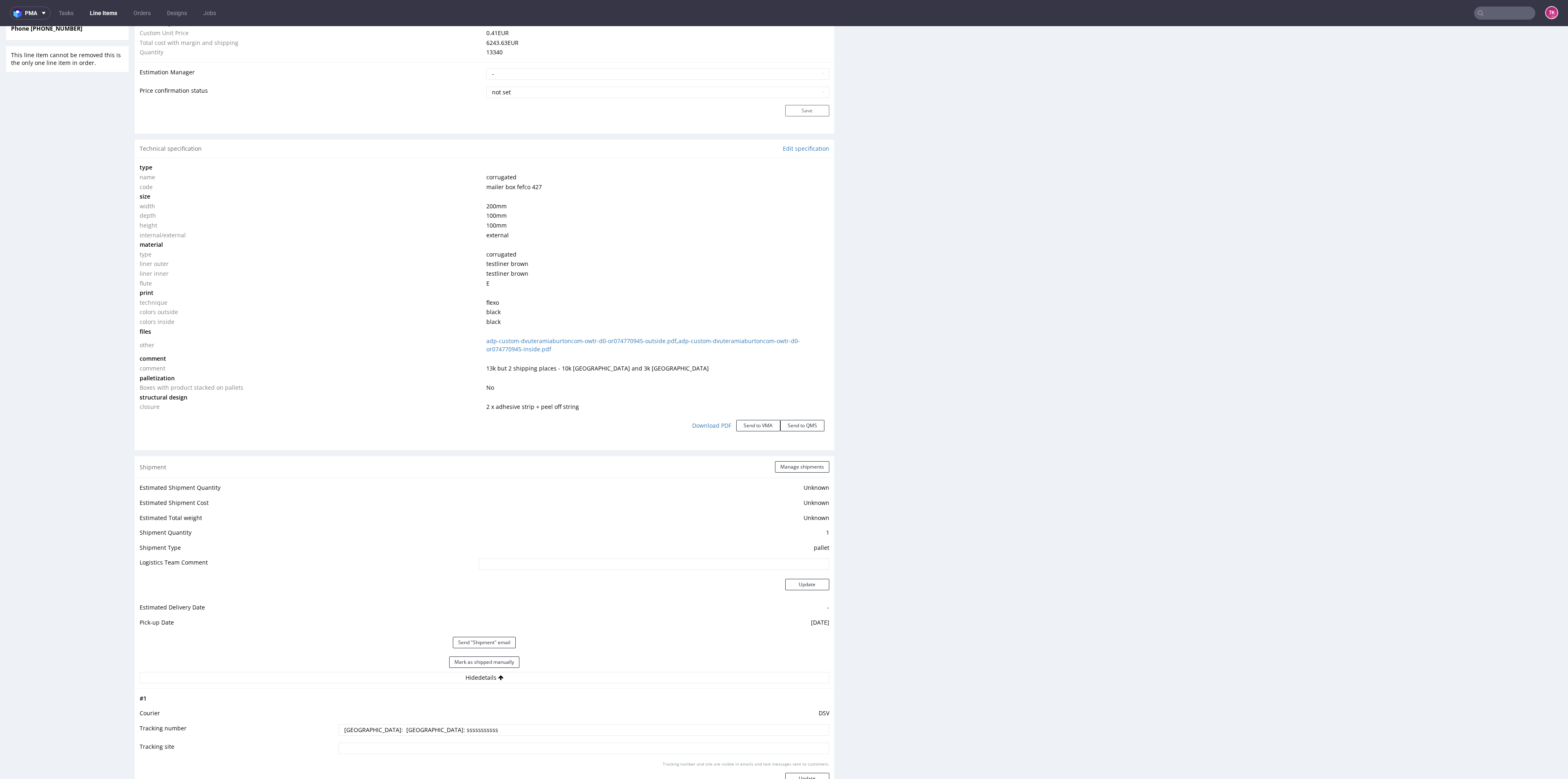
paste input "40257145950412628414"
click at [360, 734] on input "Palermo: Milano: 40257145950412628414" at bounding box center [584, 730] width 491 height 12
paste input "40257145950412626960"
click at [475, 733] on input "[GEOGRAPHIC_DATA]:40257145950412626960 Milano: 40257145950412628414" at bounding box center [584, 730] width 491 height 12
click at [475, 733] on input "[GEOGRAPHIC_DATA]:40257145950412626960 Milano: 40257145950412628414" at bounding box center [584, 730] width 491 height 12
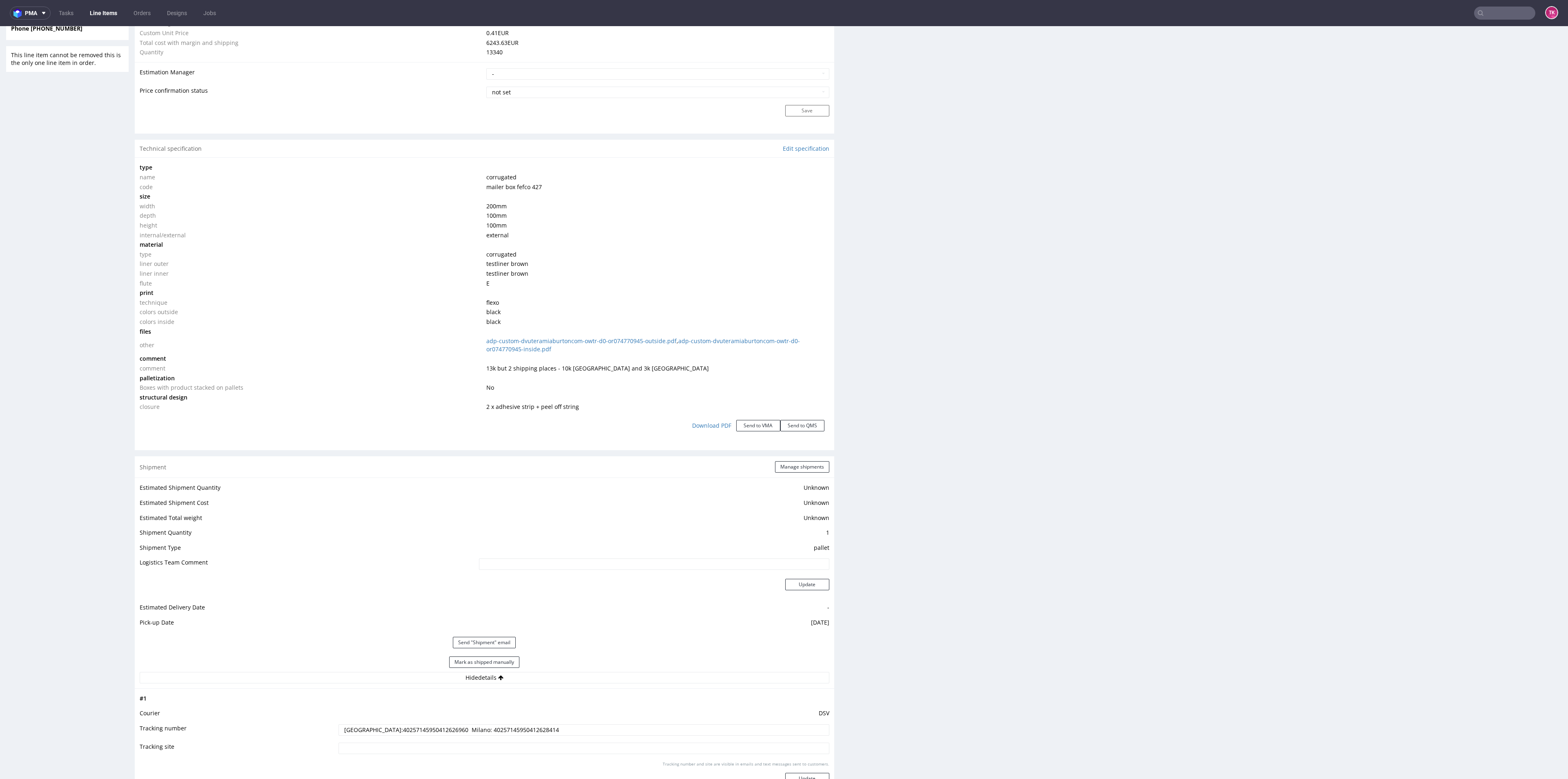
scroll to position [858, 0]
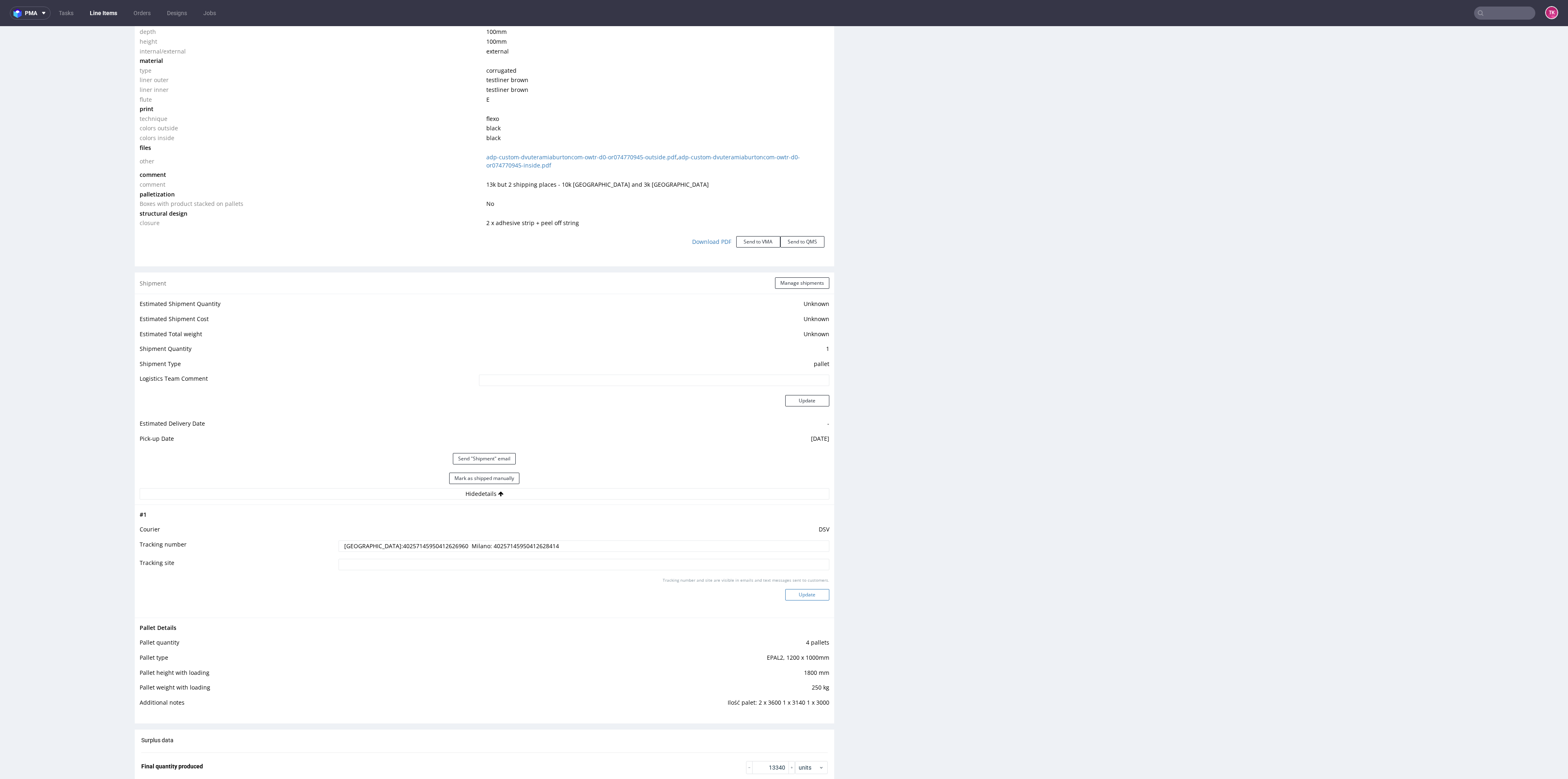
type input "[GEOGRAPHIC_DATA]:40257145950412626960 Milano: 40257145950412628414"
click at [799, 592] on button "Update" at bounding box center [807, 594] width 44 height 12
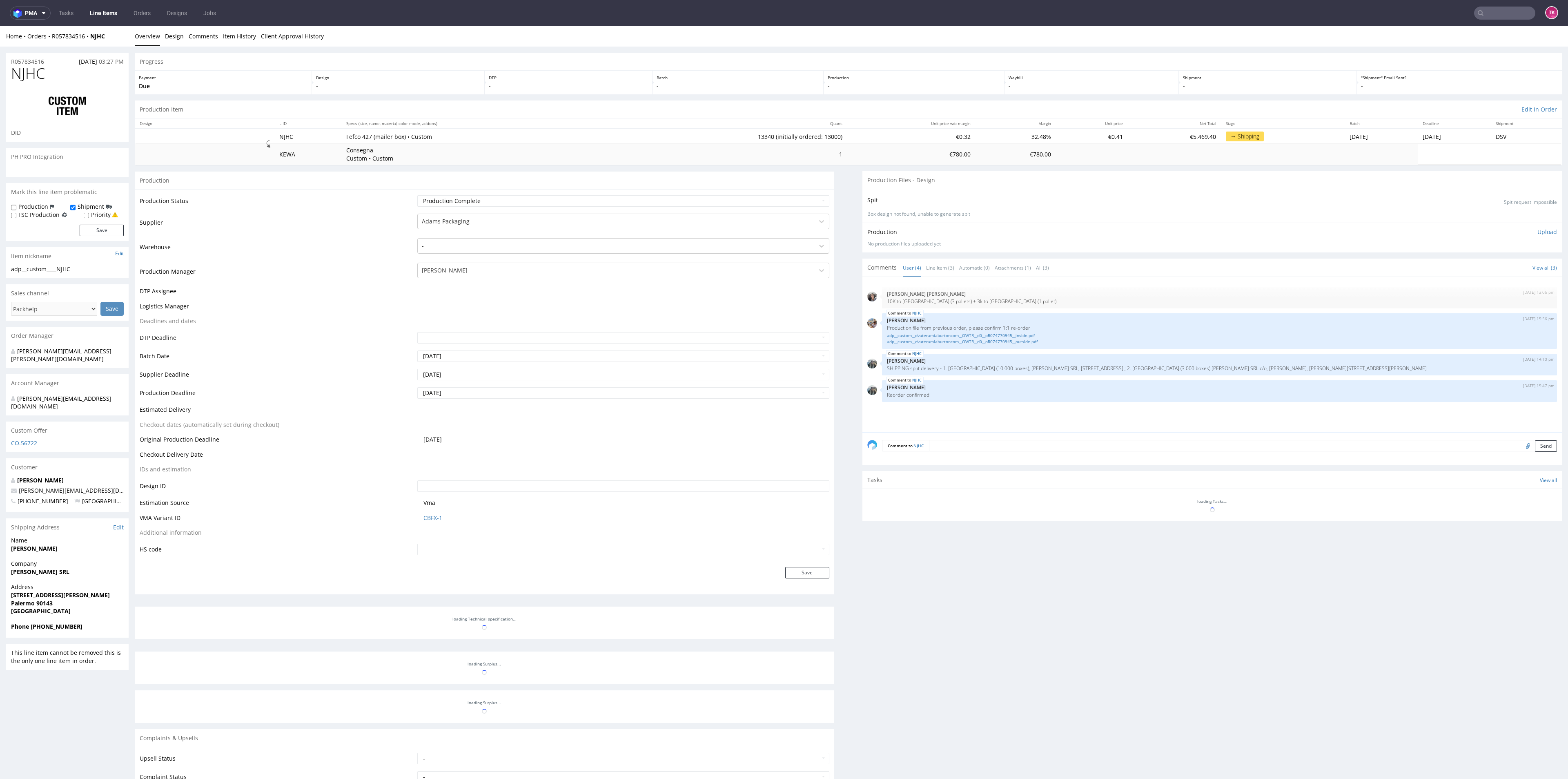
scroll to position [128, 0]
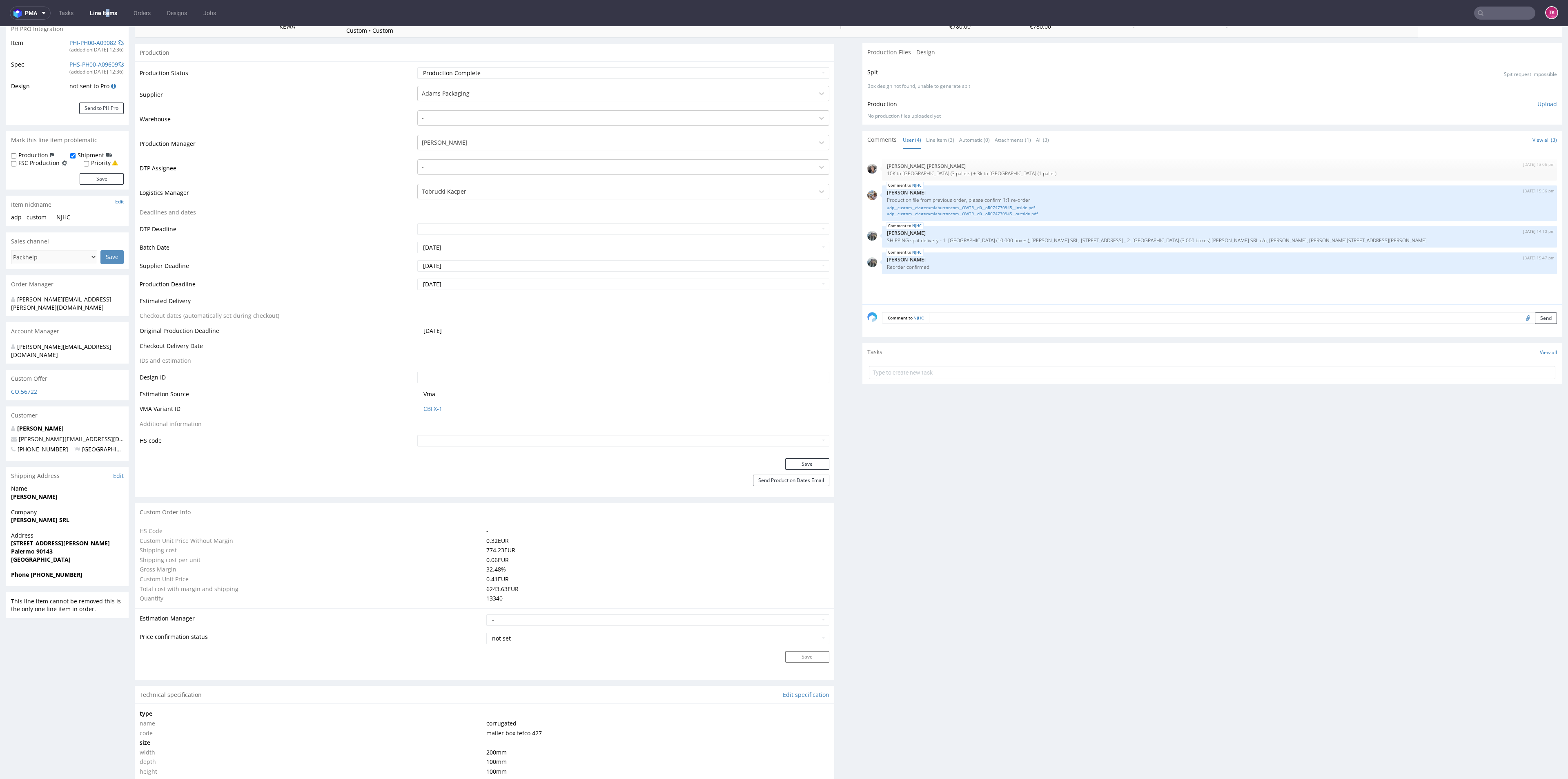
drag, startPoint x: 108, startPoint y: 2, endPoint x: 107, endPoint y: 8, distance: 6.1
click at [107, 8] on nav "pma Tasks Line Items Orders Designs Jobs TK" at bounding box center [784, 13] width 1568 height 26
click at [107, 8] on link "Line Items" at bounding box center [103, 13] width 37 height 13
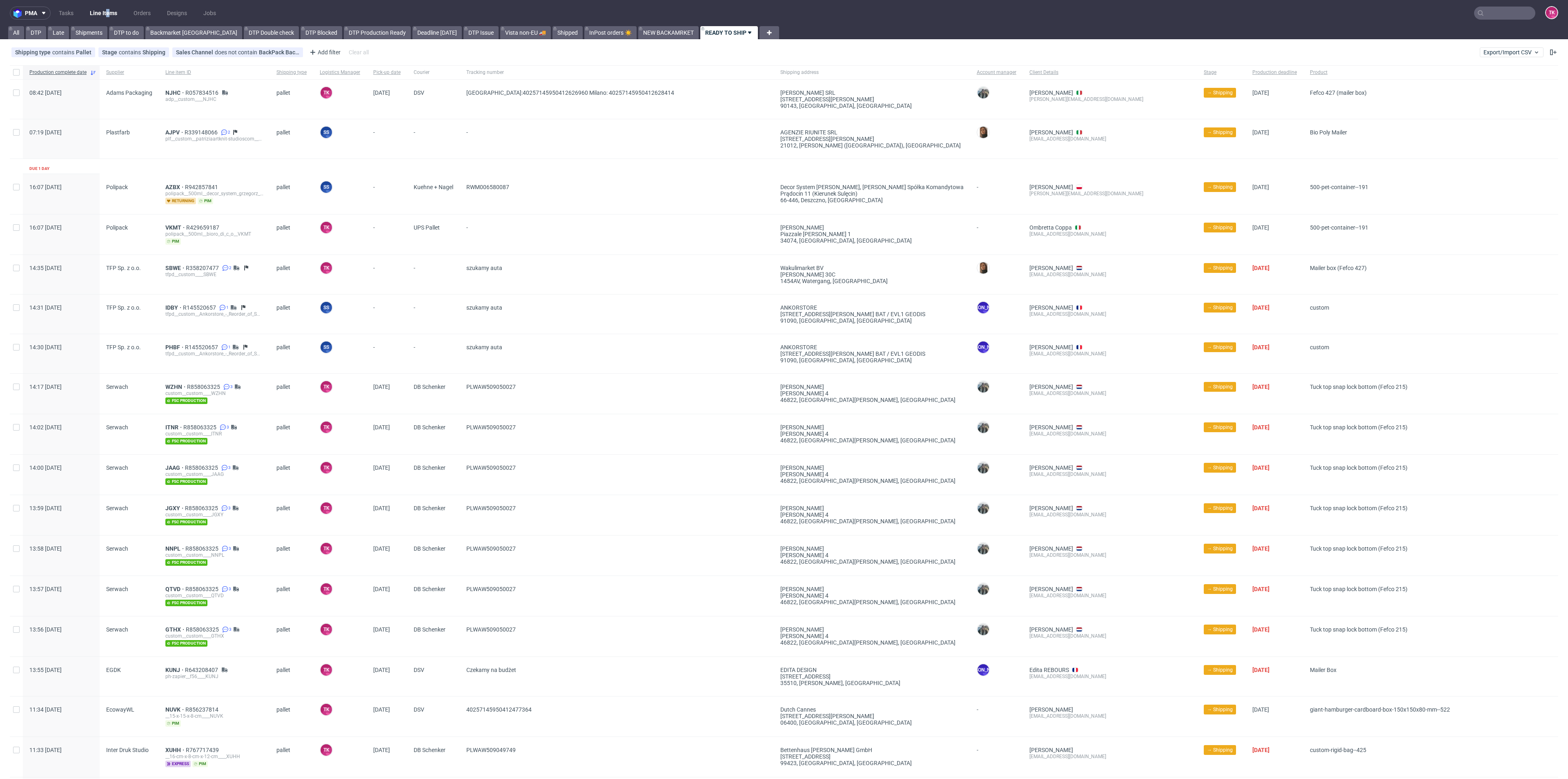
click at [104, 10] on link "Line Items" at bounding box center [103, 13] width 37 height 13
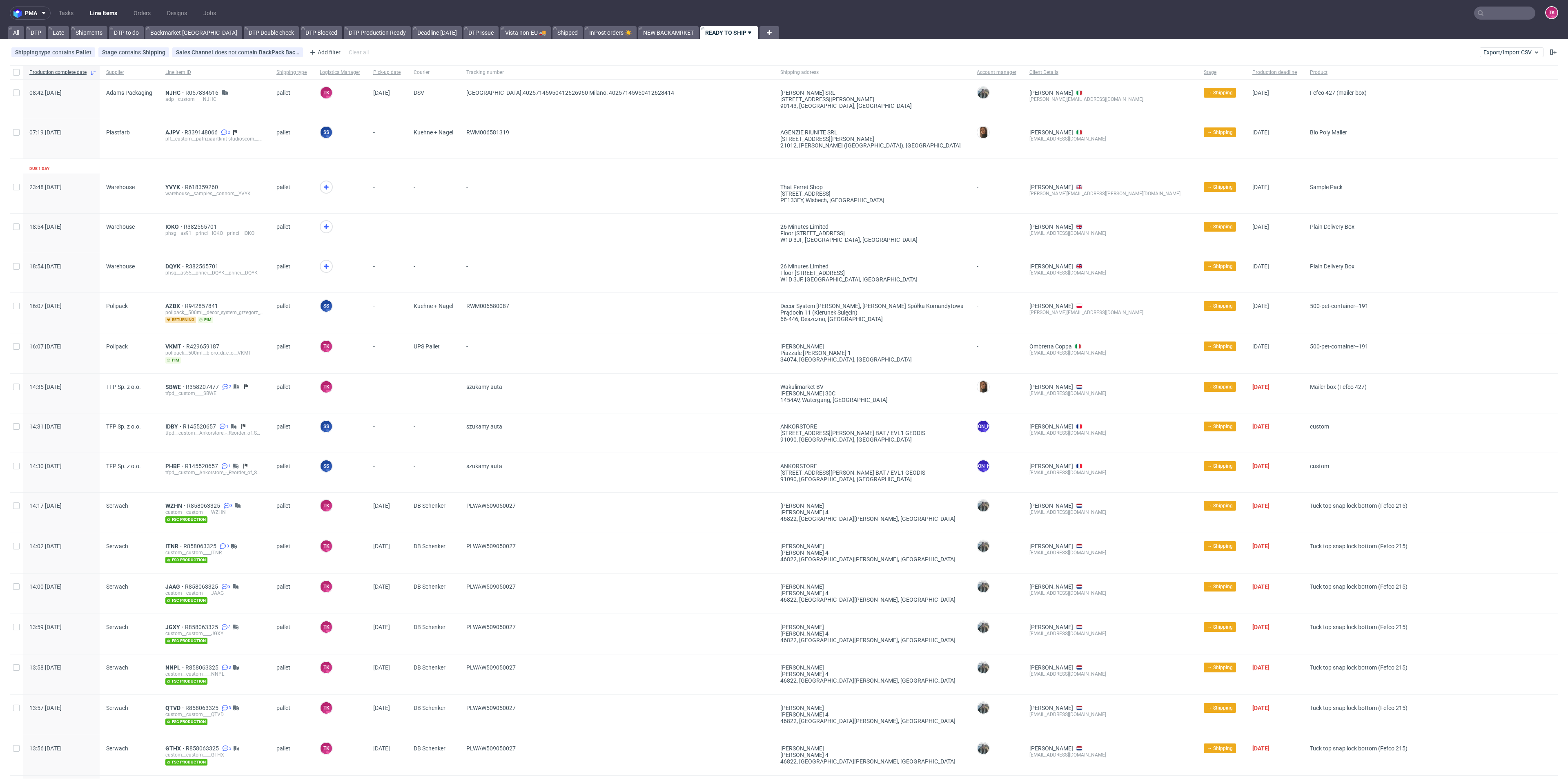
click at [1493, 21] on nav "pma Tasks Line Items Orders Designs Jobs TK" at bounding box center [784, 13] width 1568 height 26
click at [1493, 16] on input "text" at bounding box center [1505, 13] width 61 height 13
paste input "AGKU"
type input "AGKU"
click at [1448, 33] on div "jbx__custom____AGKU" at bounding box center [1499, 33] width 116 height 7
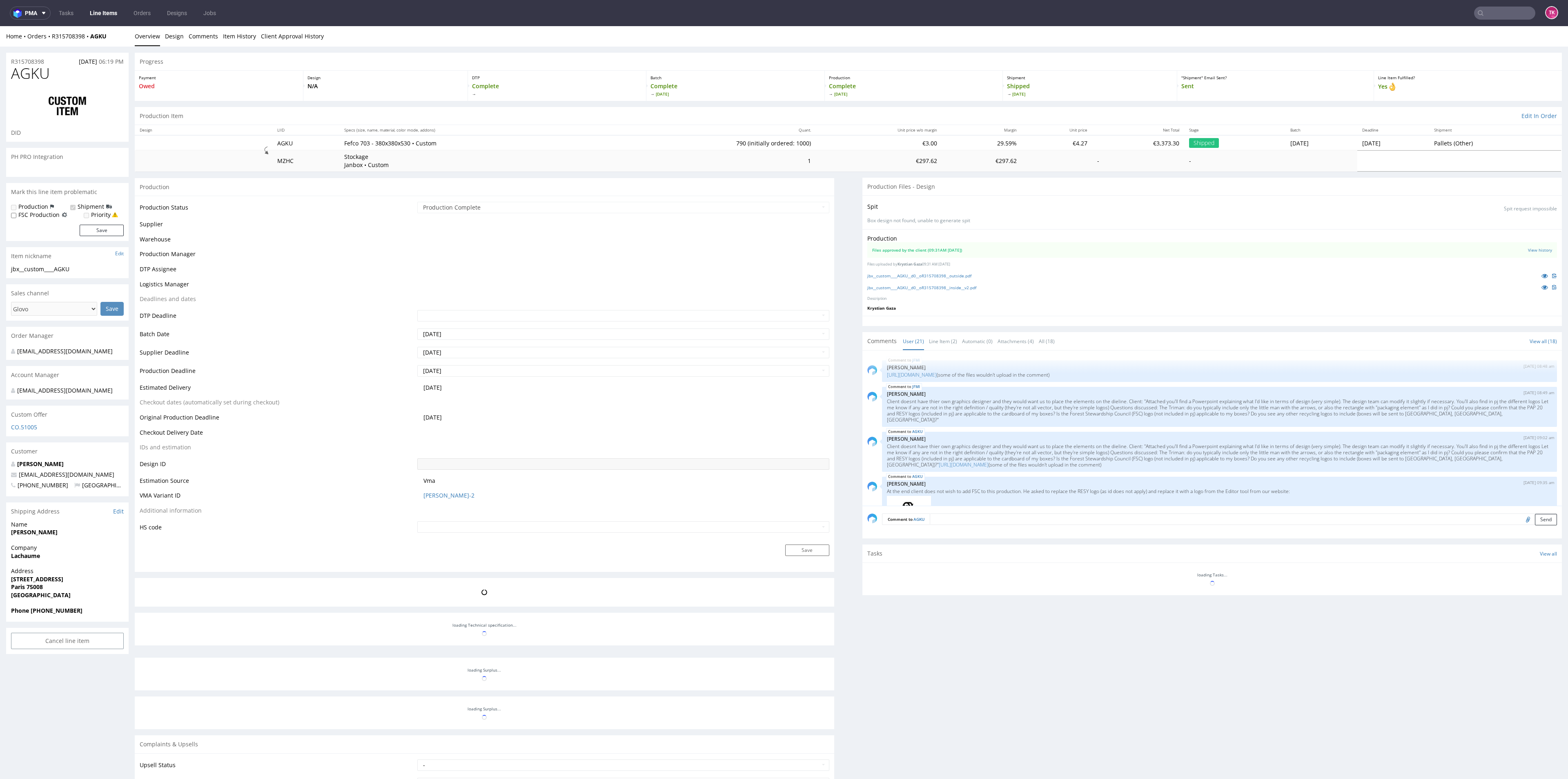
scroll to position [557, 0]
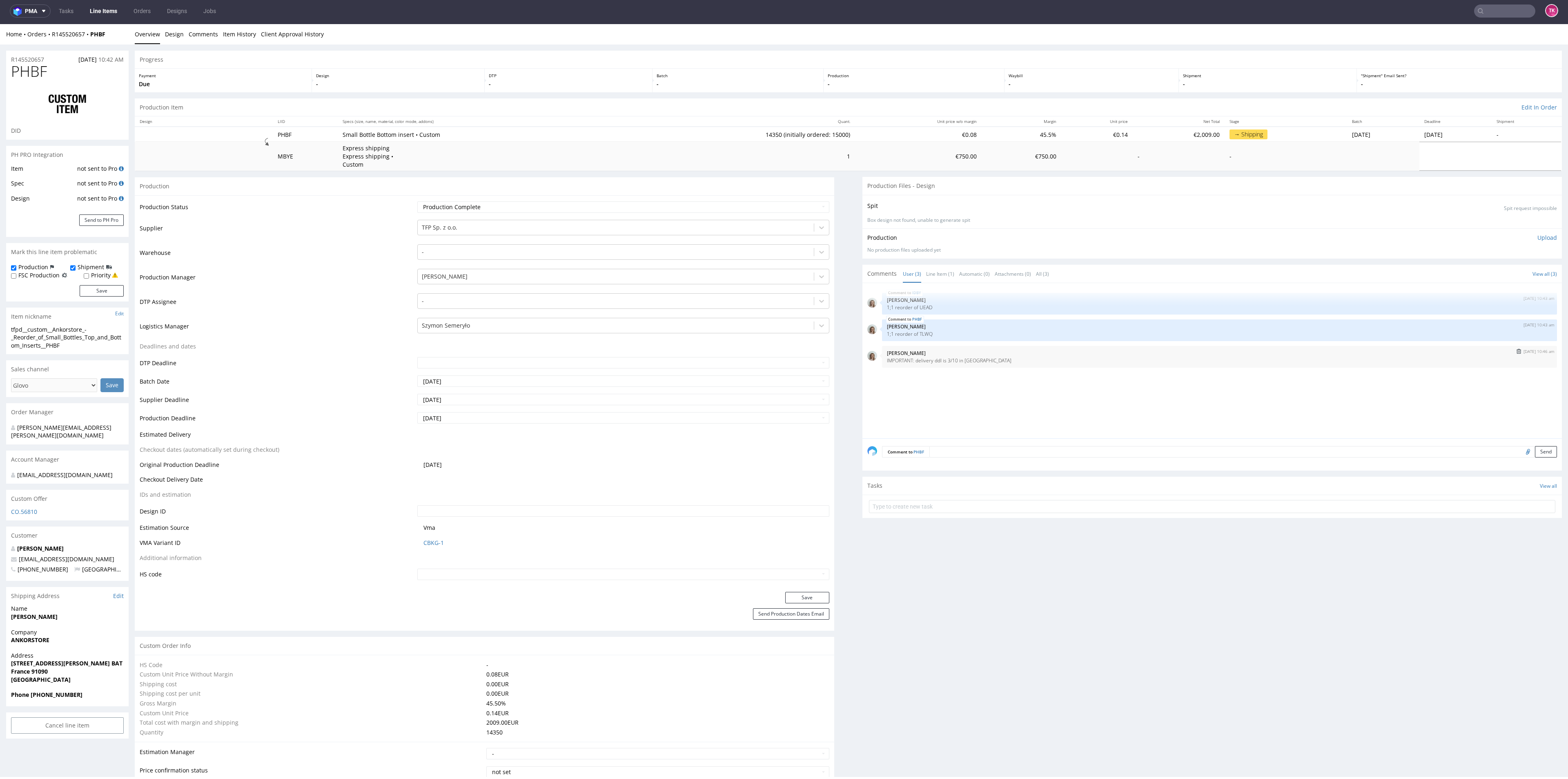
drag, startPoint x: 919, startPoint y: 365, endPoint x: 1056, endPoint y: 352, distance: 137.6
click at [1056, 352] on div "[DATE] 10:46 am [PERSON_NAME] IMPORTANT: delivery ddl is 3/10 in [GEOGRAPHIC_DA…" at bounding box center [1219, 357] width 675 height 22
click at [1056, 352] on p "[PERSON_NAME]" at bounding box center [1219, 353] width 665 height 6
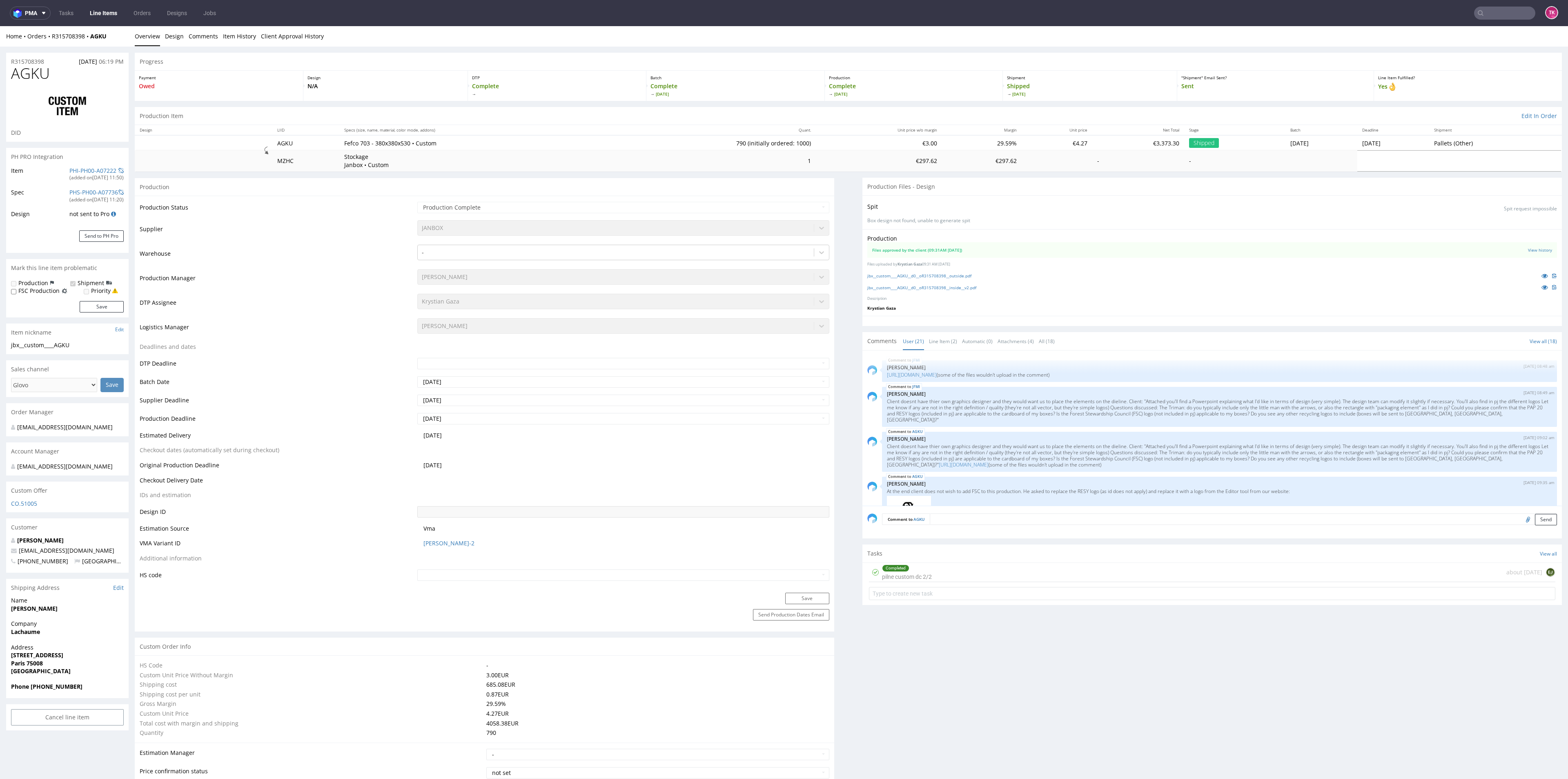
scroll to position [557, 0]
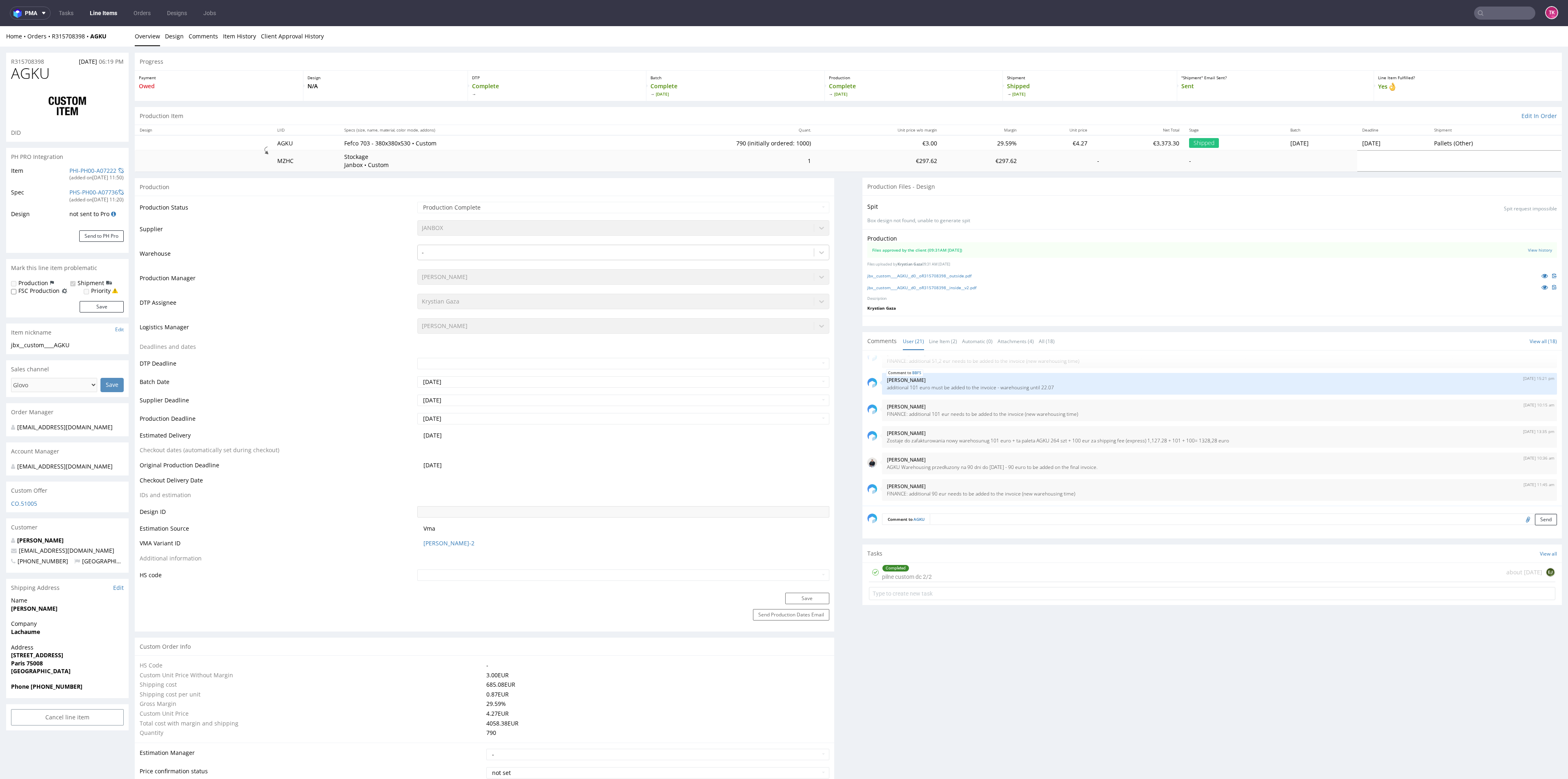
click at [103, 14] on link "Line Items" at bounding box center [103, 13] width 37 height 13
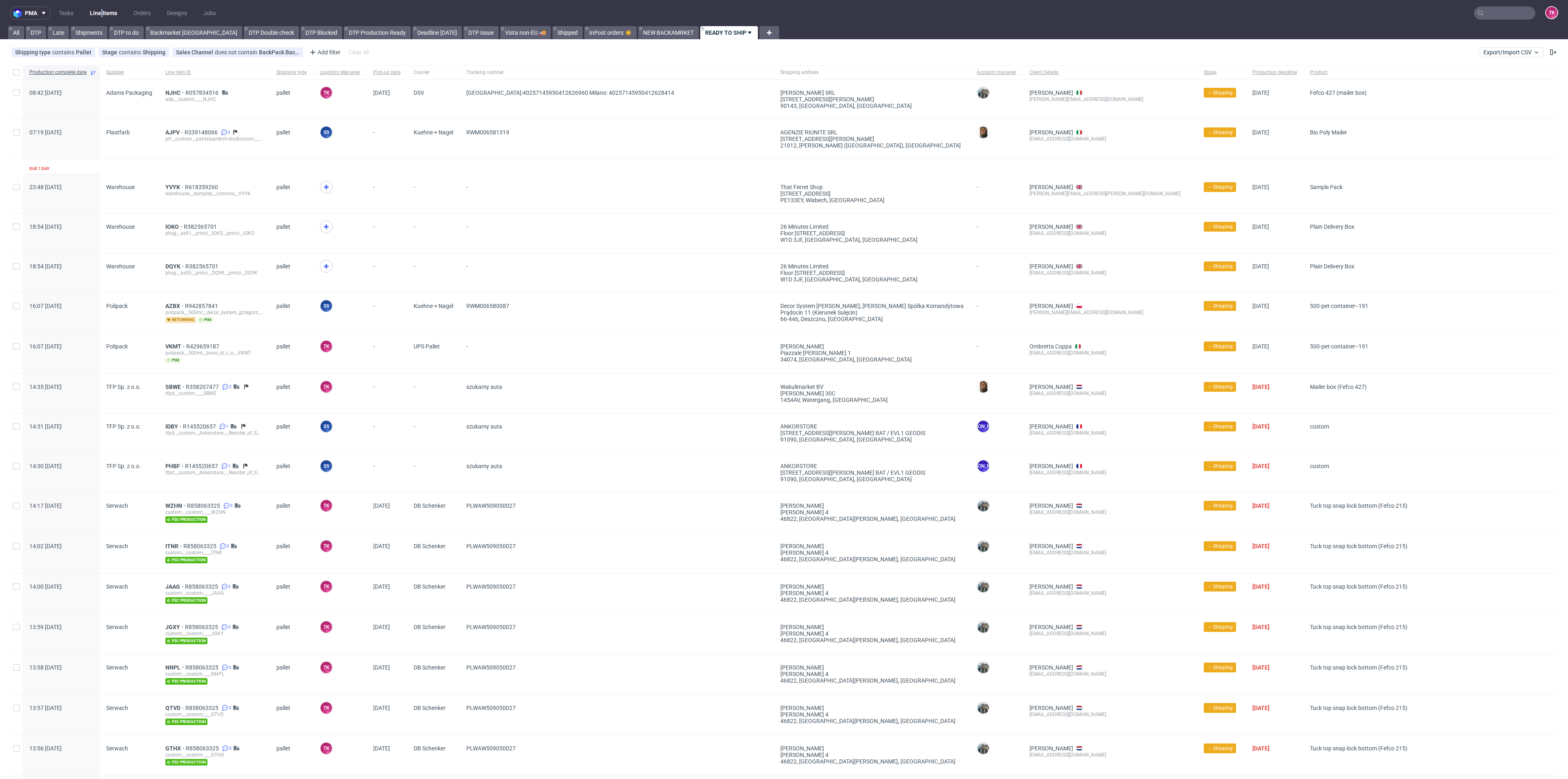
drag, startPoint x: 102, startPoint y: 4, endPoint x: 100, endPoint y: 8, distance: 4.5
click at [101, 4] on nav "pma Tasks Line Items Orders Designs Jobs TK" at bounding box center [784, 13] width 1568 height 26
click at [100, 11] on link "Line Items" at bounding box center [103, 13] width 37 height 13
click at [172, 384] on span "SBWE" at bounding box center [176, 387] width 21 height 7
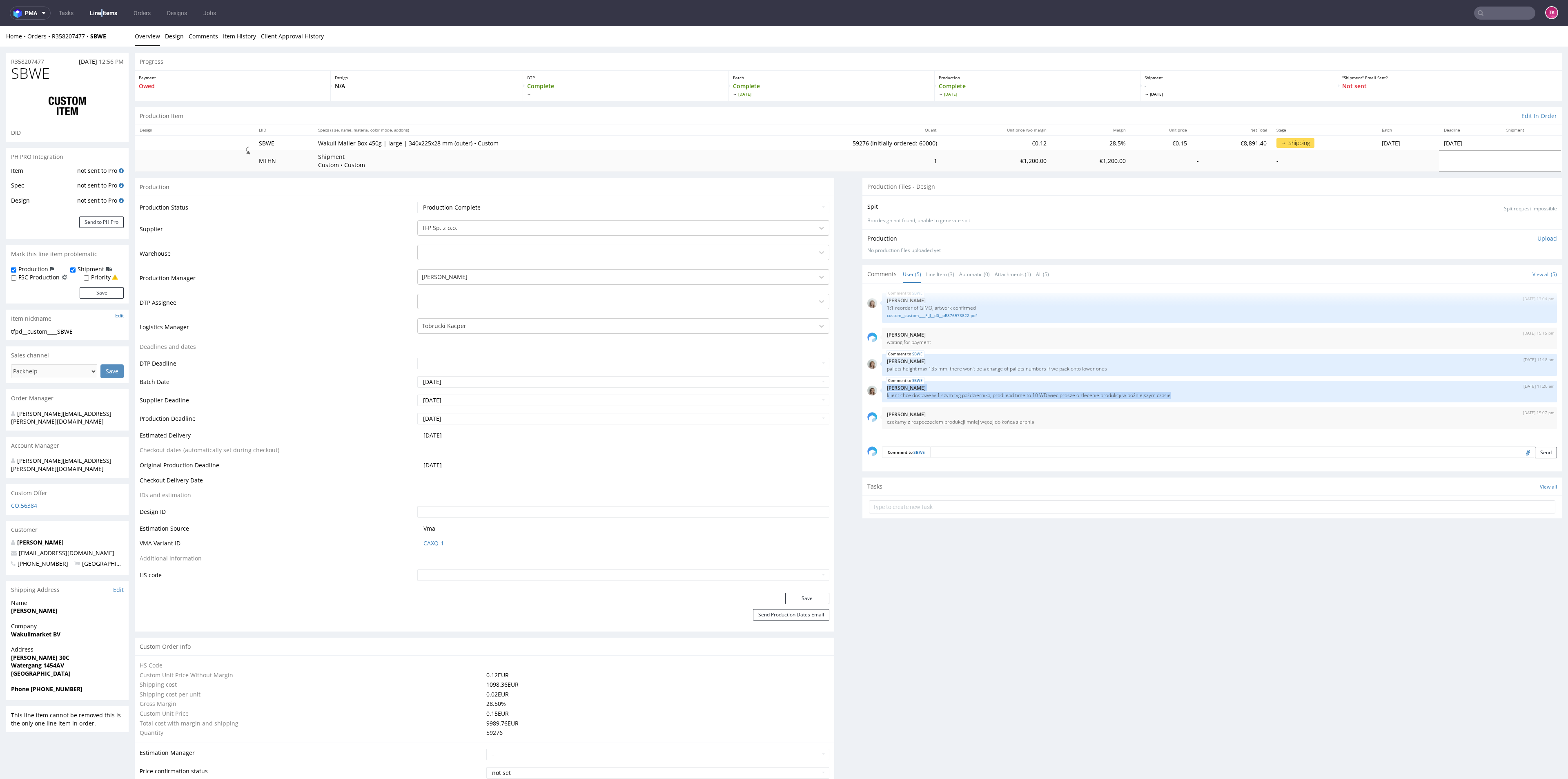
drag, startPoint x: 1177, startPoint y: 397, endPoint x: 941, endPoint y: 493, distance: 254.8
click at [882, 387] on div "SBWE [DATE] 11:20 am [PERSON_NAME] klient chce dostawę w 1 szym tyg październik…" at bounding box center [1219, 392] width 675 height 22
drag, startPoint x: 1006, startPoint y: 583, endPoint x: 1009, endPoint y: 573, distance: 10.4
drag, startPoint x: 1108, startPoint y: 367, endPoint x: 881, endPoint y: 364, distance: 227.0
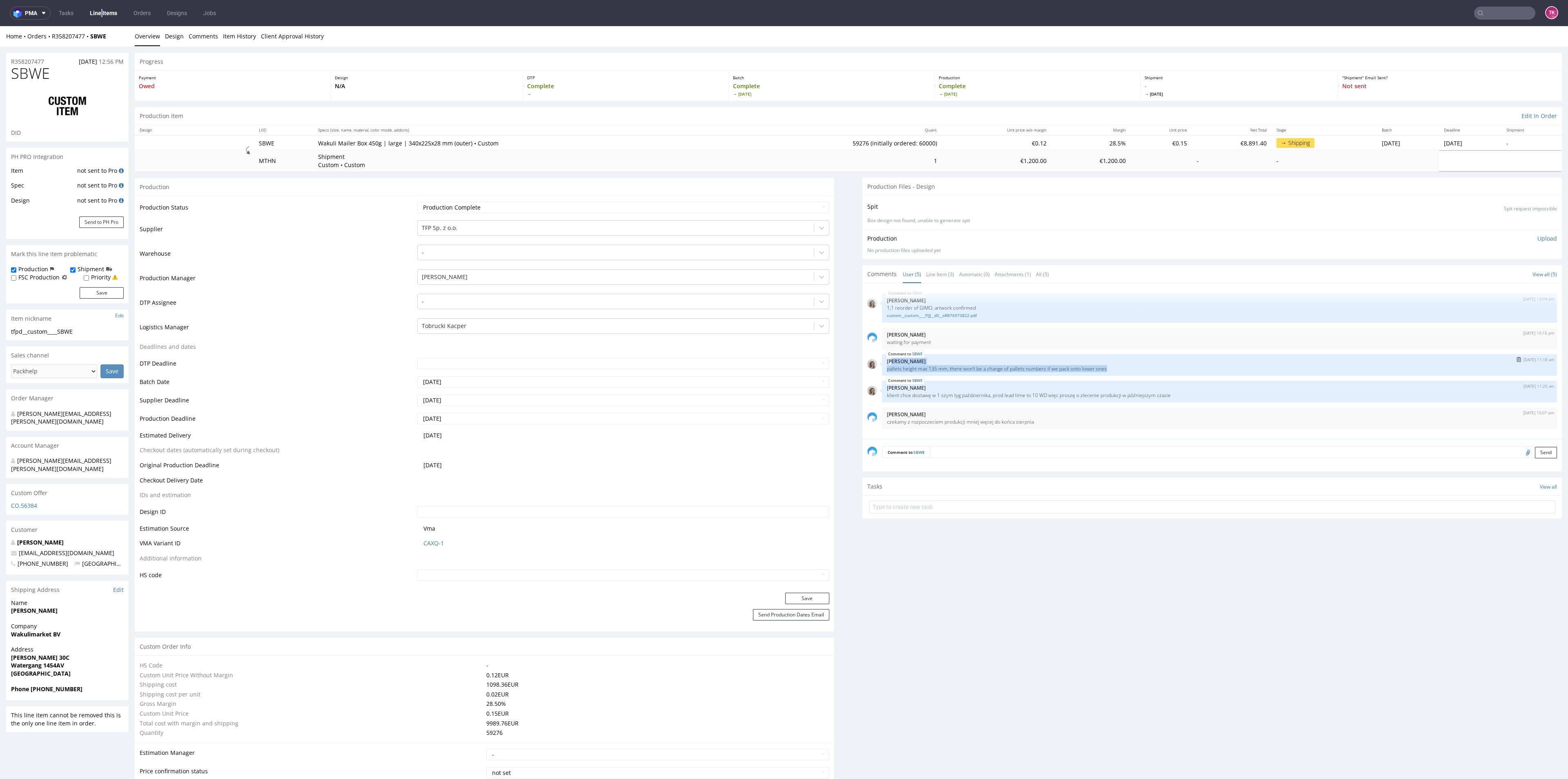
click at [882, 364] on div "SBWE [DATE] 11:18 am [PERSON_NAME] pallets height max 135 mm, there won't be a …" at bounding box center [1219, 365] width 675 height 22
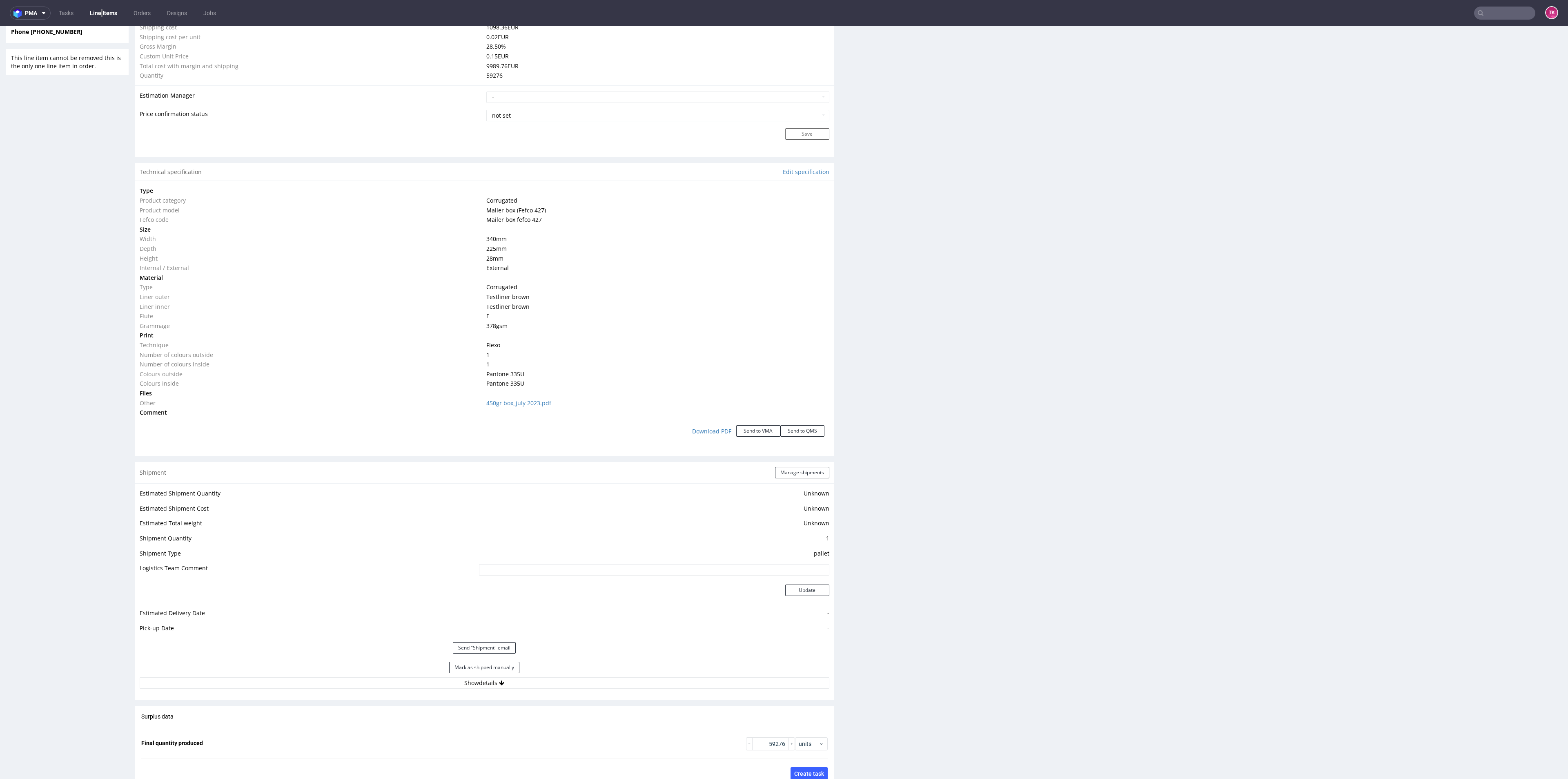
scroll to position [674, 0]
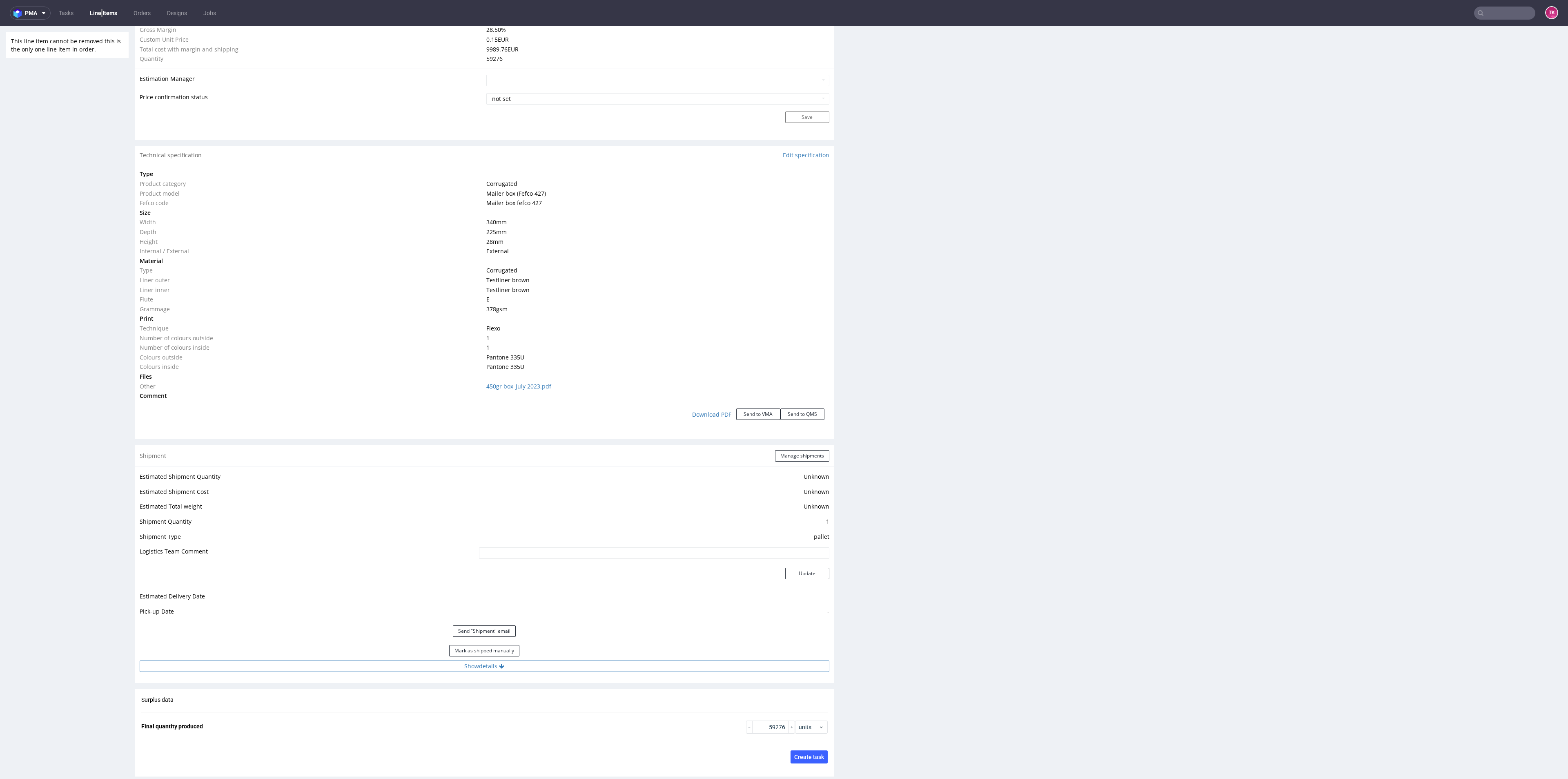
click at [611, 668] on button "Show details" at bounding box center [484, 666] width 690 height 12
click at [614, 679] on div "# 1 Courier - Tracking number szukamy auta Tracking site Tracking number and si…" at bounding box center [484, 734] width 699 height 113
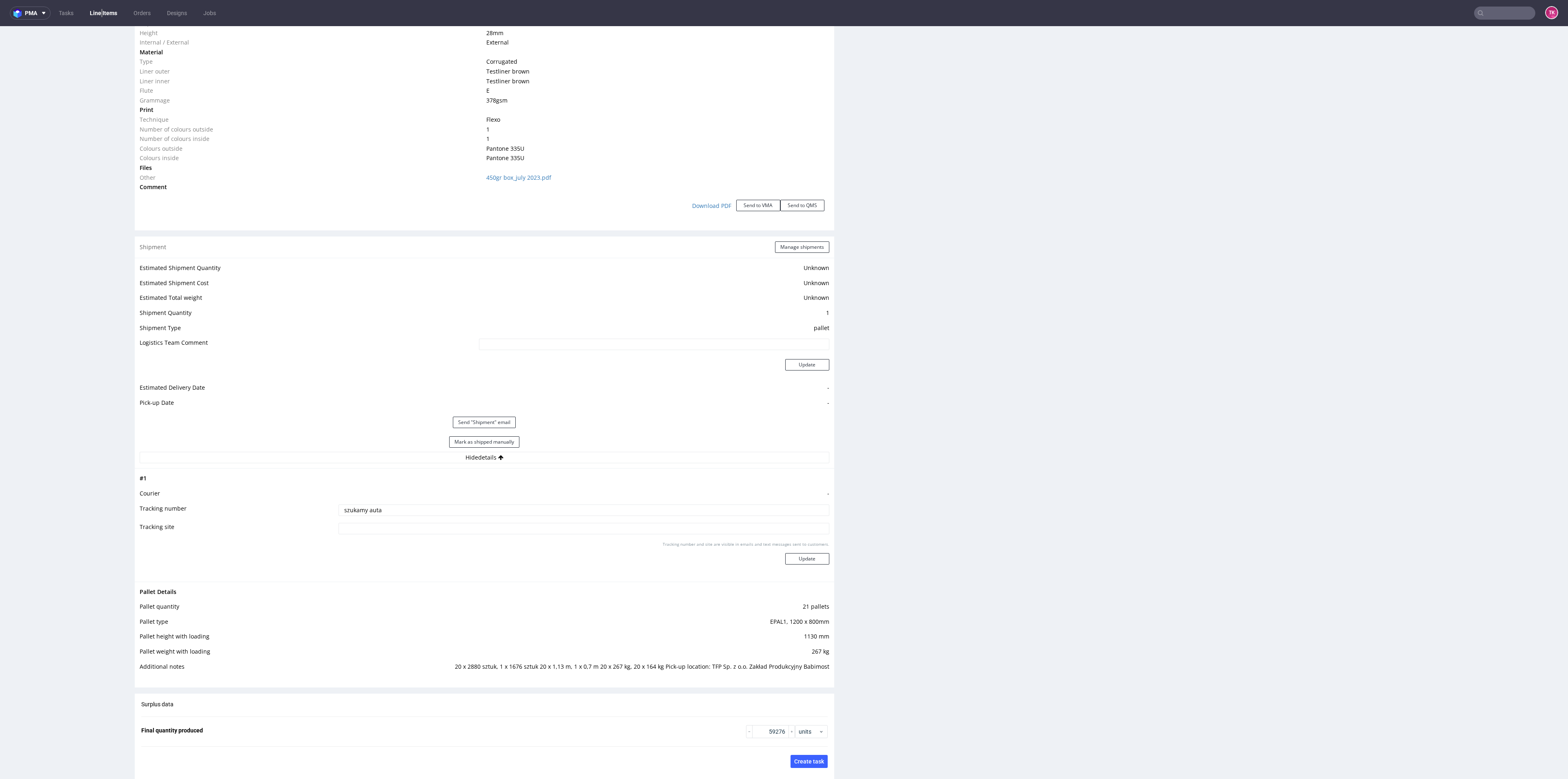
scroll to position [981, 0]
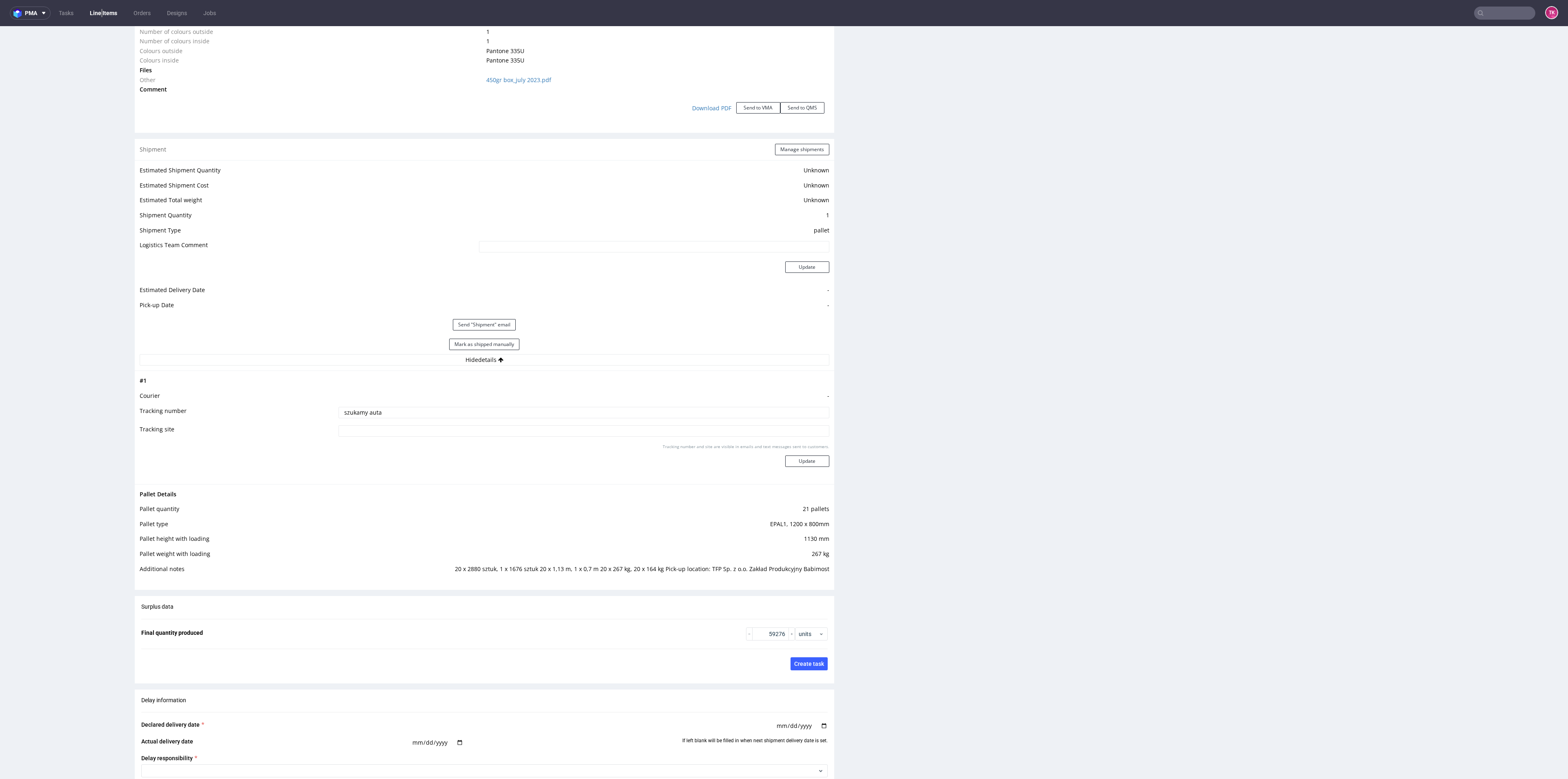
drag, startPoint x: 1507, startPoint y: 473, endPoint x: 1558, endPoint y: 424, distance: 70.7
click at [1511, 443] on div "Production Files - Design Spit Spit request impossible Box design not found, un…" at bounding box center [1212, 99] width 699 height 1804
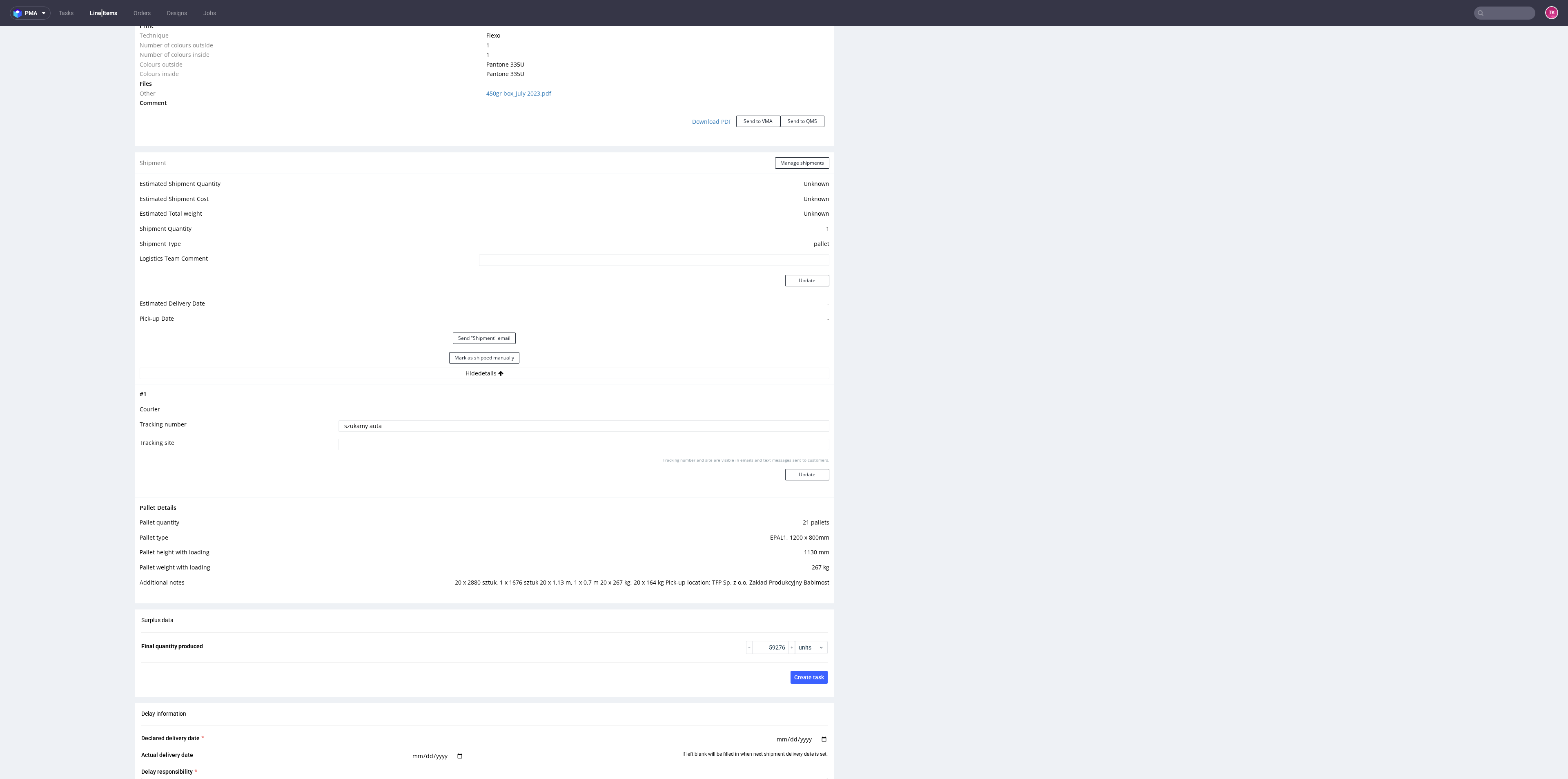
scroll to position [0, 0]
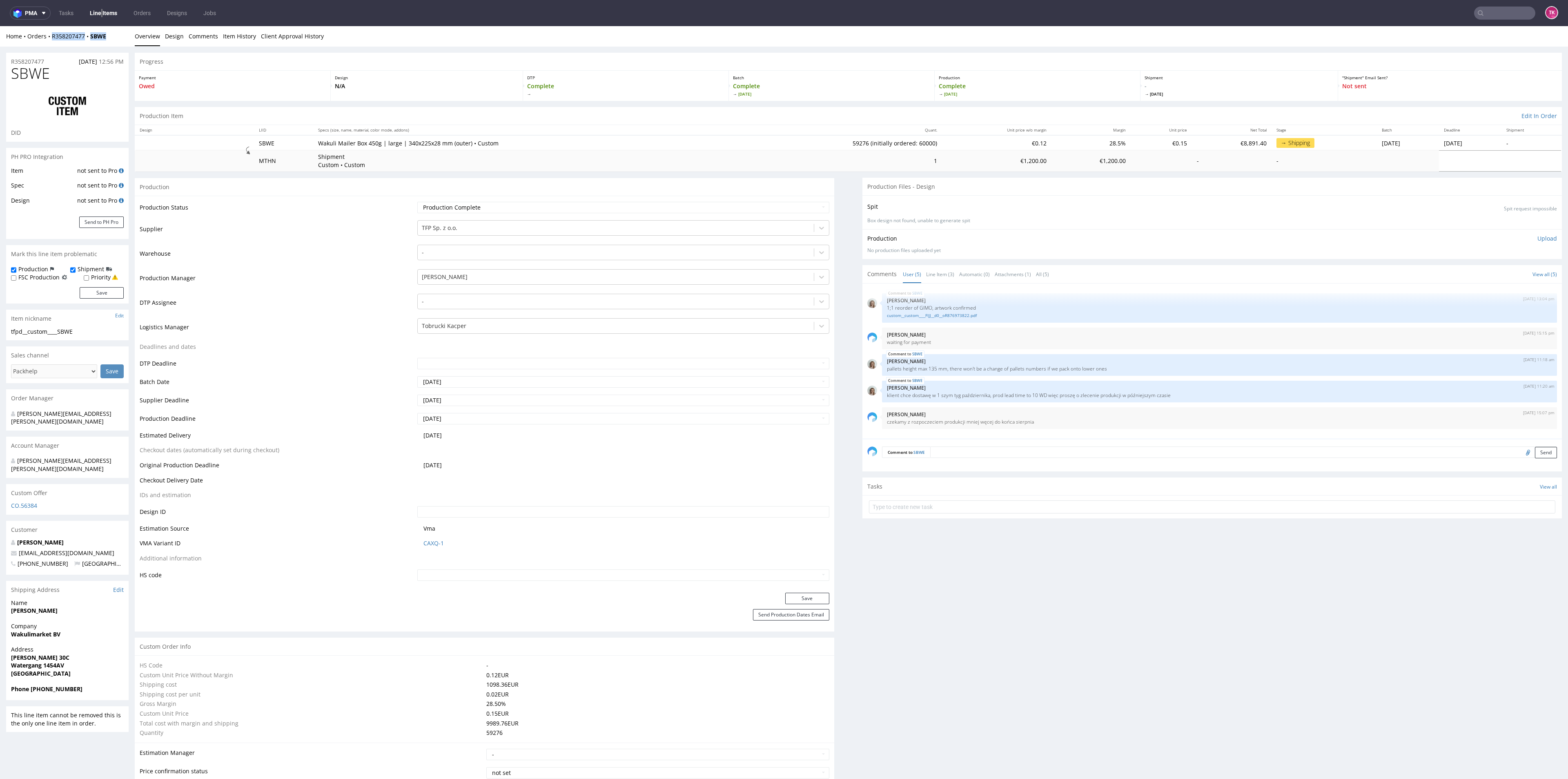
drag, startPoint x: 114, startPoint y: 40, endPoint x: 71, endPoint y: 118, distance: 89.1
click at [55, 44] on div "Home Orders R358207477 SBWE Overview Design Comments Item History Client Approv…" at bounding box center [784, 37] width 1568 height 21
copy div "358207477 SBWE"
click at [1486, 8] on input "text" at bounding box center [1455, 13] width 160 height 13
paste input "AGKU"
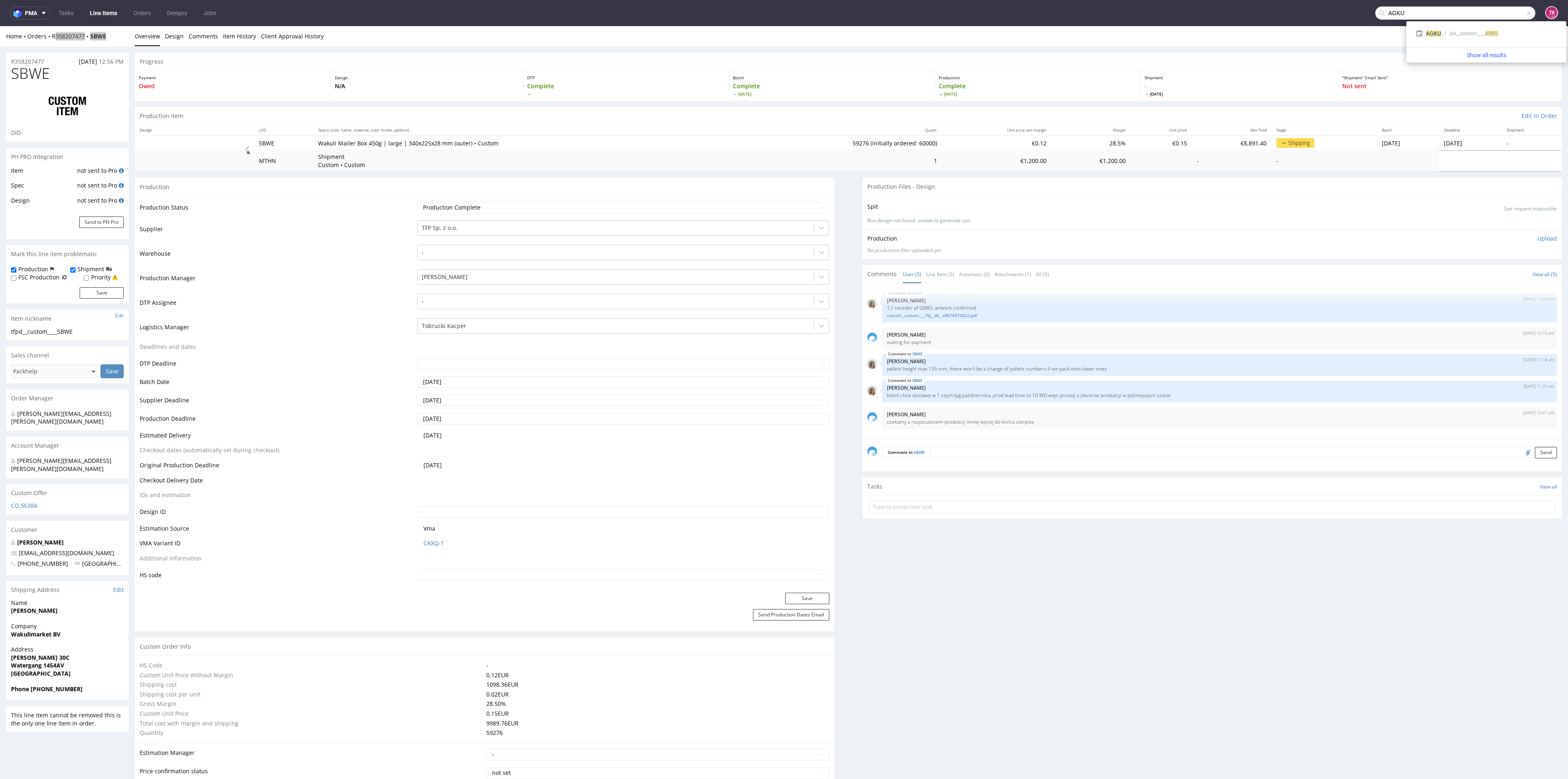
type input "AGKU"
click at [1444, 34] on div "jbx__custom____ AGKU" at bounding box center [1499, 33] width 116 height 7
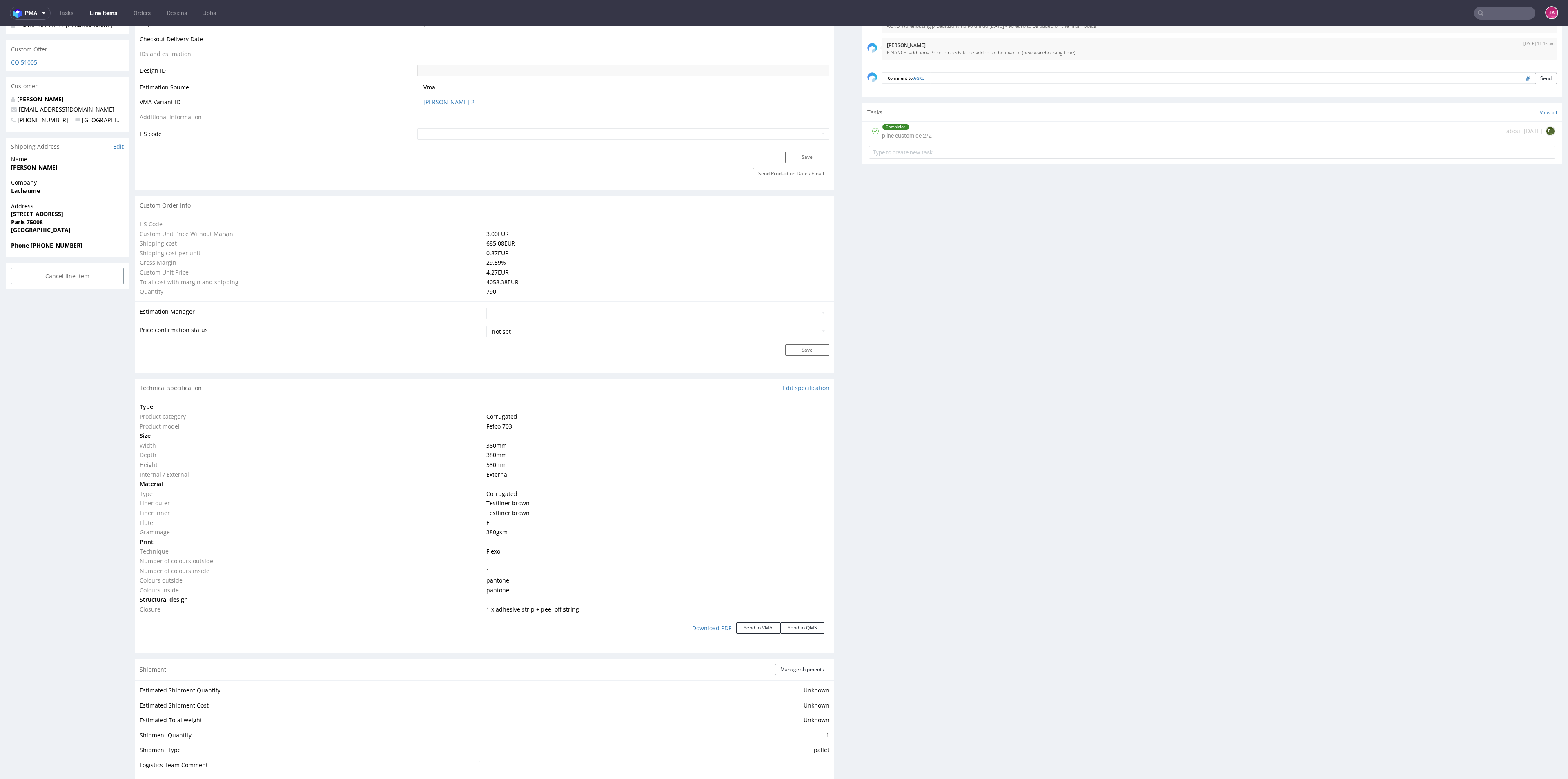
scroll to position [674, 0]
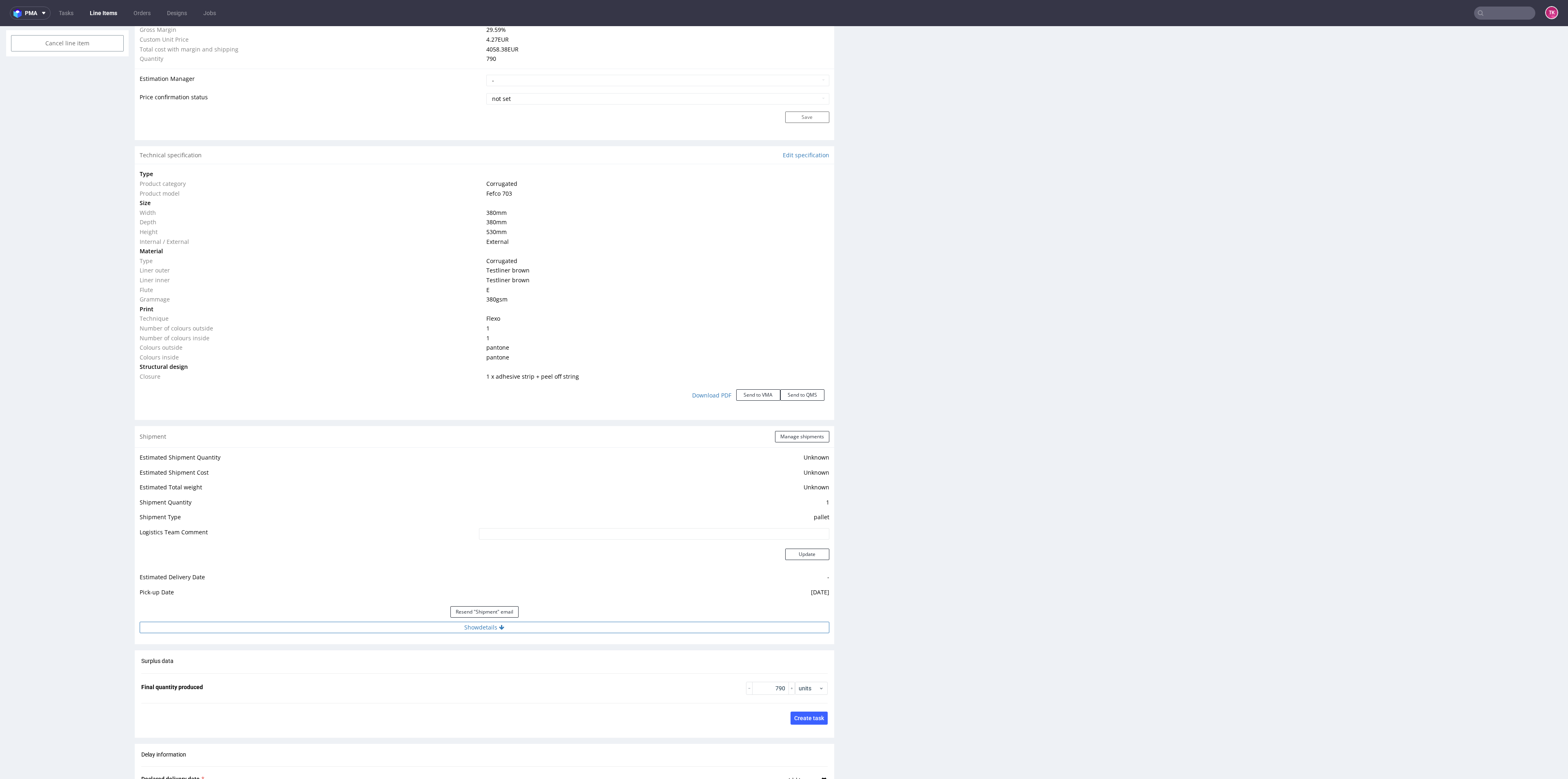
click at [581, 623] on button "Show details" at bounding box center [484, 627] width 690 height 12
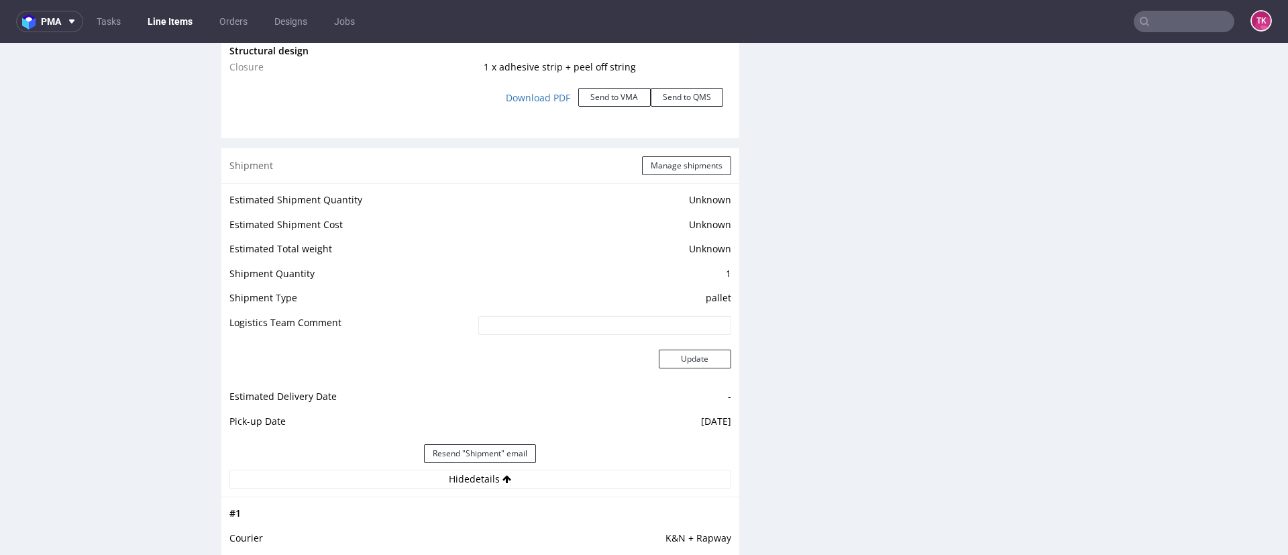
scroll to position [1658, 0]
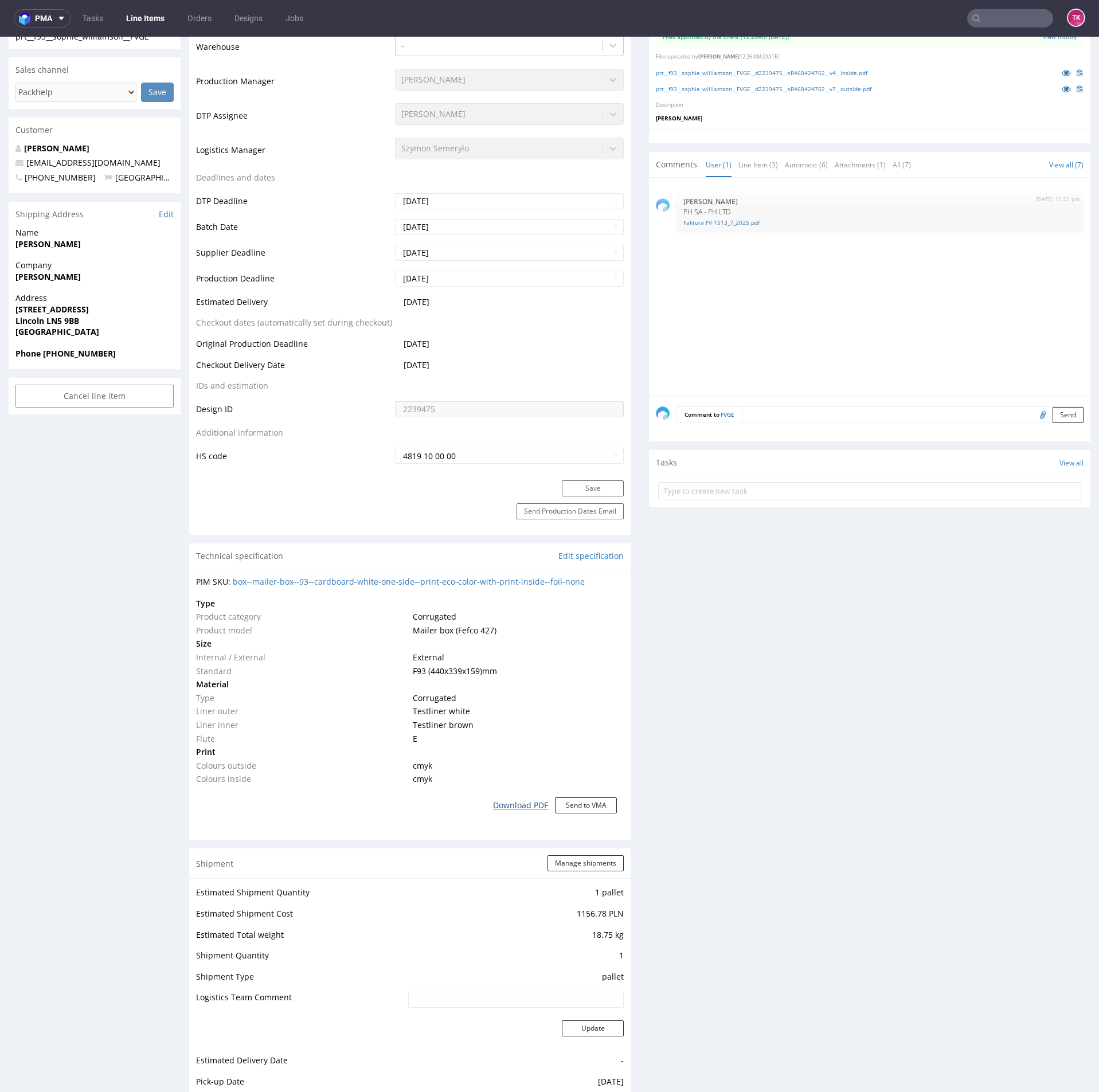
scroll to position [430, 0]
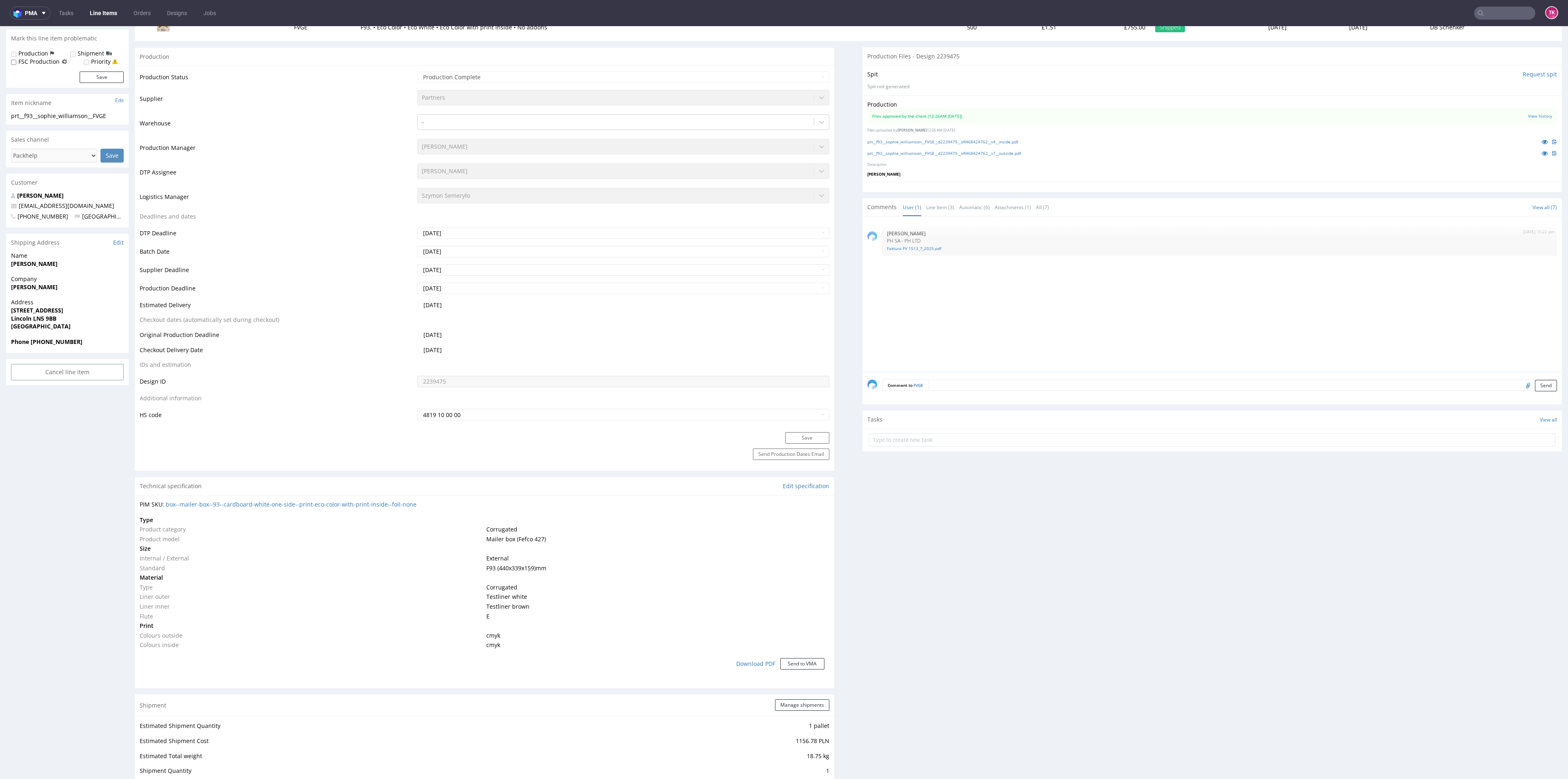
scroll to position [368, 0]
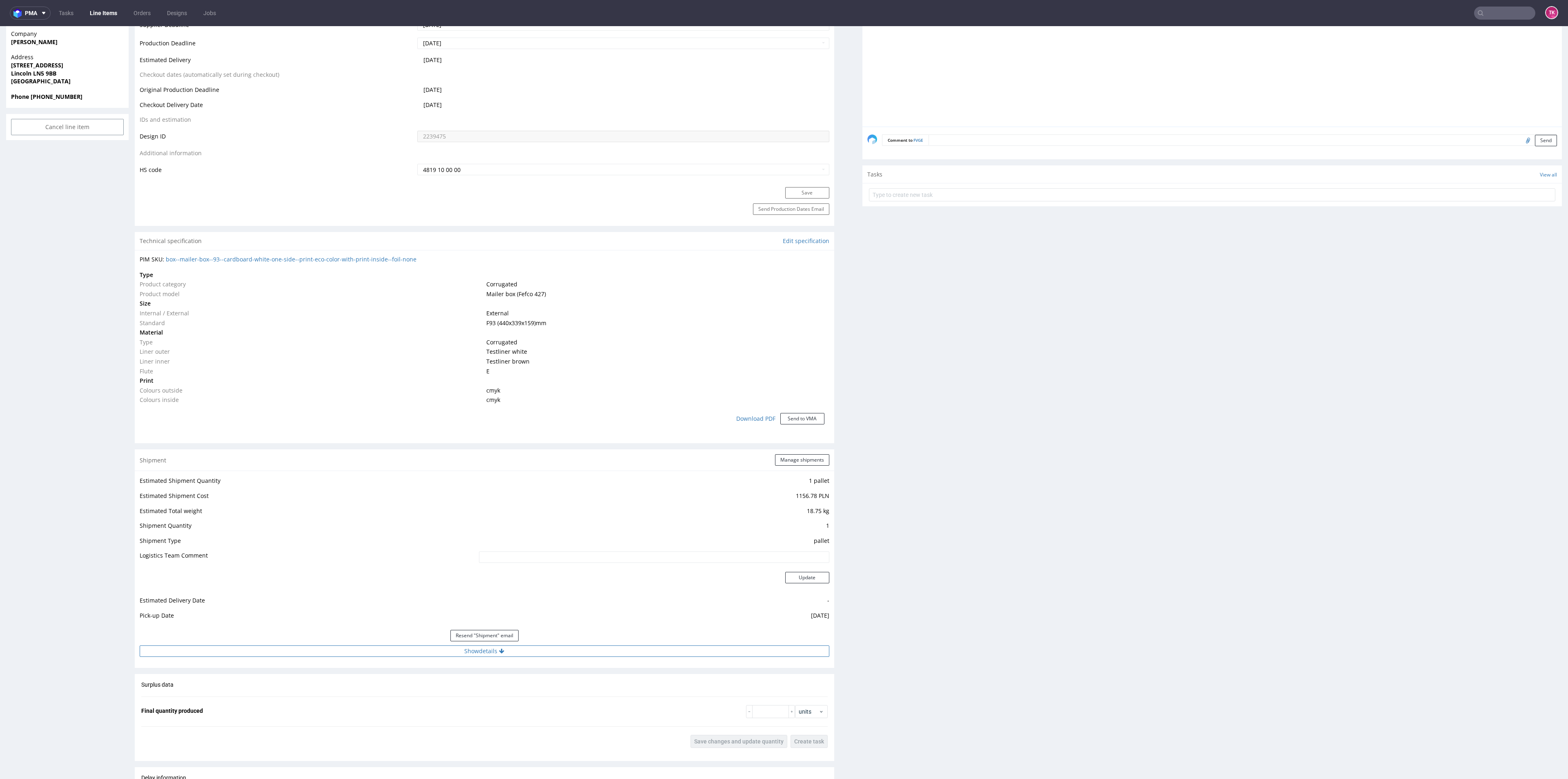
click at [551, 647] on button "Show details" at bounding box center [484, 651] width 690 height 12
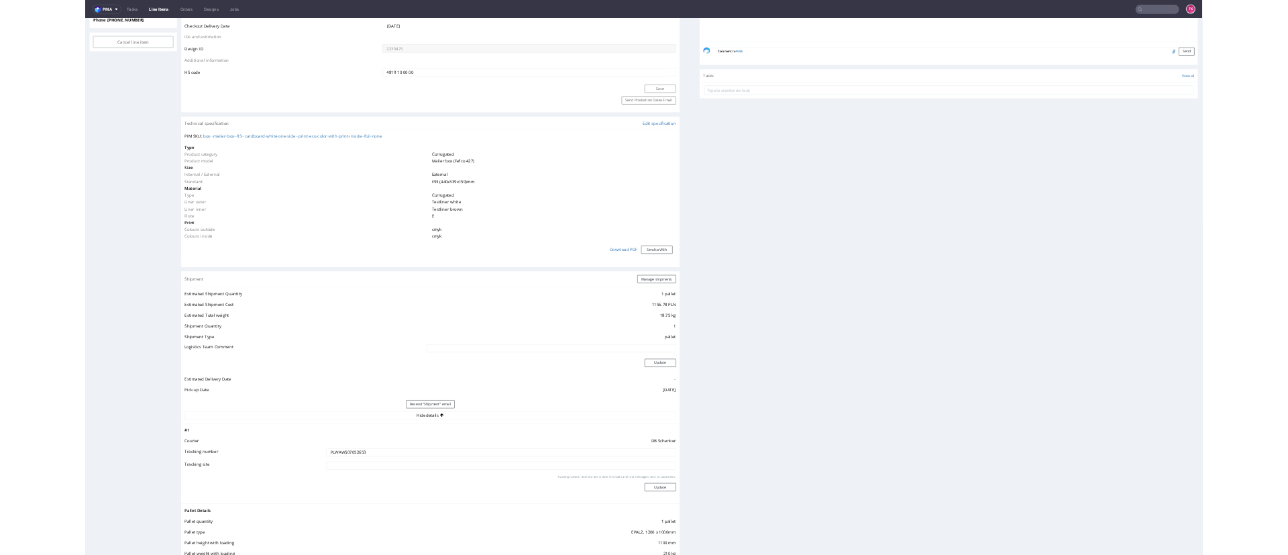
scroll to position [805, 0]
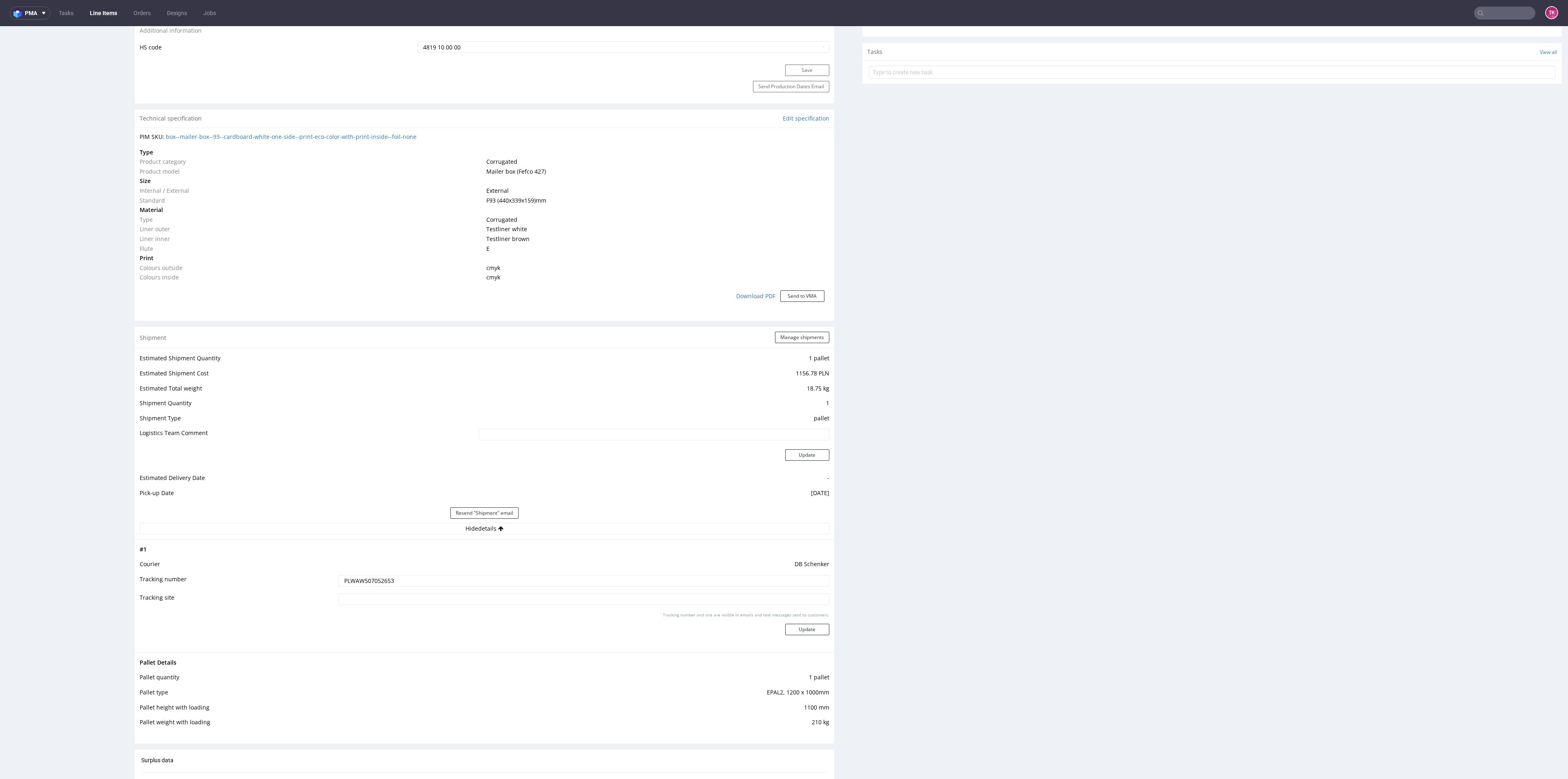
click at [365, 592] on td "PLWAW507052653" at bounding box center [583, 583] width 492 height 18
click at [363, 586] on input "PLWAW507052653" at bounding box center [584, 581] width 491 height 12
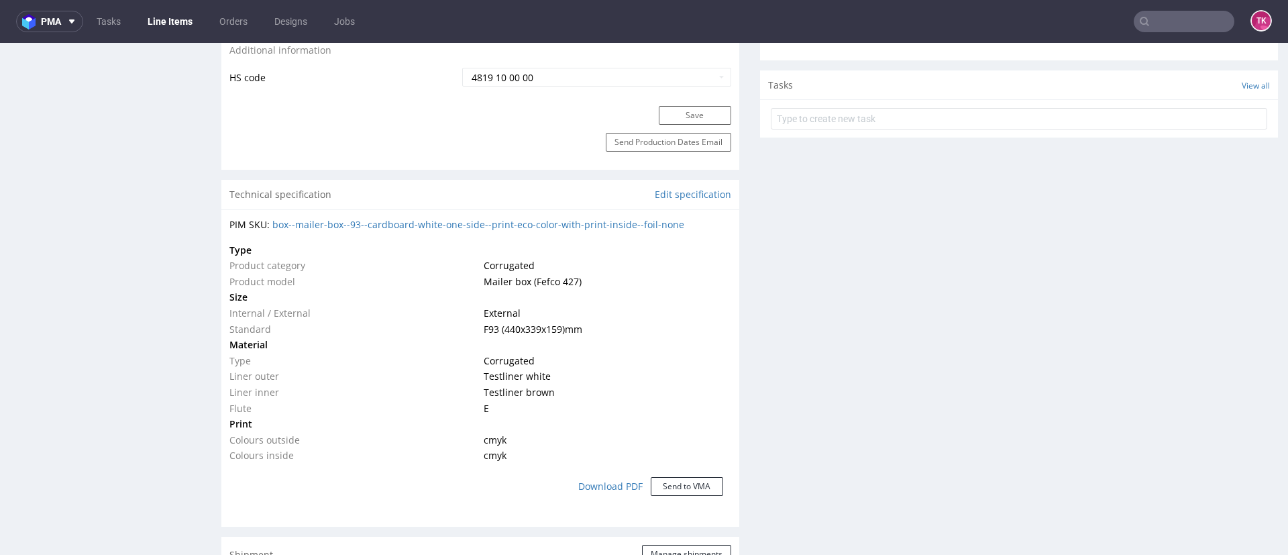
click at [169, 22] on link "Line Items" at bounding box center [170, 21] width 61 height 21
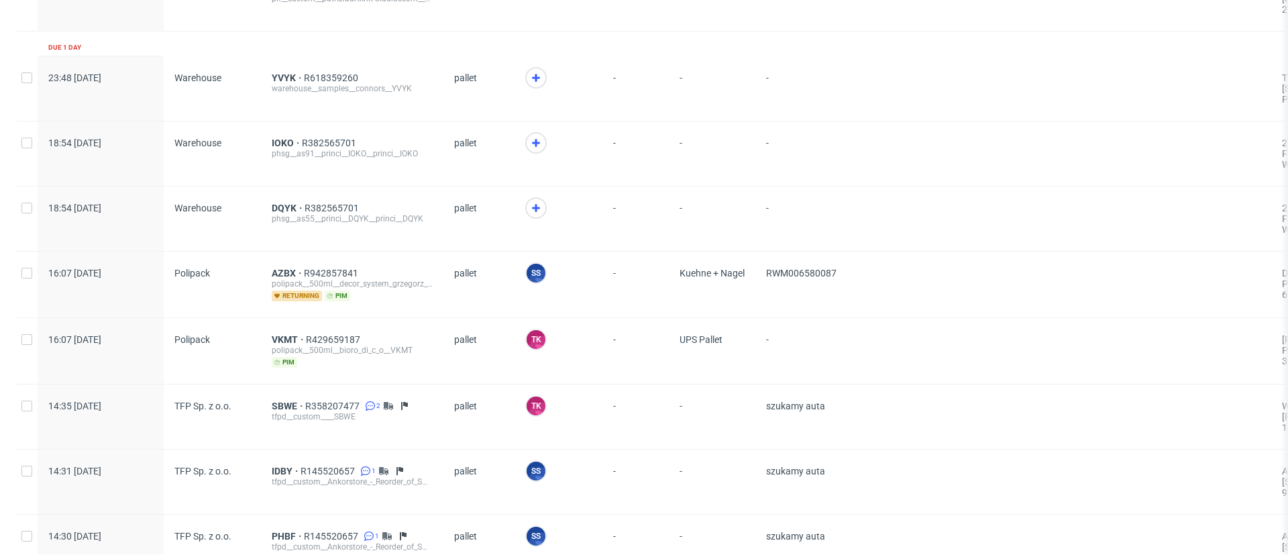
click at [542, 214] on span at bounding box center [558, 216] width 66 height 38
click at [529, 209] on icon at bounding box center [536, 208] width 16 height 16
click at [536, 150] on icon at bounding box center [536, 143] width 16 height 16
click at [287, 208] on span "DQYK" at bounding box center [288, 208] width 33 height 11
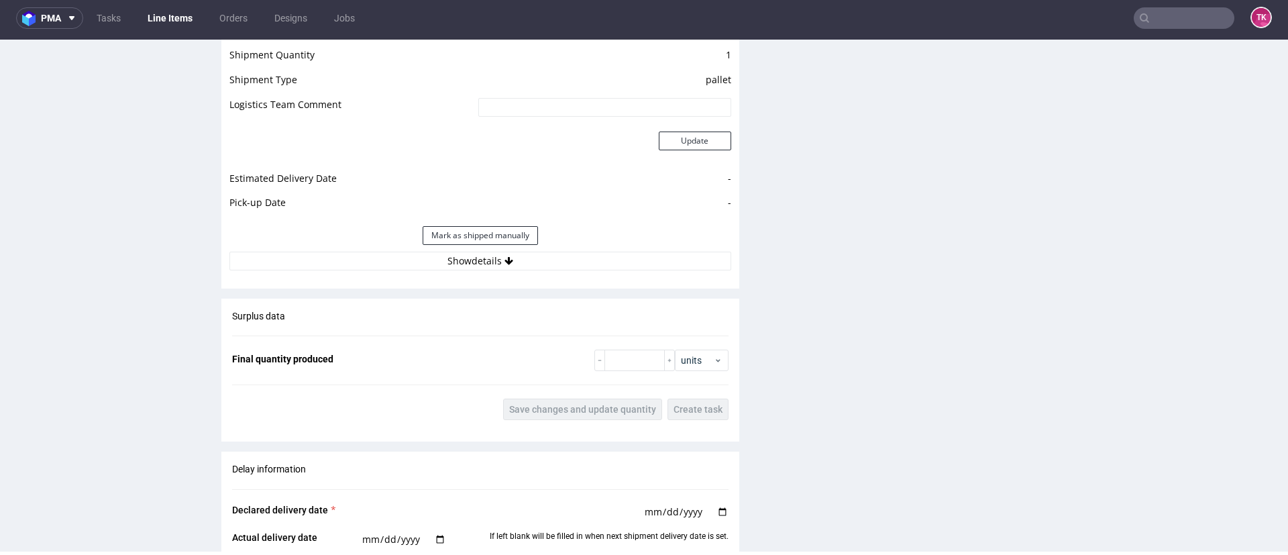
scroll to position [1507, 0]
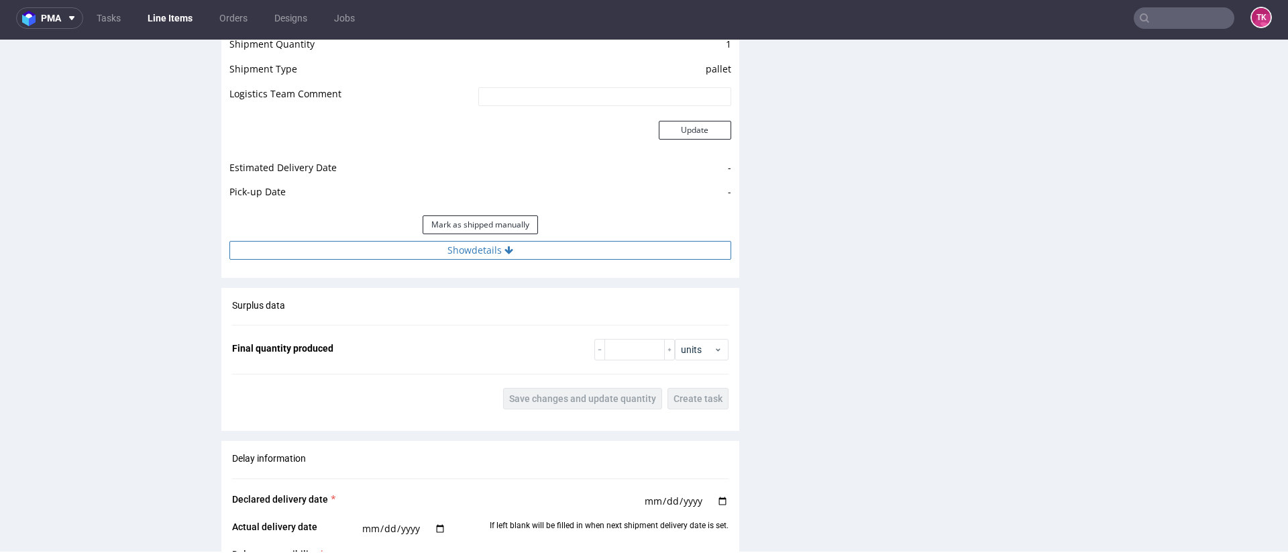
click at [615, 247] on button "Show details" at bounding box center [480, 250] width 502 height 19
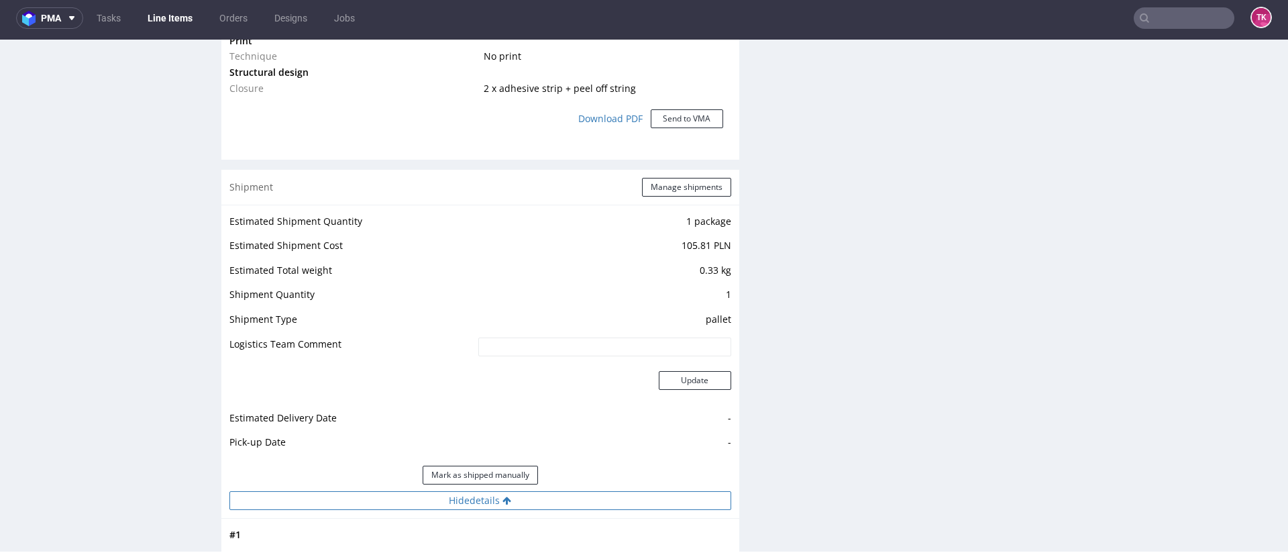
scroll to position [1254, 0]
click at [662, 192] on button "Manage shipments" at bounding box center [686, 189] width 89 height 19
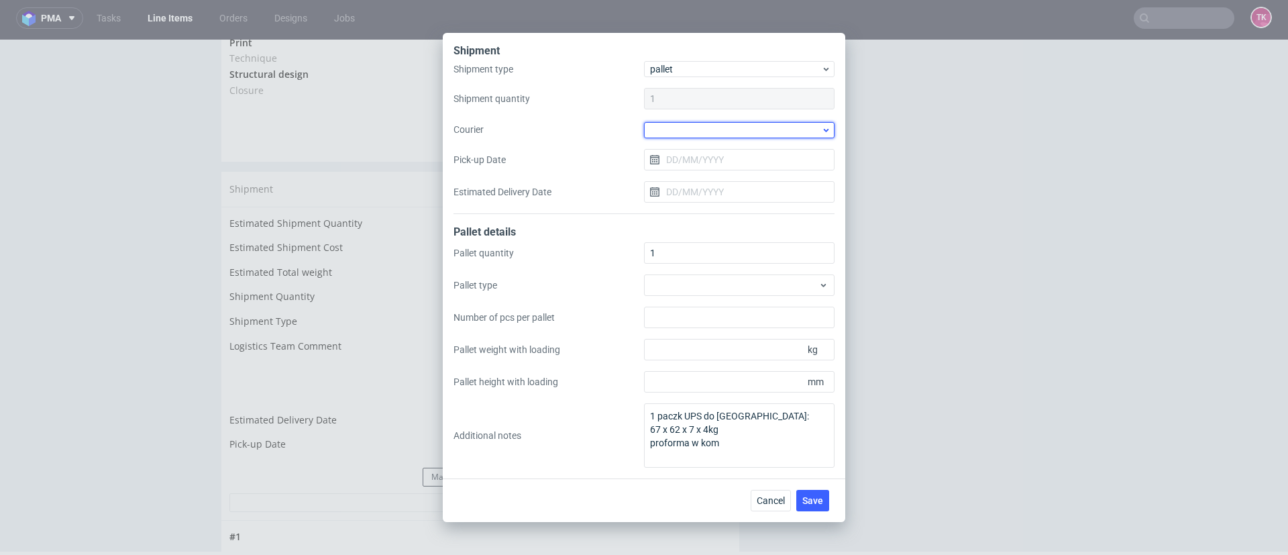
click at [733, 122] on div at bounding box center [739, 130] width 191 height 16
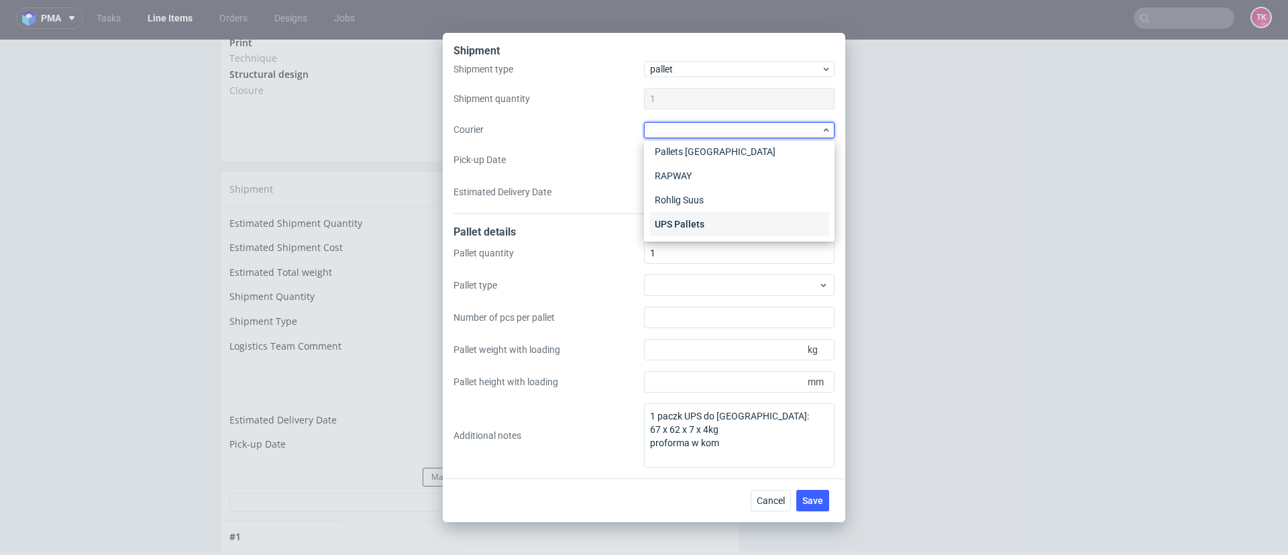
click at [706, 223] on div "UPS Pallets" at bounding box center [739, 224] width 180 height 24
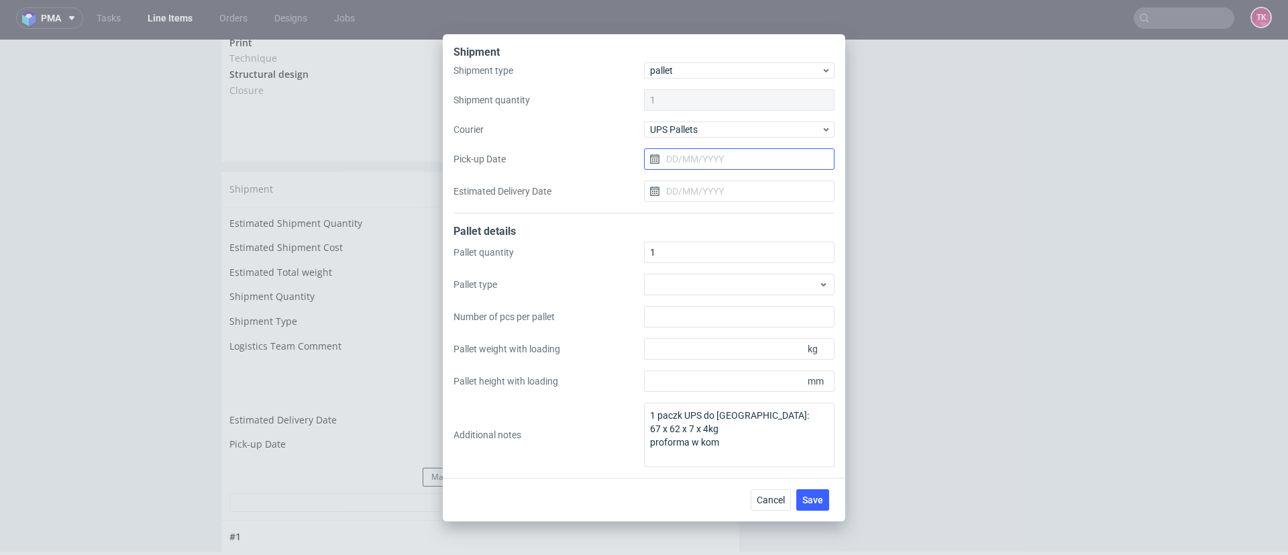
click at [737, 157] on input "Pick-up Date" at bounding box center [739, 158] width 191 height 21
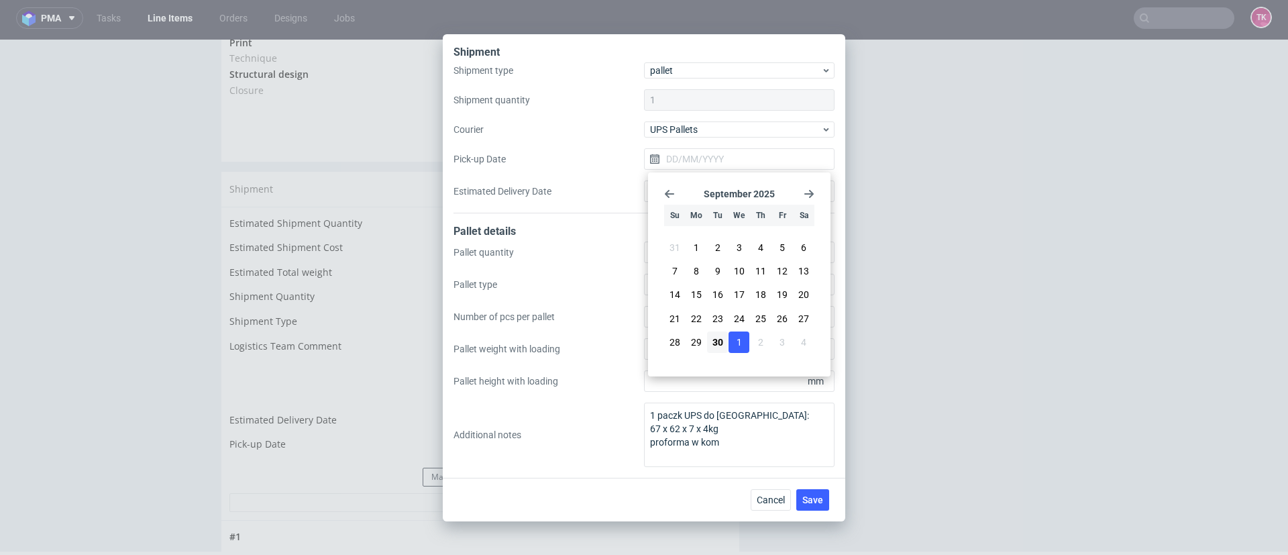
click at [742, 344] on button "1" at bounding box center [739, 341] width 21 height 21
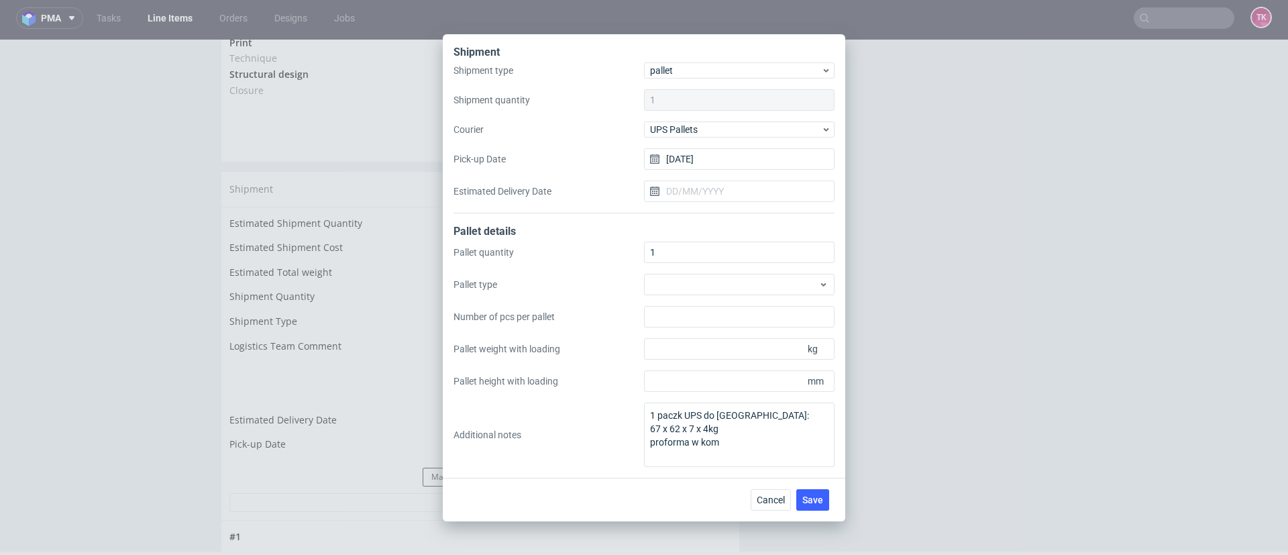
click at [731, 144] on div "Shipment type pallet Shipment quantity 1 Courier UPS Pallets Pick-up Date 01/10…" at bounding box center [643, 137] width 381 height 151
click at [727, 153] on input "01/10/2025" at bounding box center [739, 158] width 191 height 21
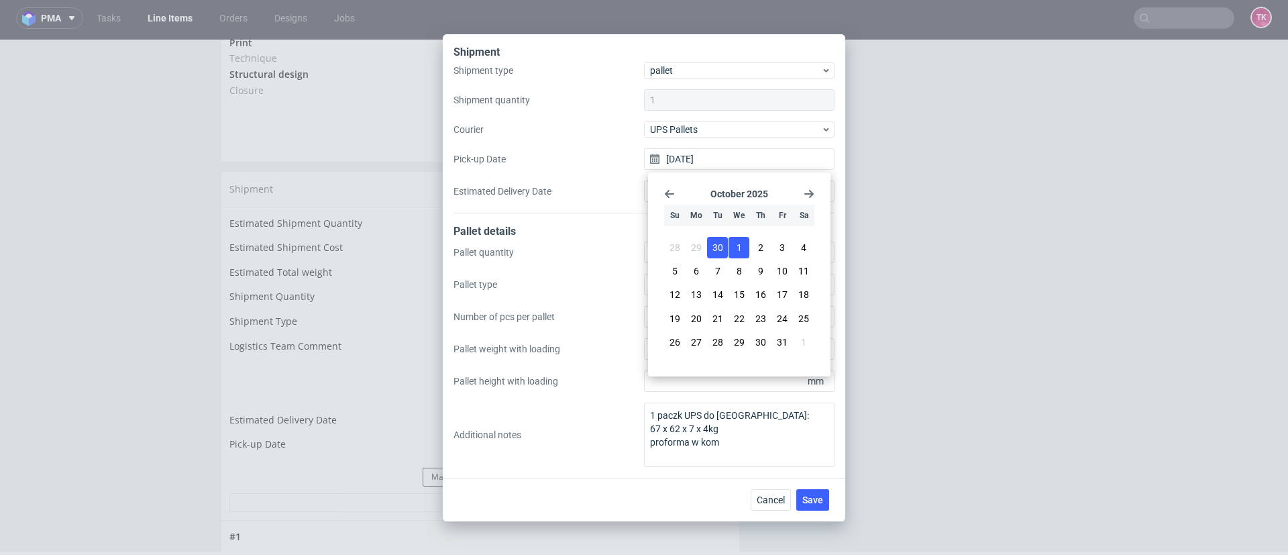
click at [722, 241] on span "30" at bounding box center [717, 247] width 11 height 13
type input "30/09/2025"
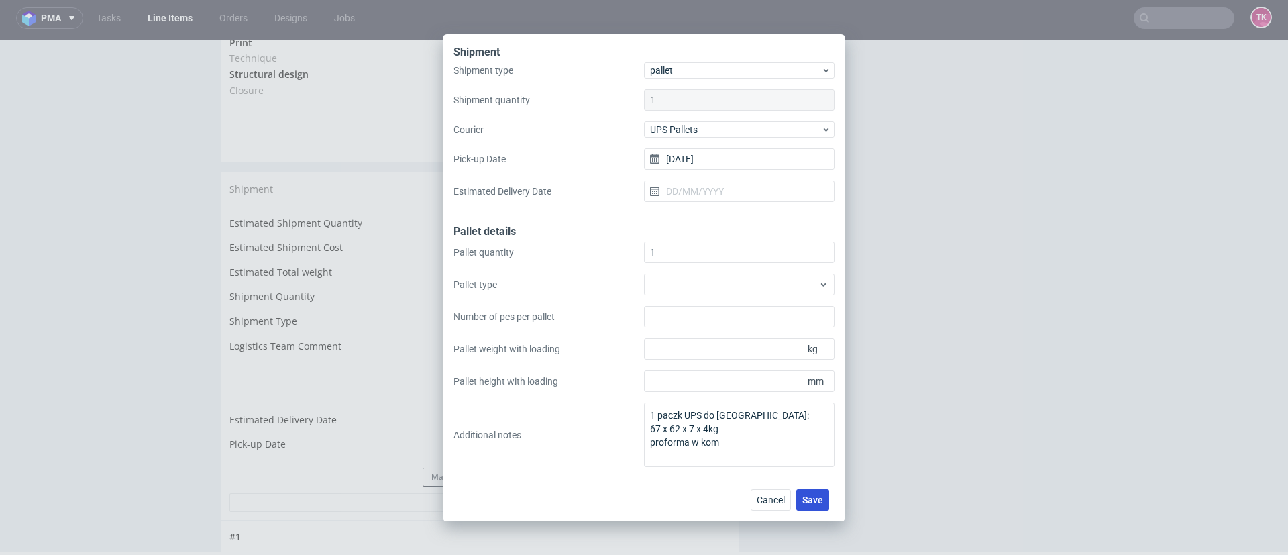
click at [806, 499] on span "Save" at bounding box center [812, 499] width 21 height 9
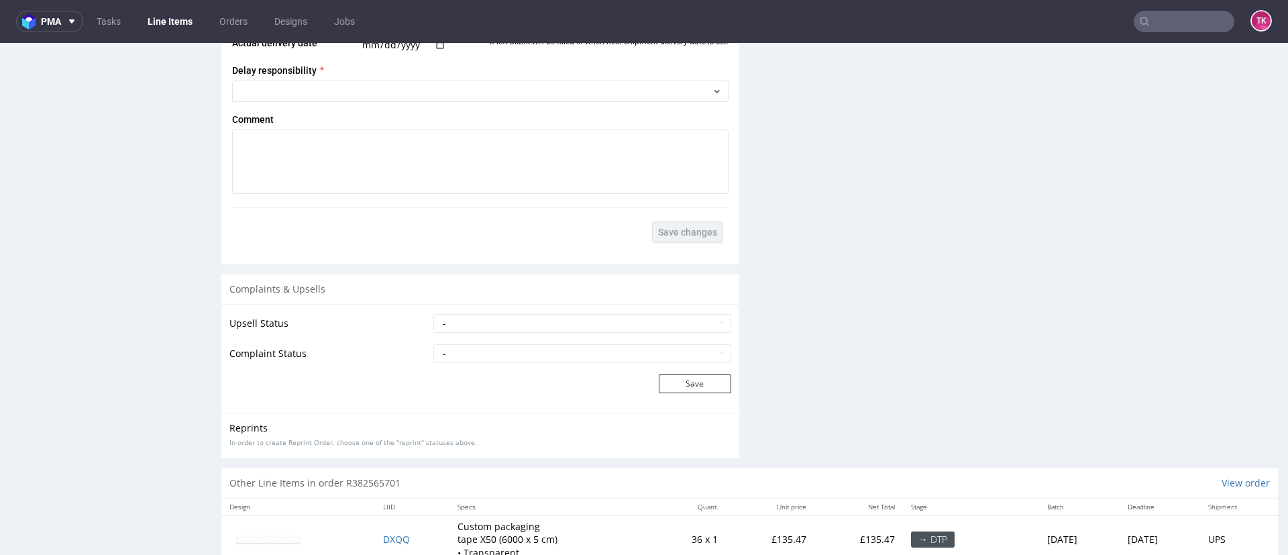
scroll to position [2118, 0]
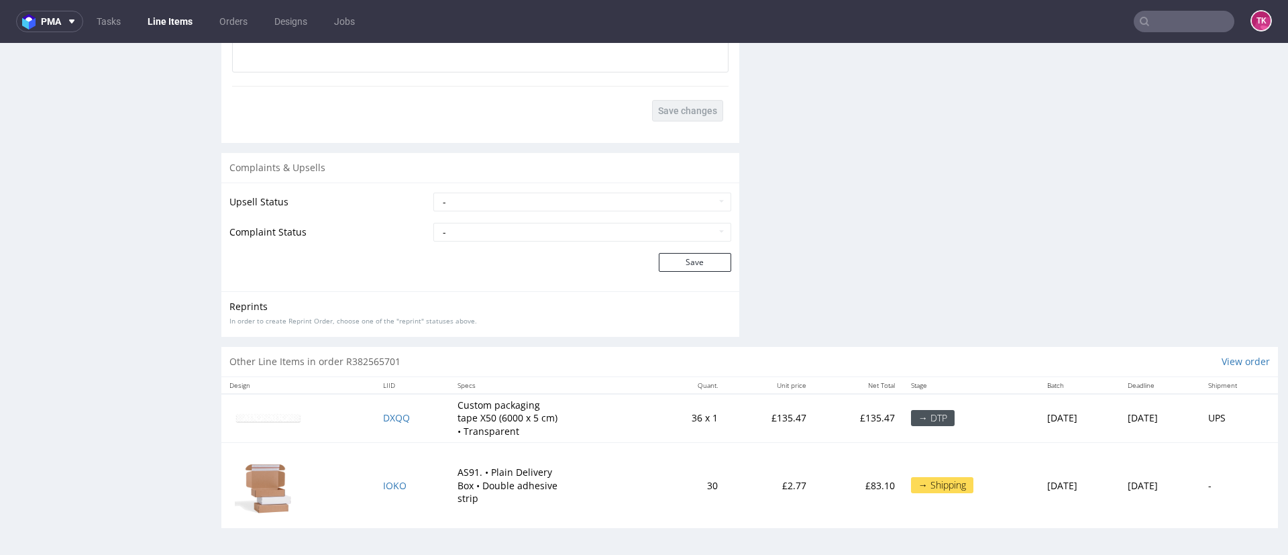
click at [378, 492] on td "IOKO" at bounding box center [412, 485] width 74 height 86
click at [383, 484] on span "IOKO" at bounding box center [394, 485] width 23 height 13
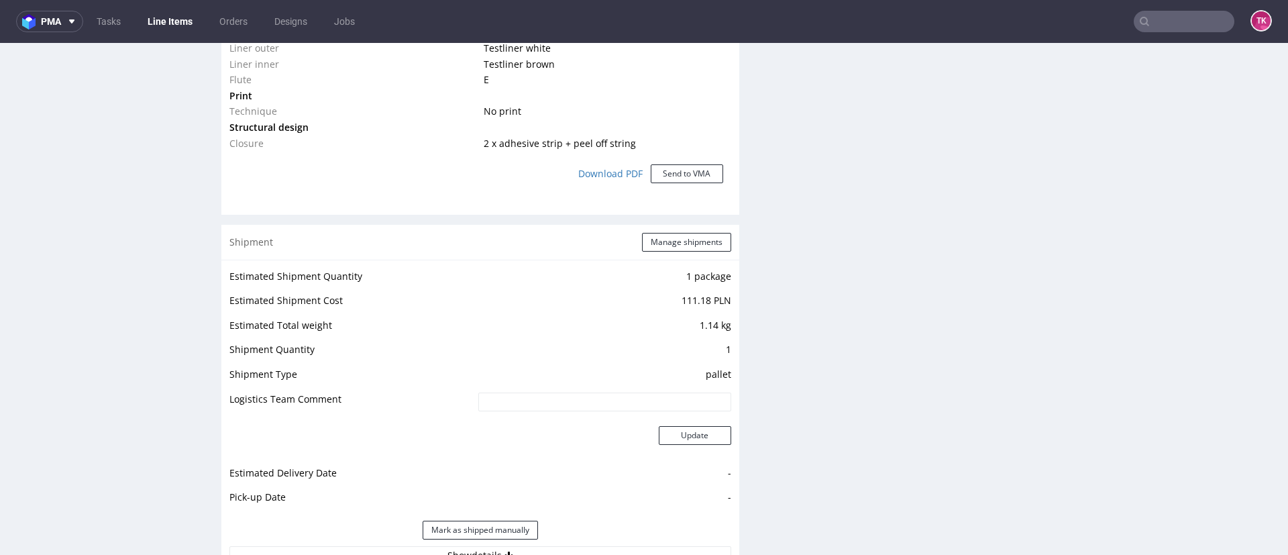
scroll to position [1212, 0]
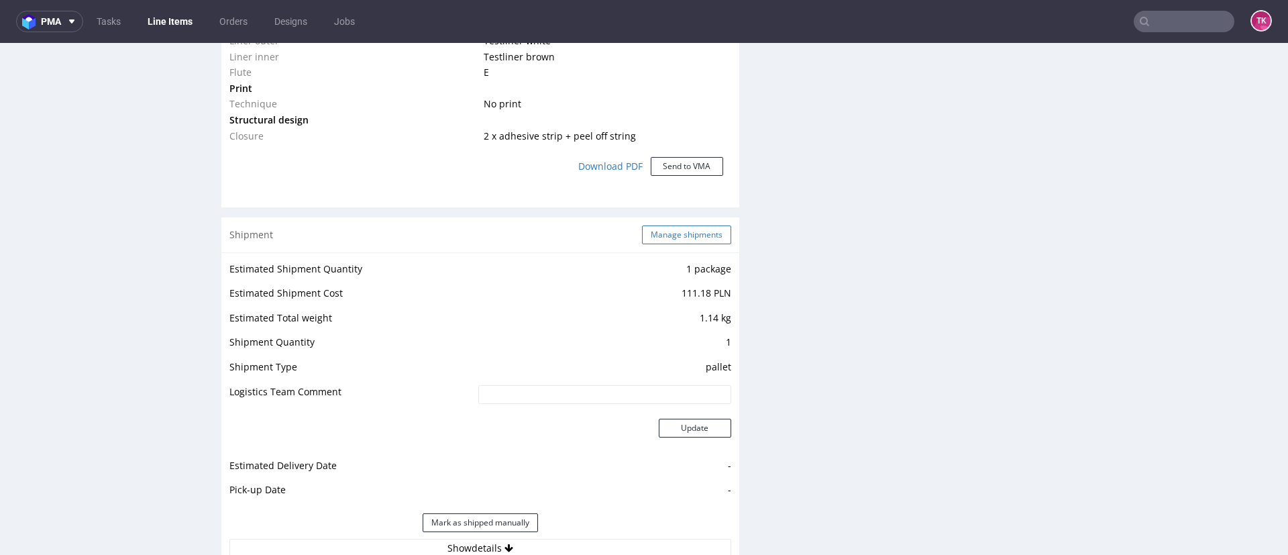
click at [660, 227] on button "Manage shipments" at bounding box center [686, 234] width 89 height 19
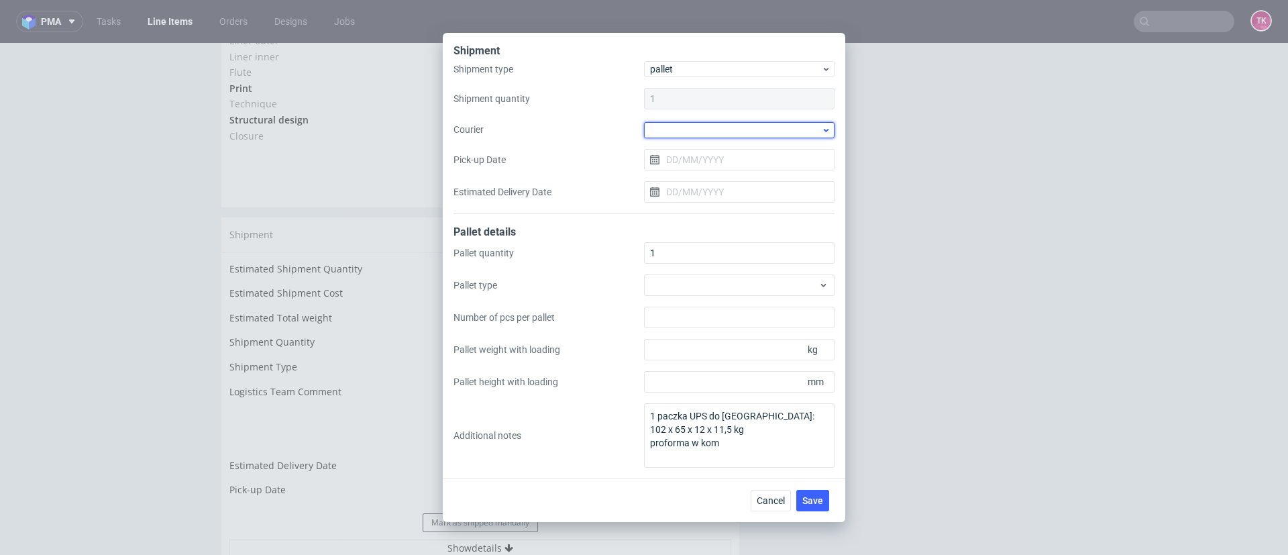
click at [722, 136] on div at bounding box center [739, 130] width 191 height 16
click at [718, 150] on input "Pick-up Date" at bounding box center [739, 159] width 191 height 21
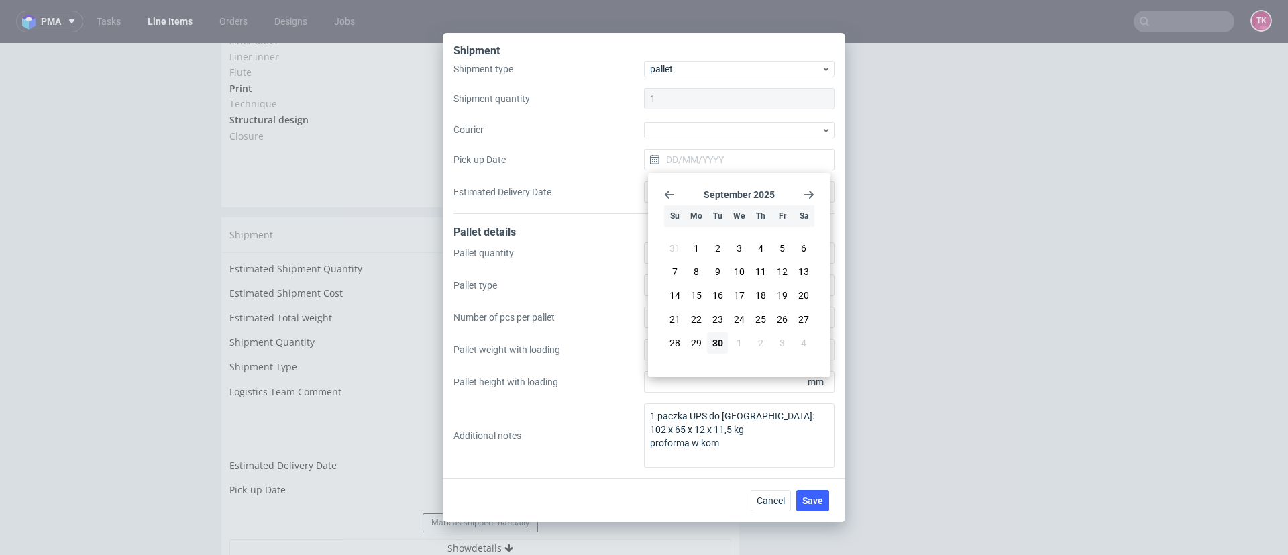
click at [724, 141] on div "Shipment type pallet Shipment quantity 1 Courier Pick-up Date Estimated Deliver…" at bounding box center [643, 137] width 381 height 153
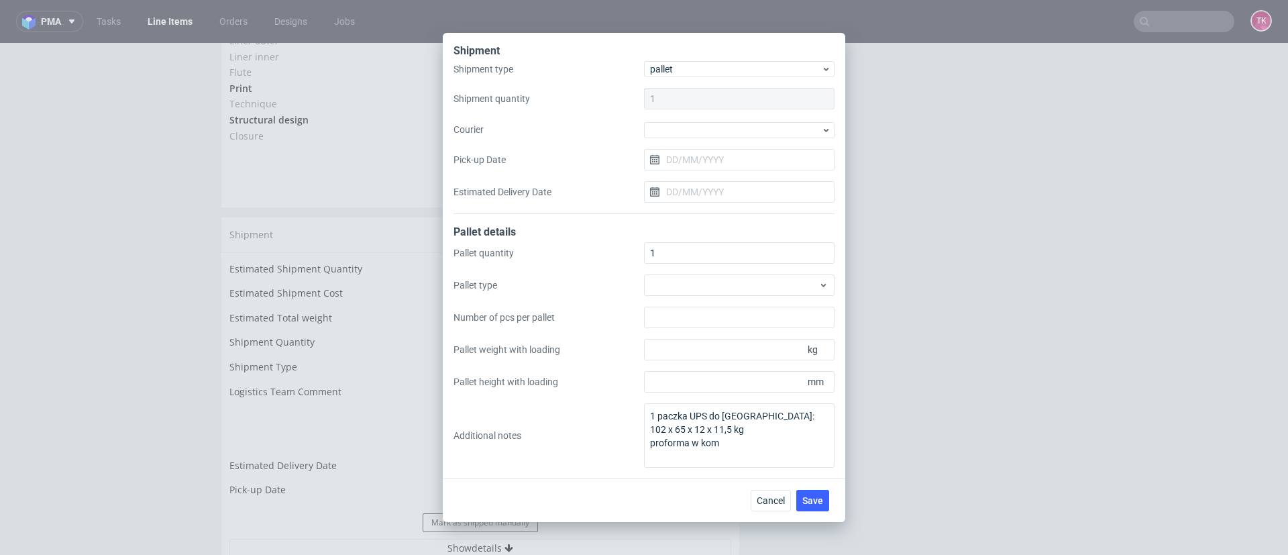
click at [724, 140] on div "Shipment type pallet Shipment quantity 1 Courier Pick-up Date Estimated Deliver…" at bounding box center [643, 137] width 381 height 153
click at [732, 132] on div at bounding box center [739, 130] width 191 height 16
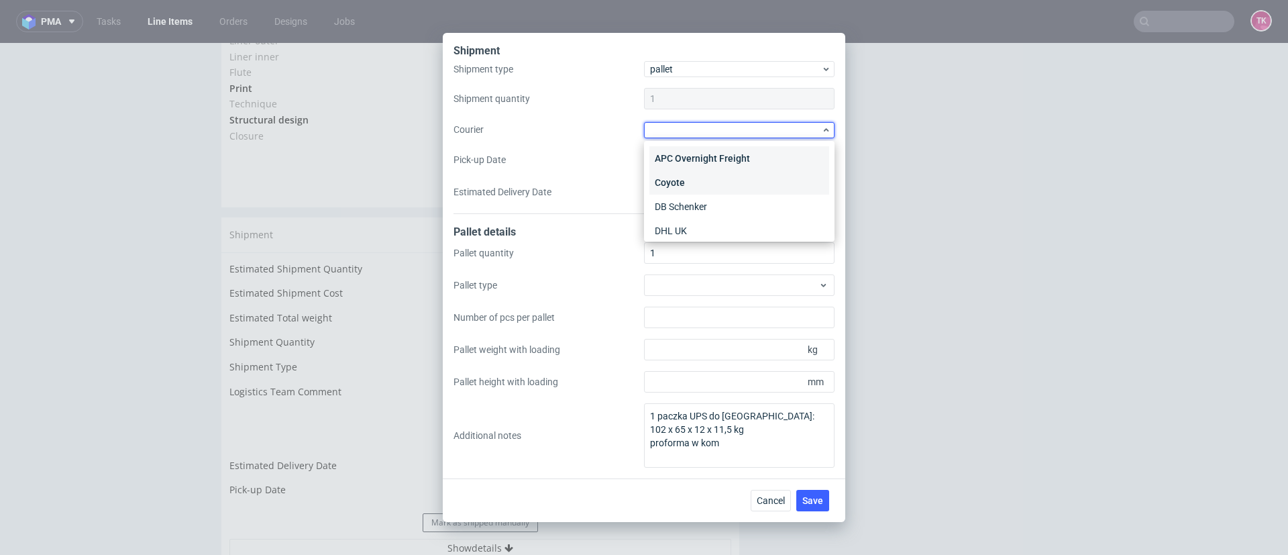
scroll to position [224, 0]
click at [704, 231] on div "UPS Pallets" at bounding box center [739, 224] width 180 height 24
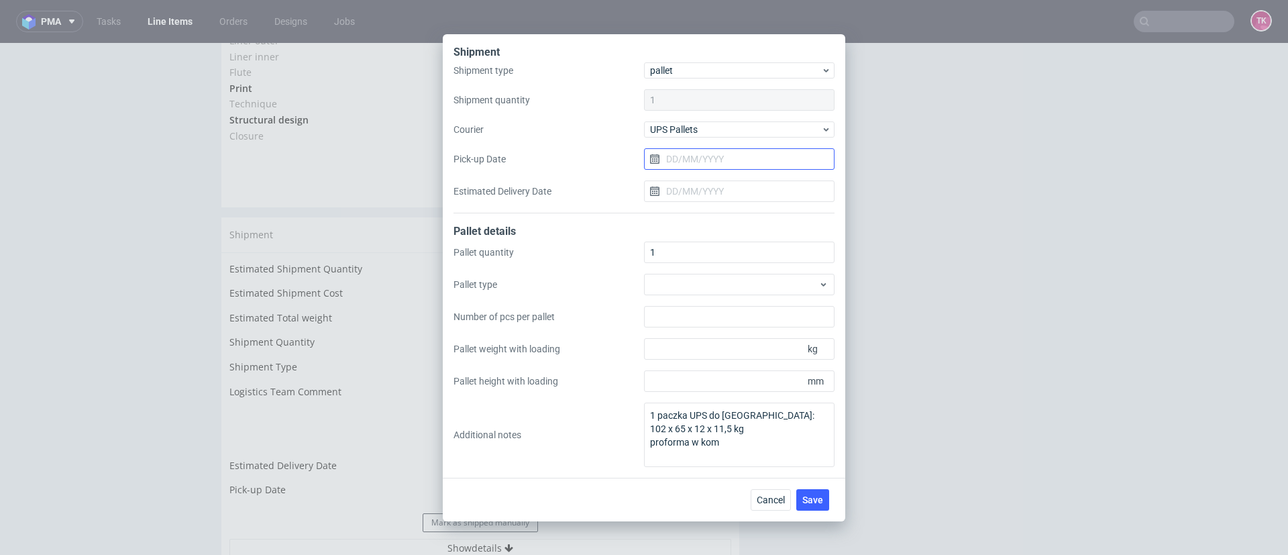
click at [741, 154] on input "Pick-up Date" at bounding box center [739, 158] width 191 height 21
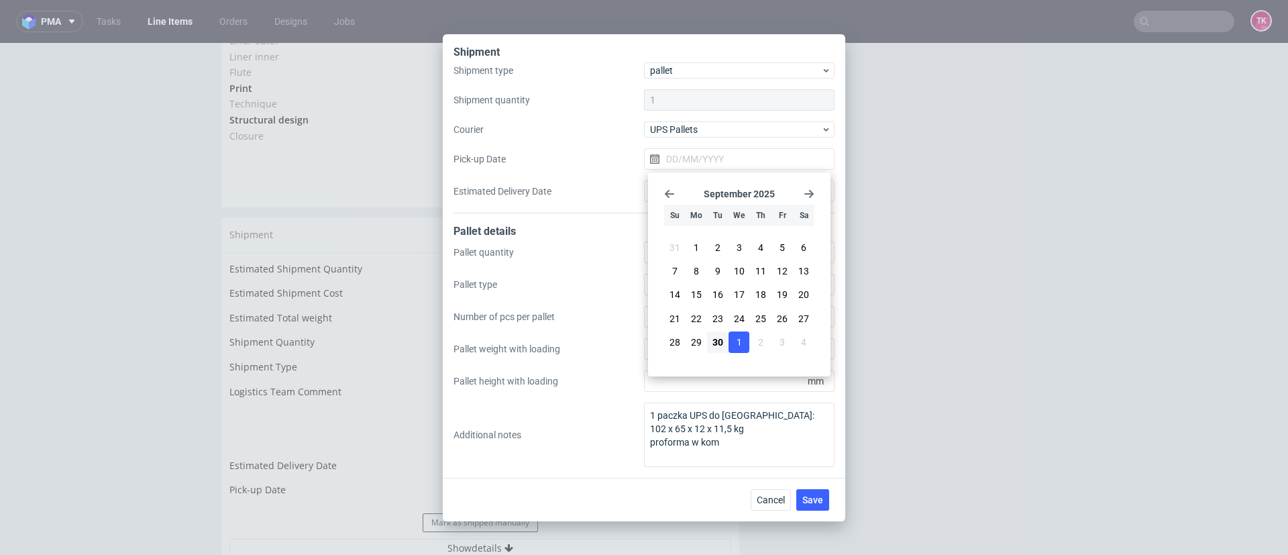
click at [744, 350] on button "1" at bounding box center [739, 341] width 21 height 21
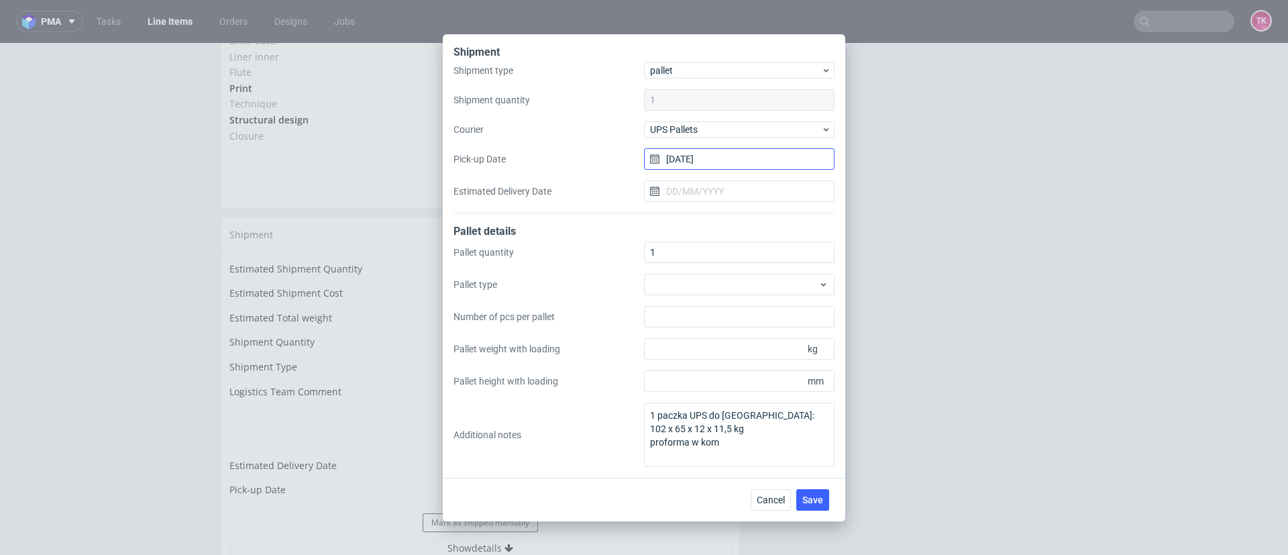
click at [704, 164] on input "[DATE]" at bounding box center [739, 158] width 191 height 21
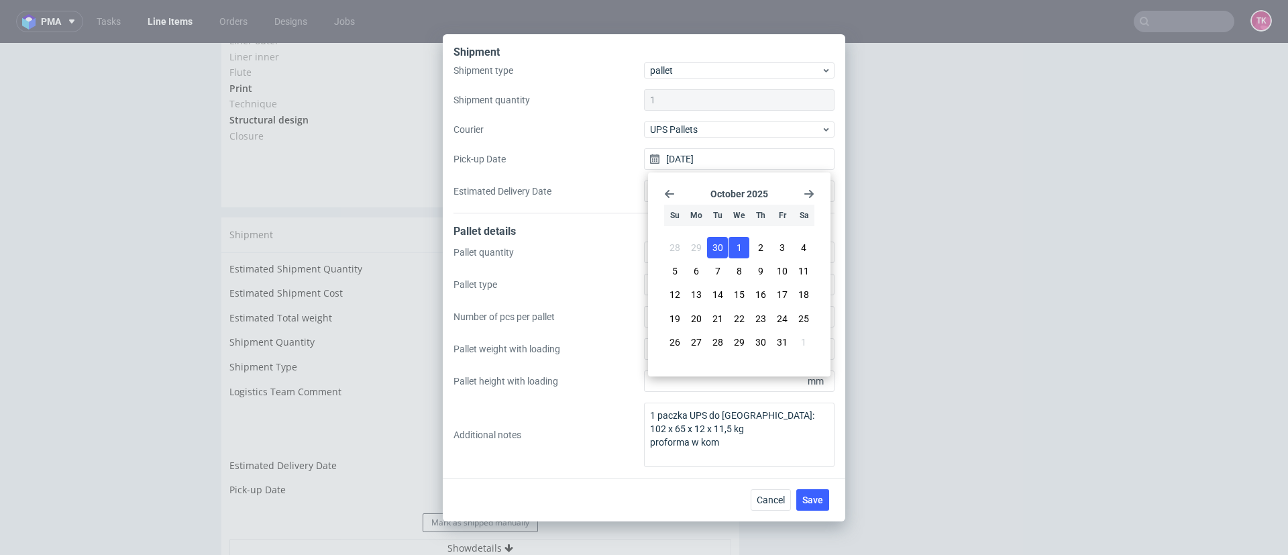
click at [726, 246] on button "30" at bounding box center [717, 247] width 21 height 21
type input "[DATE]"
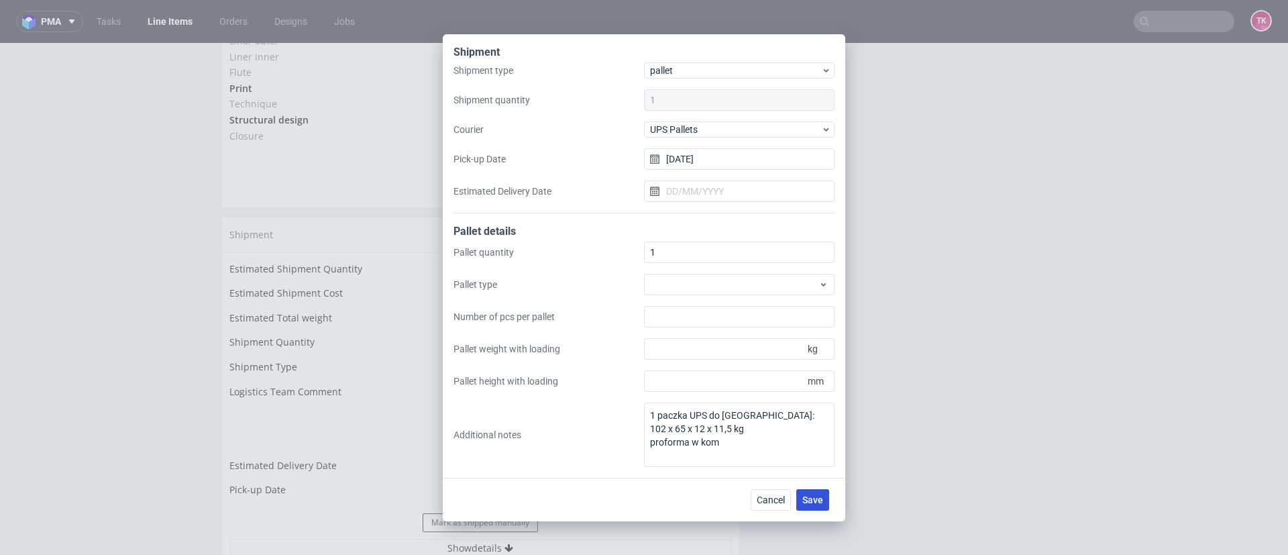
click at [807, 492] on button "Save" at bounding box center [812, 499] width 33 height 21
